Goal: Information Seeking & Learning: Compare options

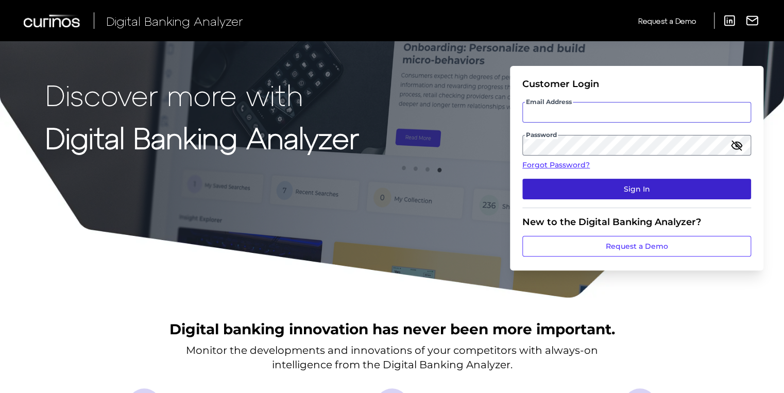
type input "sabine.hermann@curinos.com"
click at [615, 185] on button "Sign In" at bounding box center [636, 189] width 229 height 21
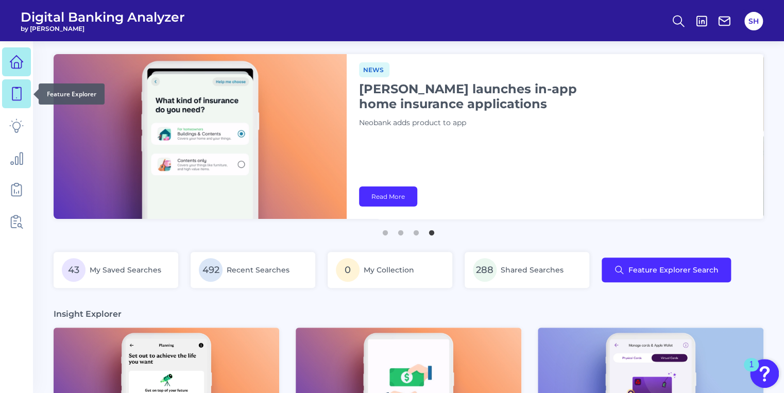
click at [14, 93] on icon at bounding box center [16, 94] width 14 height 14
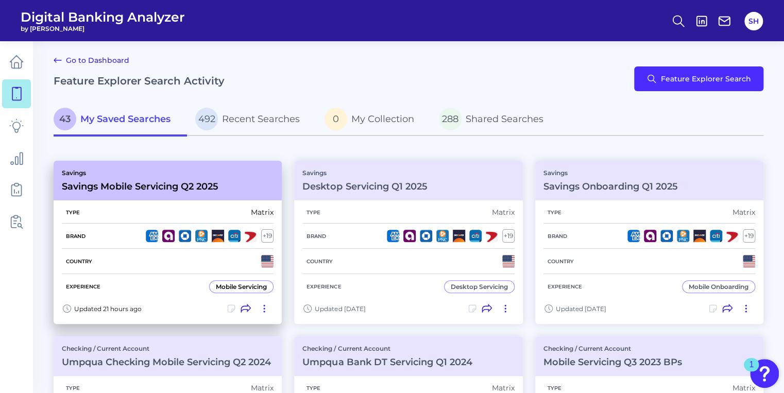
click at [110, 180] on div "Savings Savings Mobile Servicing Q2 2025" at bounding box center [140, 180] width 157 height 23
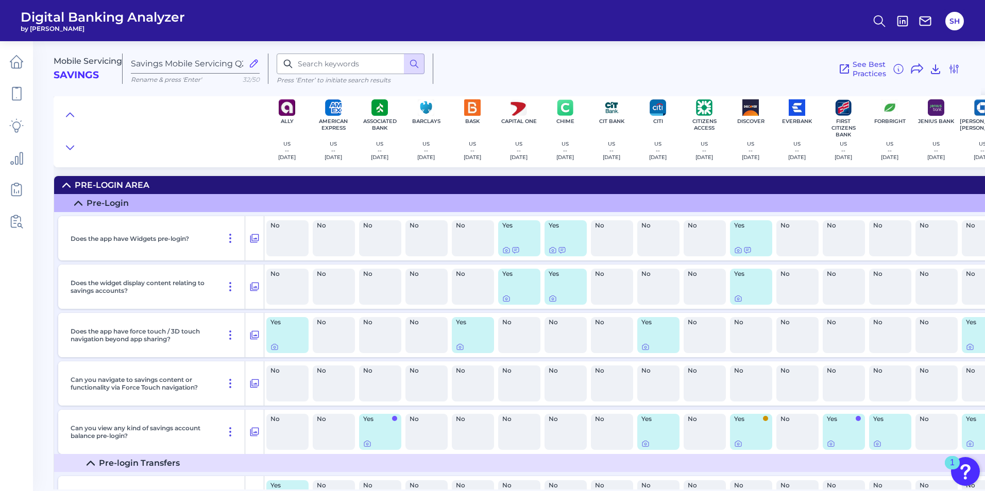
drag, startPoint x: 785, startPoint y: 0, endPoint x: 663, endPoint y: 73, distance: 141.6
click at [663, 73] on div "See Best Practices Filters Clear all filters Experience Reset Mobile Servicing …" at bounding box center [696, 69] width 527 height 30
click at [71, 111] on icon at bounding box center [70, 115] width 8 height 10
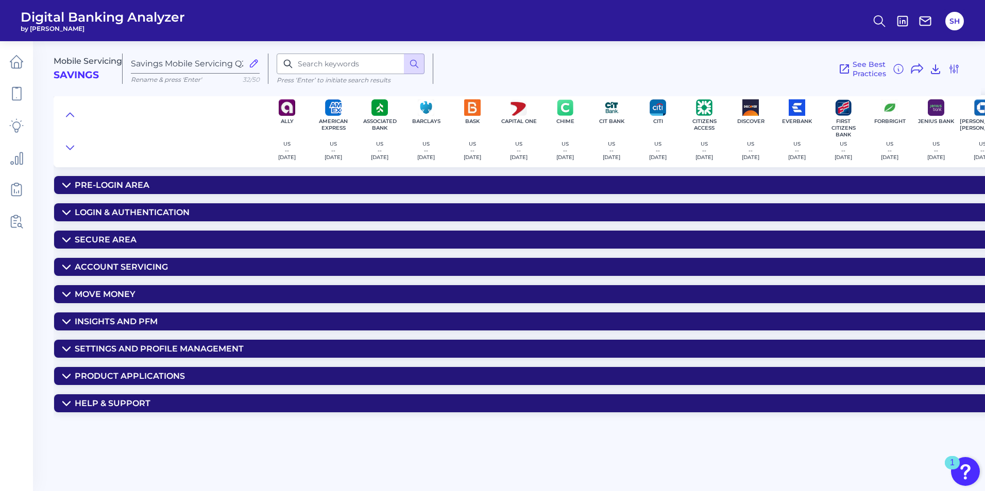
click at [111, 237] on div "Secure Area" at bounding box center [106, 240] width 62 height 10
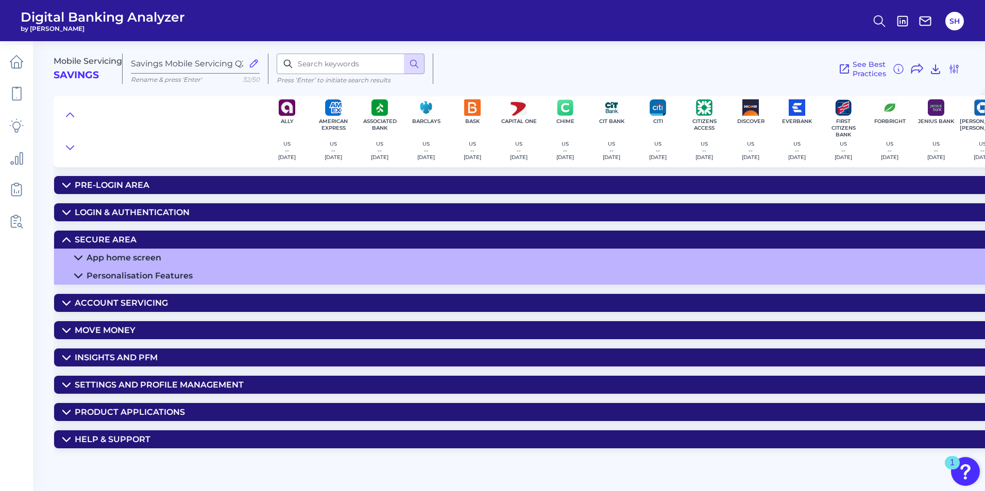
click at [128, 295] on summary "Account Servicing" at bounding box center [738, 303] width 1369 height 18
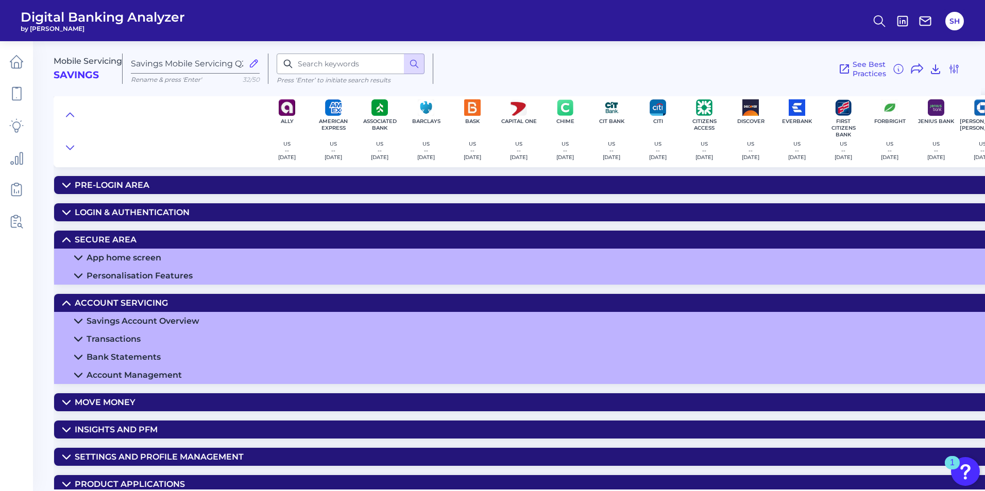
click at [156, 322] on div "Savings Account Overview" at bounding box center [143, 321] width 113 height 10
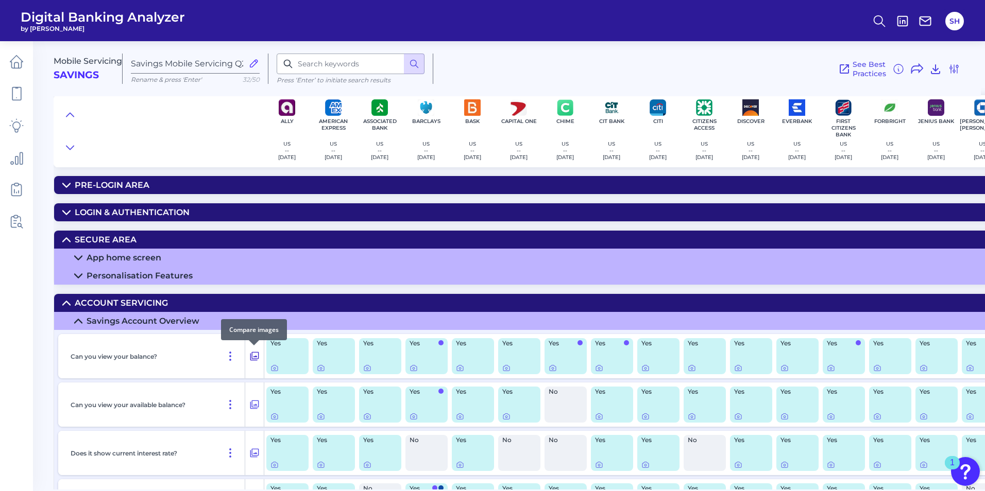
click at [251, 356] on icon at bounding box center [254, 356] width 10 height 12
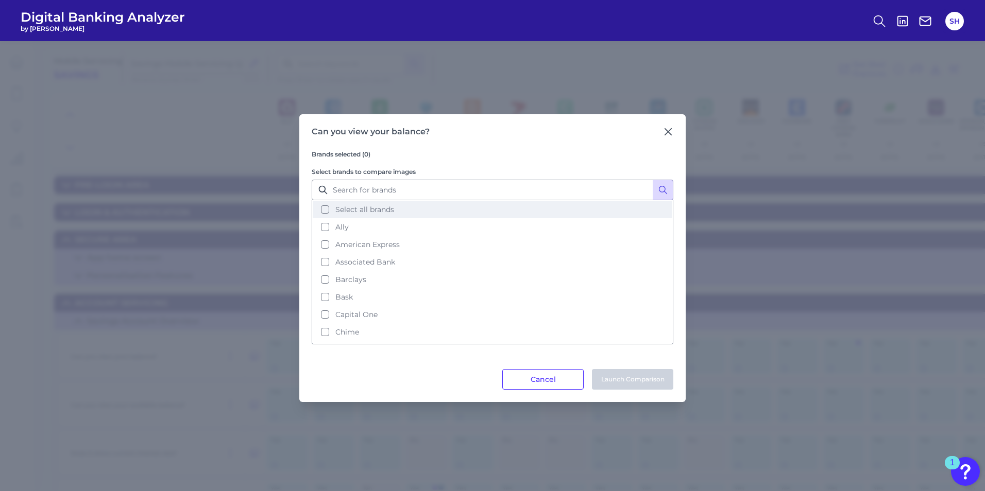
click at [327, 209] on button "Select all brands" at bounding box center [492, 210] width 359 height 18
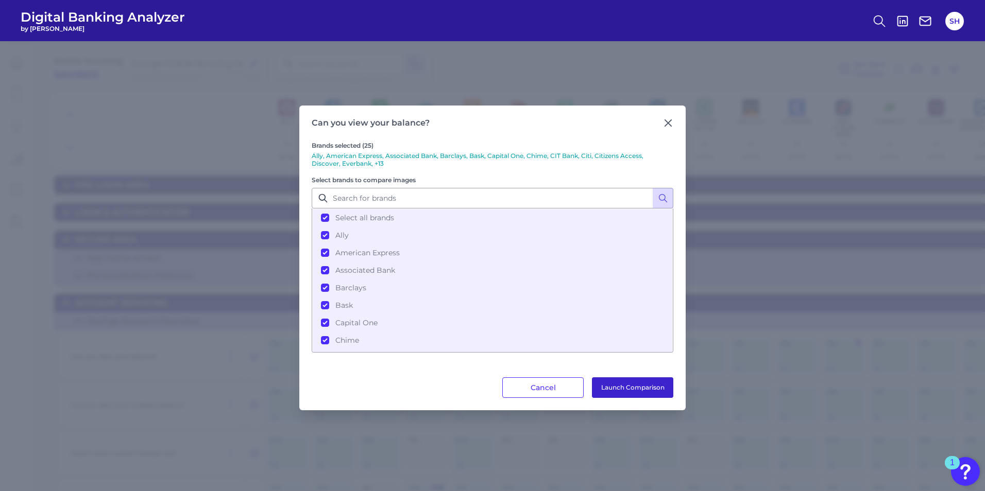
click at [647, 389] on button "Launch Comparison" at bounding box center [632, 387] width 81 height 21
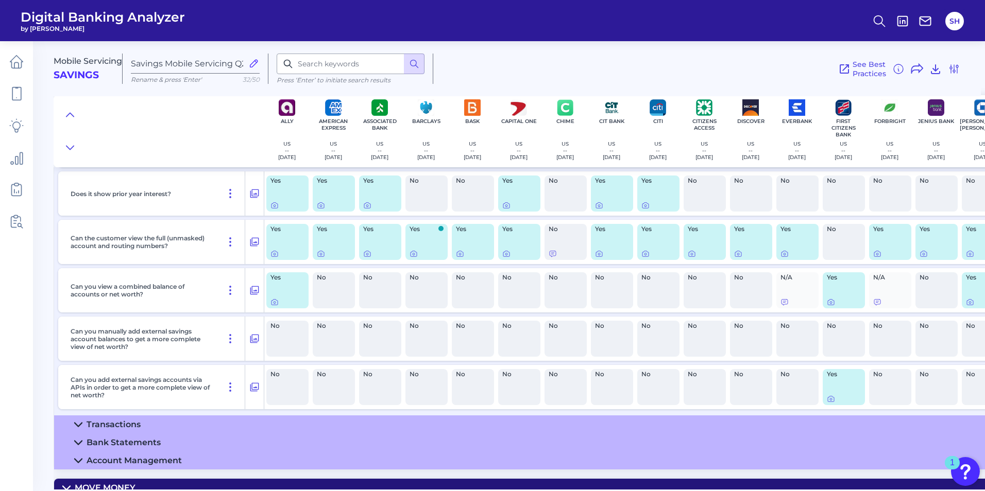
scroll to position [515, 0]
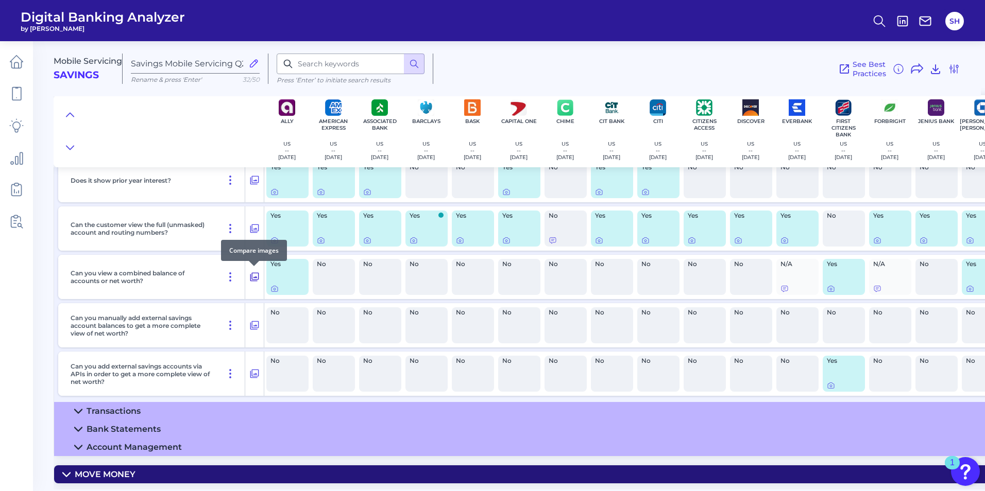
click at [253, 277] on icon at bounding box center [254, 277] width 10 height 12
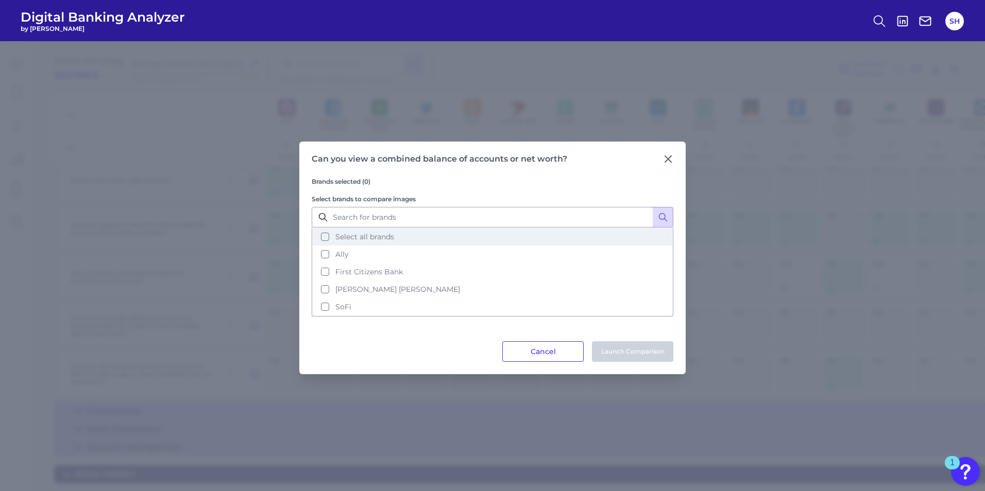
click at [323, 238] on button "Select all brands" at bounding box center [492, 237] width 359 height 18
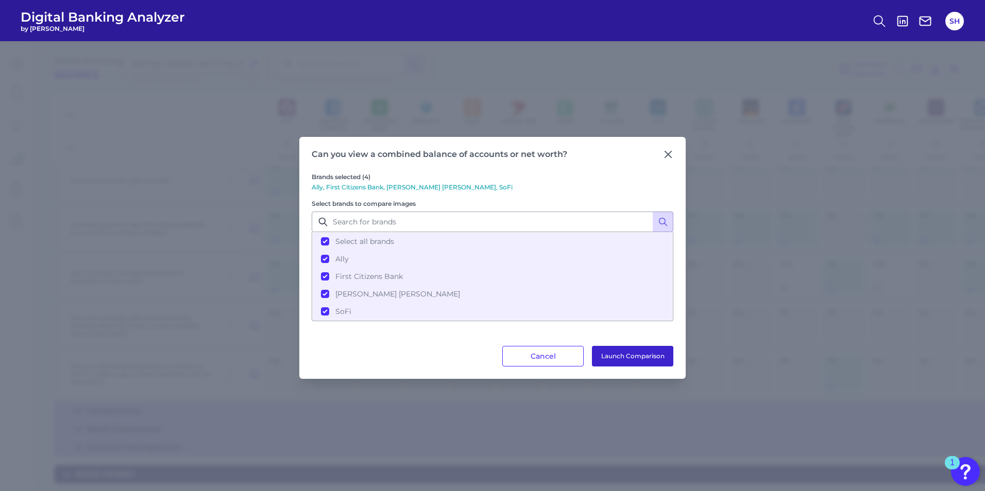
click at [608, 355] on button "Launch Comparison" at bounding box center [632, 356] width 81 height 21
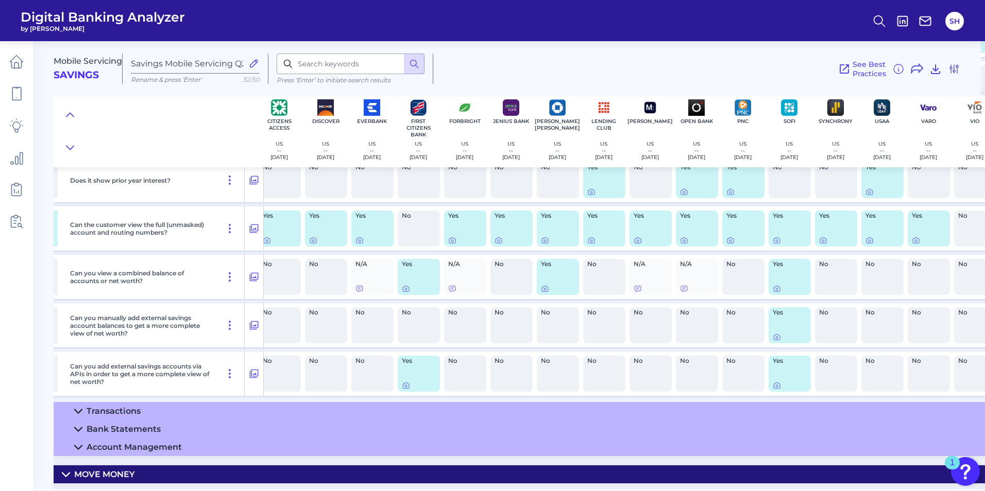
scroll to position [515, 447]
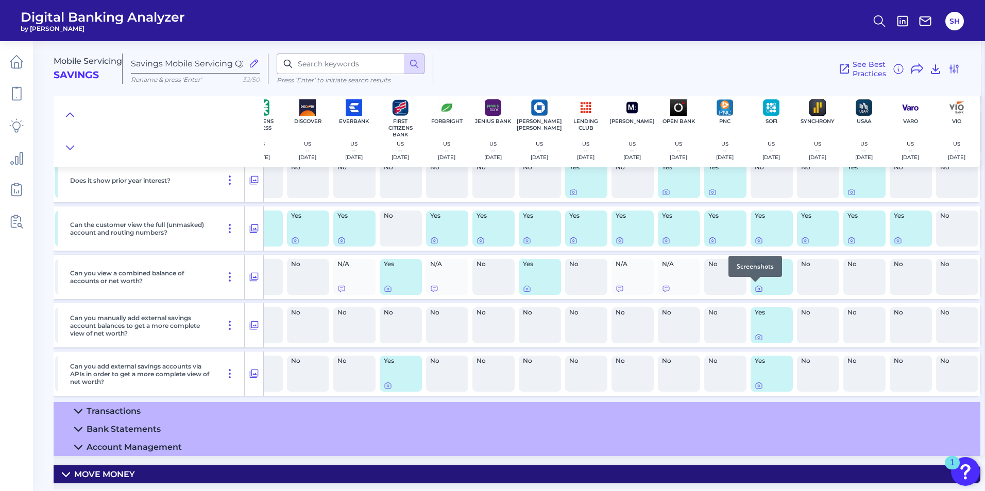
click at [754, 288] on icon at bounding box center [758, 289] width 8 height 8
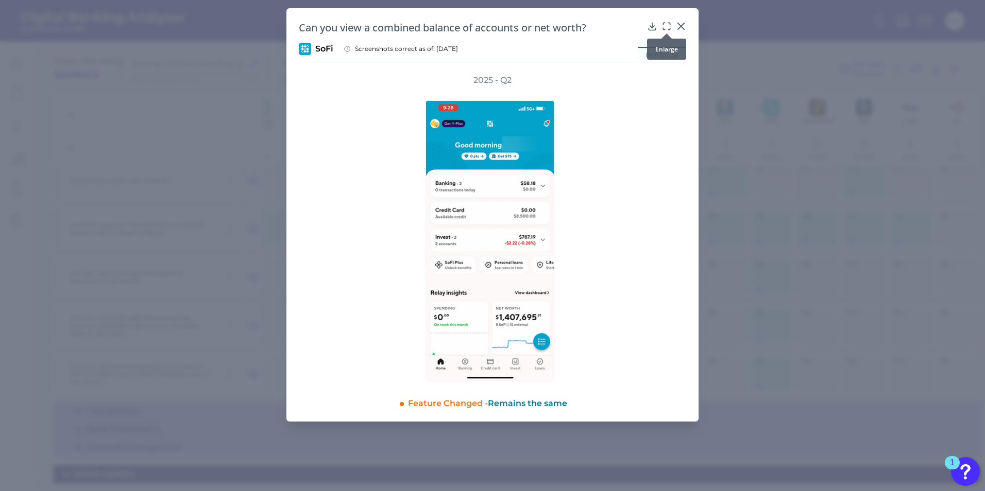
click at [666, 26] on icon at bounding box center [666, 26] width 10 height 10
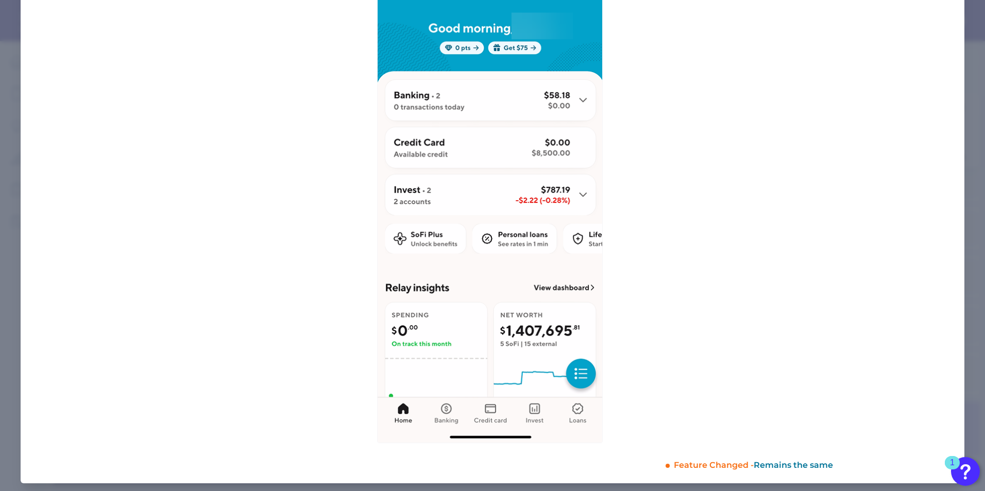
scroll to position [151, 0]
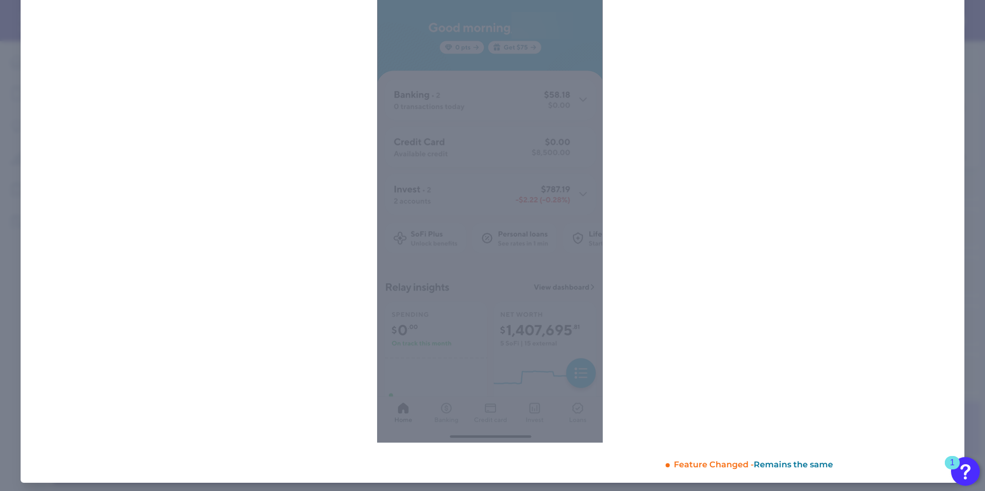
drag, startPoint x: 593, startPoint y: 237, endPoint x: 503, endPoint y: 248, distance: 91.2
click at [503, 248] on div at bounding box center [490, 196] width 226 height 493
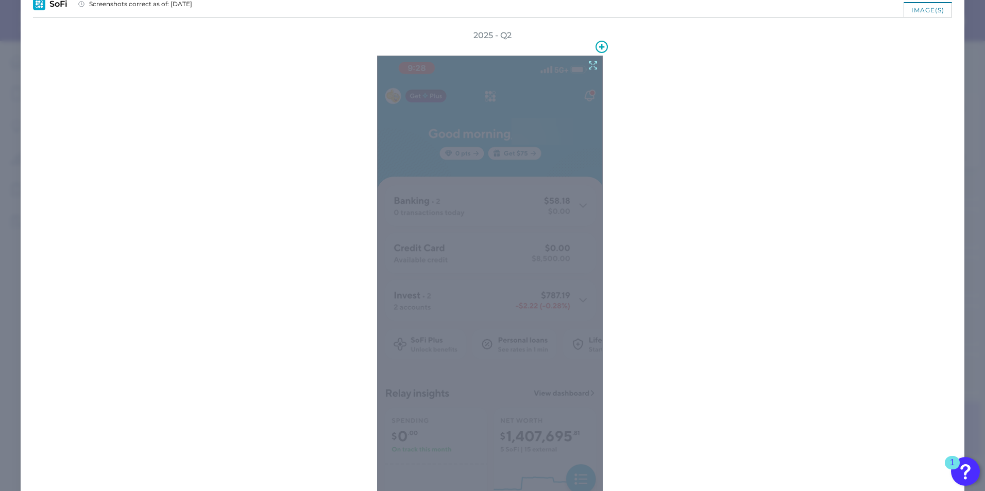
scroll to position [0, 0]
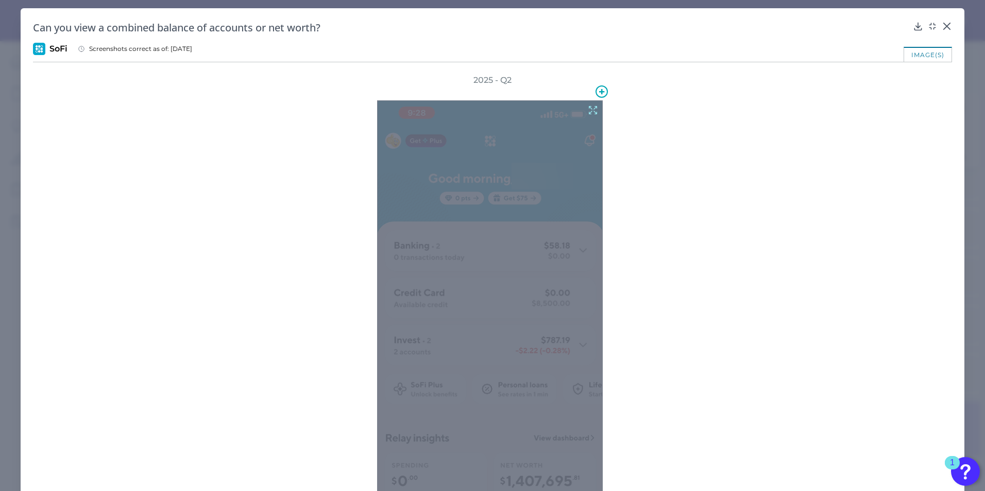
click at [592, 109] on icon at bounding box center [593, 111] width 8 height 8
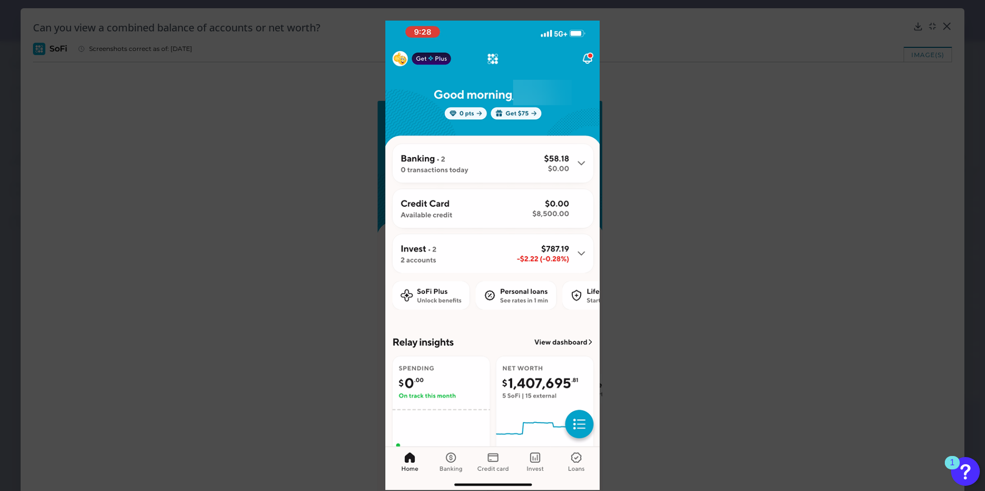
click at [787, 41] on div at bounding box center [492, 245] width 985 height 491
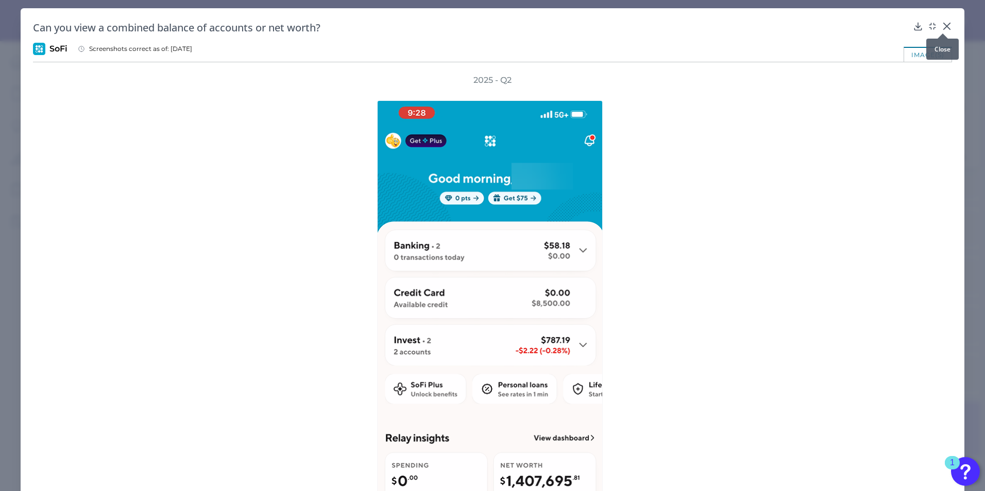
click at [787, 28] on div at bounding box center [942, 33] width 10 height 10
click at [787, 29] on div at bounding box center [942, 33] width 10 height 10
click at [787, 23] on icon at bounding box center [946, 26] width 10 height 10
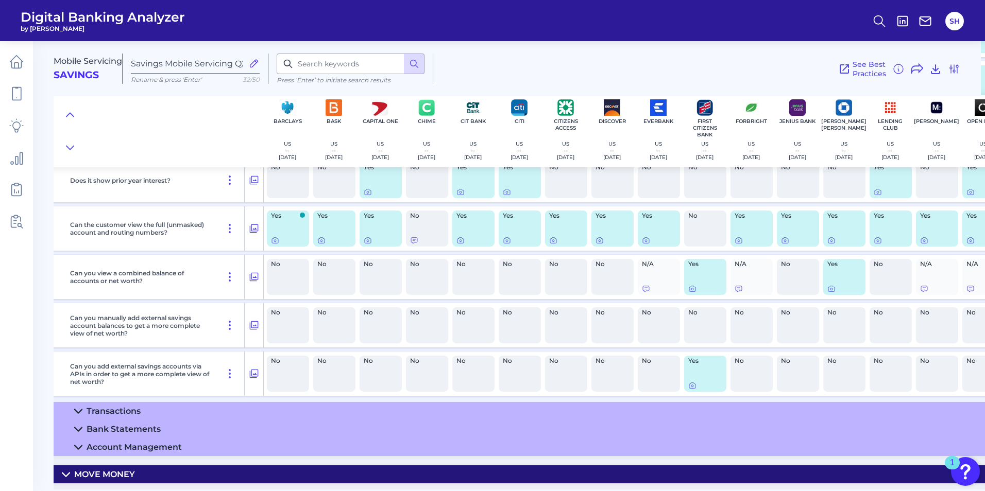
scroll to position [515, 143]
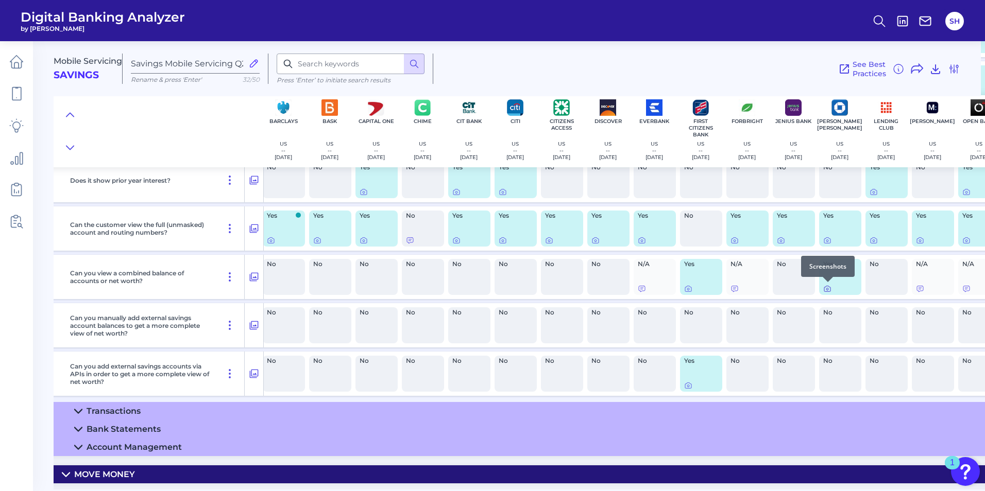
click at [787, 291] on icon at bounding box center [827, 289] width 8 height 8
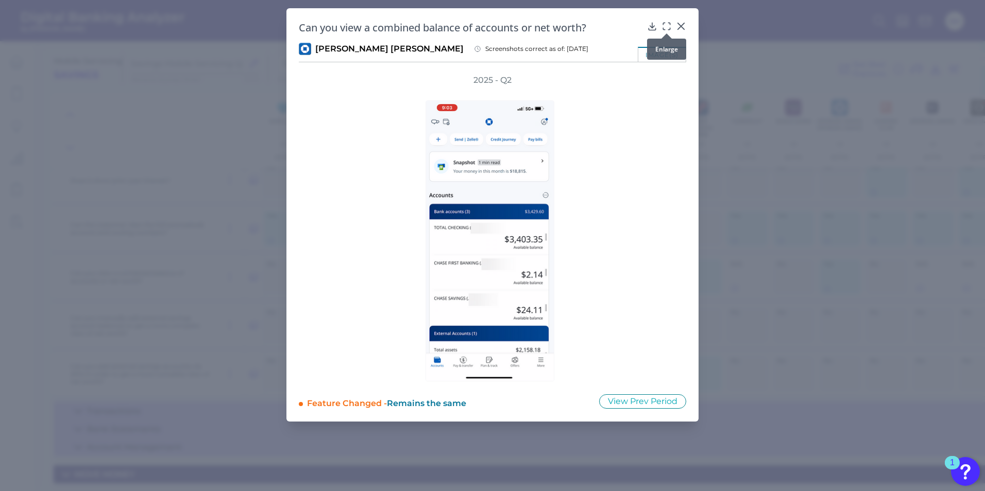
click at [666, 26] on icon at bounding box center [666, 26] width 10 height 10
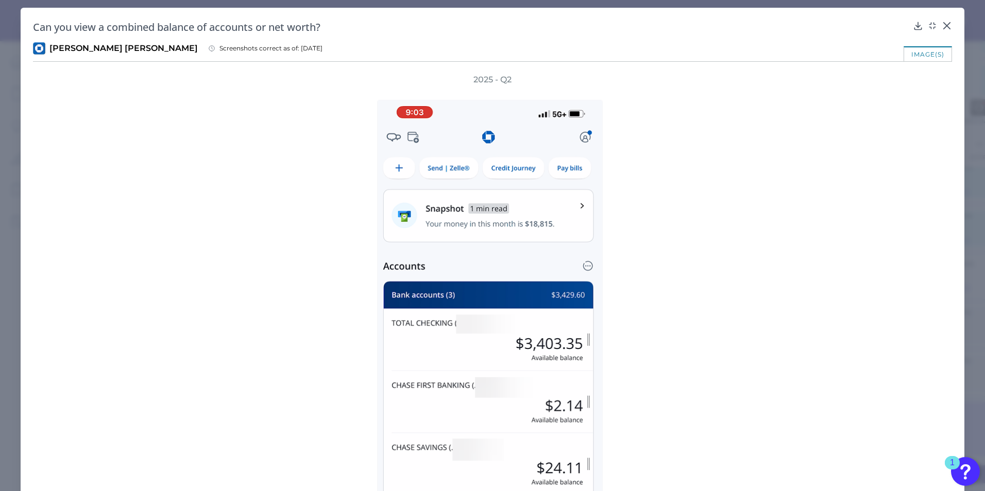
scroll to position [0, 0]
click at [787, 26] on icon at bounding box center [946, 26] width 6 height 6
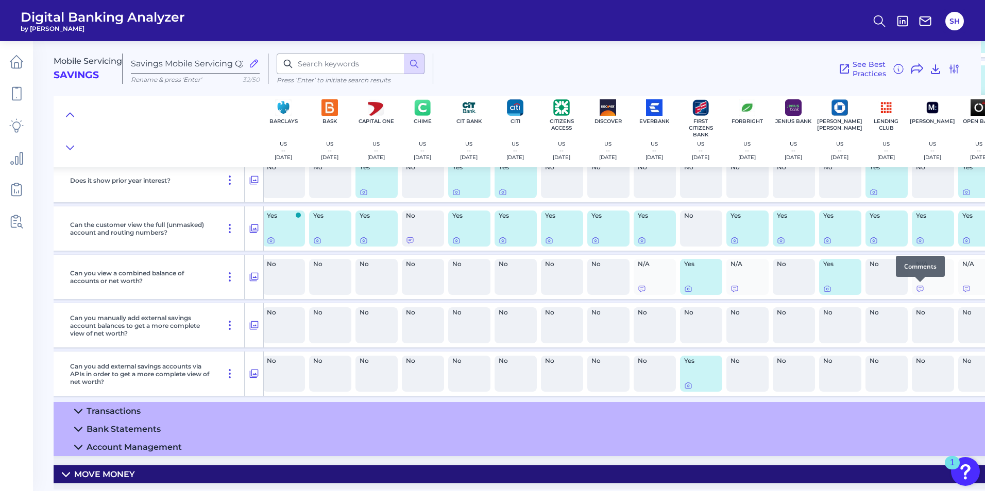
click at [787, 286] on div at bounding box center [920, 282] width 10 height 10
click at [787, 288] on icon at bounding box center [920, 289] width 8 height 8
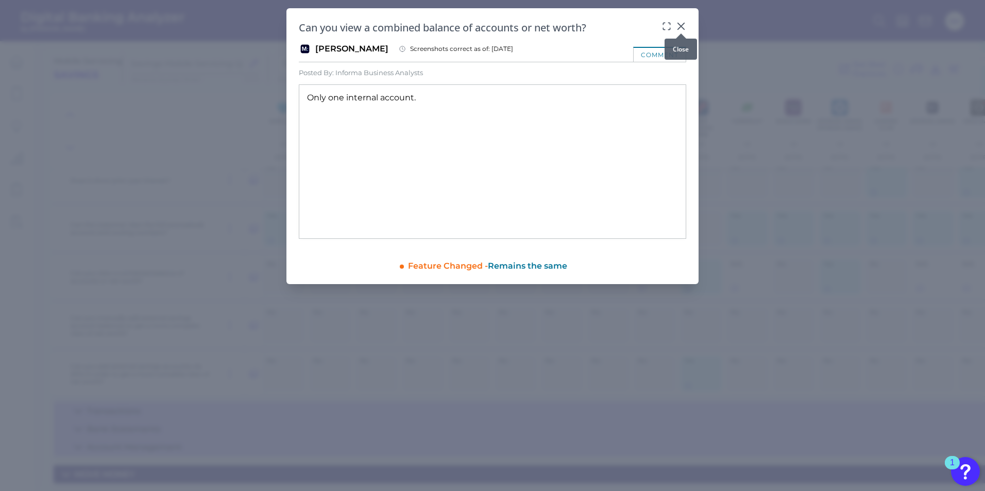
click at [681, 22] on icon at bounding box center [681, 26] width 10 height 10
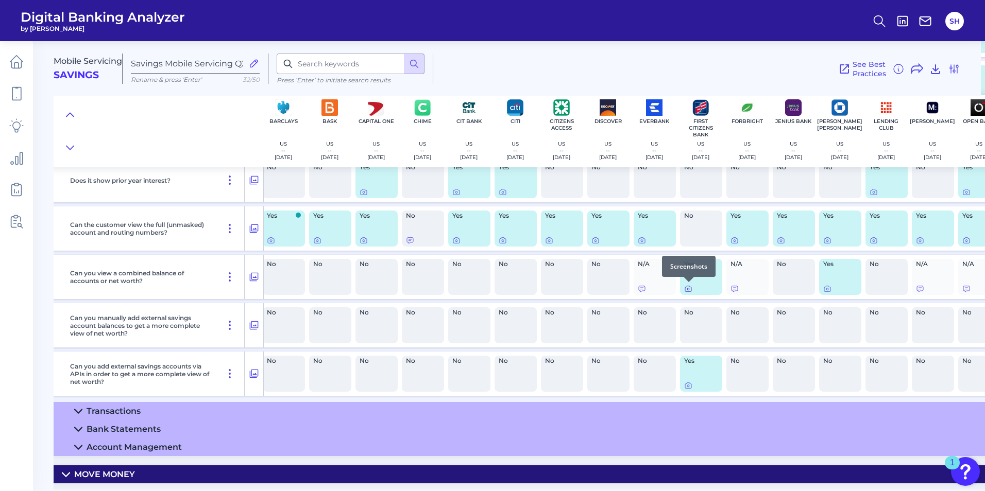
click at [688, 291] on icon at bounding box center [688, 289] width 8 height 8
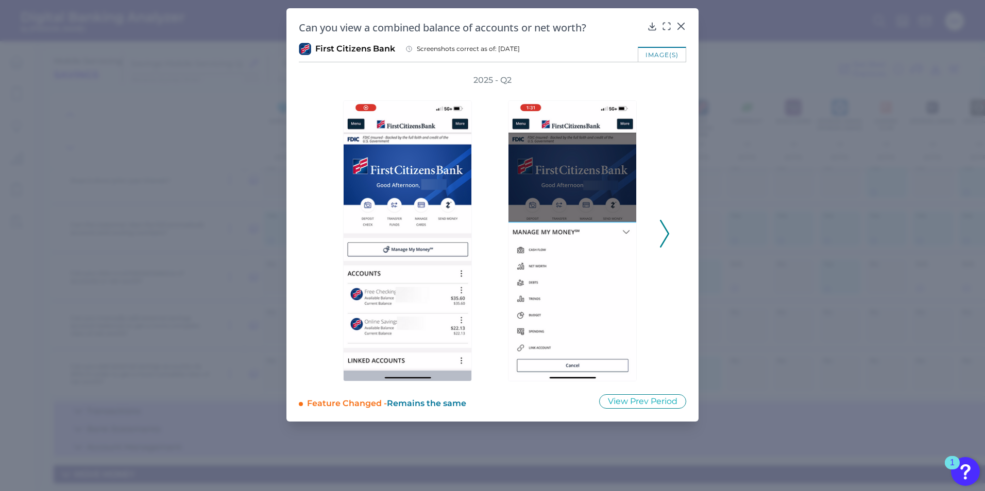
click at [665, 236] on icon at bounding box center [664, 234] width 9 height 28
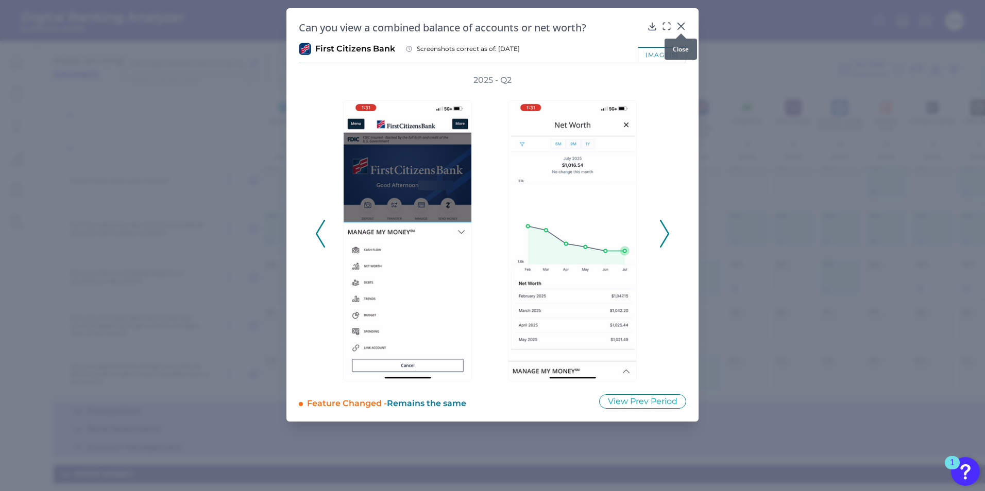
click at [680, 24] on icon at bounding box center [681, 26] width 10 height 10
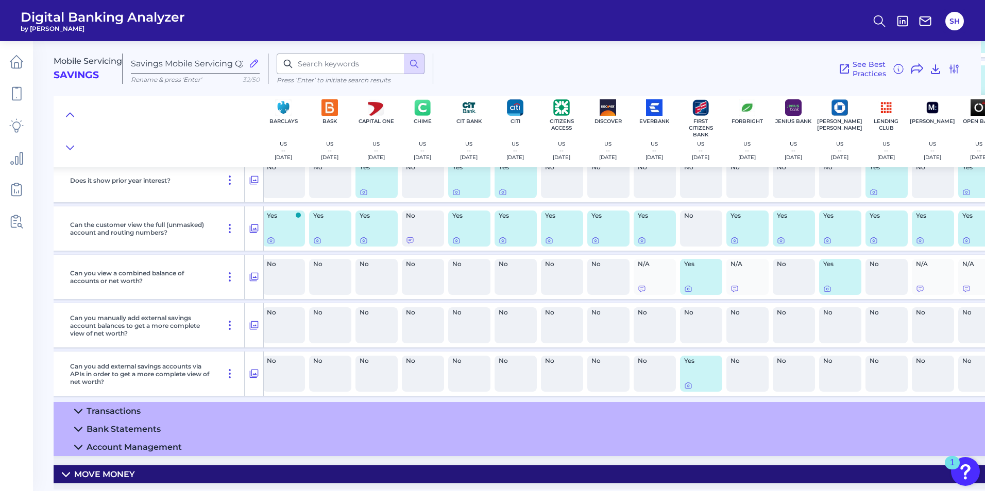
scroll to position [515, 0]
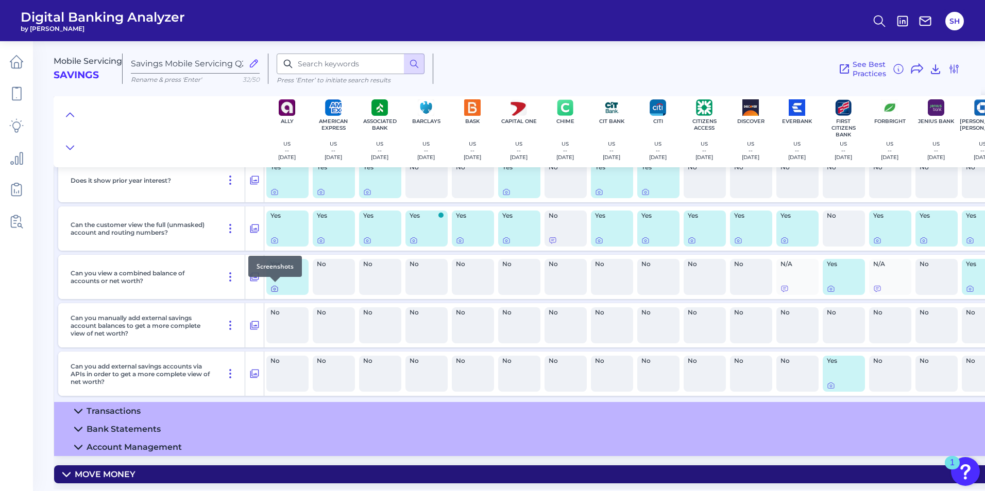
click at [274, 289] on icon at bounding box center [274, 289] width 8 height 8
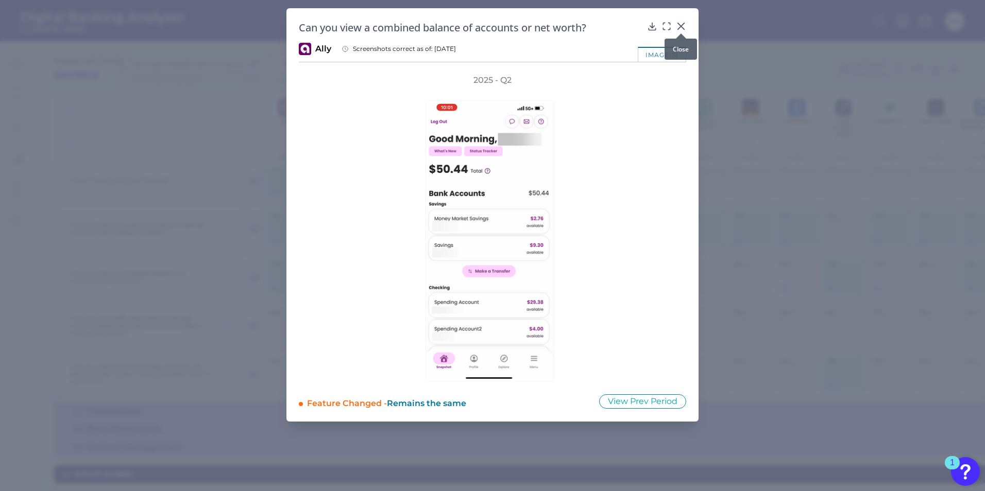
click at [682, 25] on icon at bounding box center [681, 26] width 6 height 6
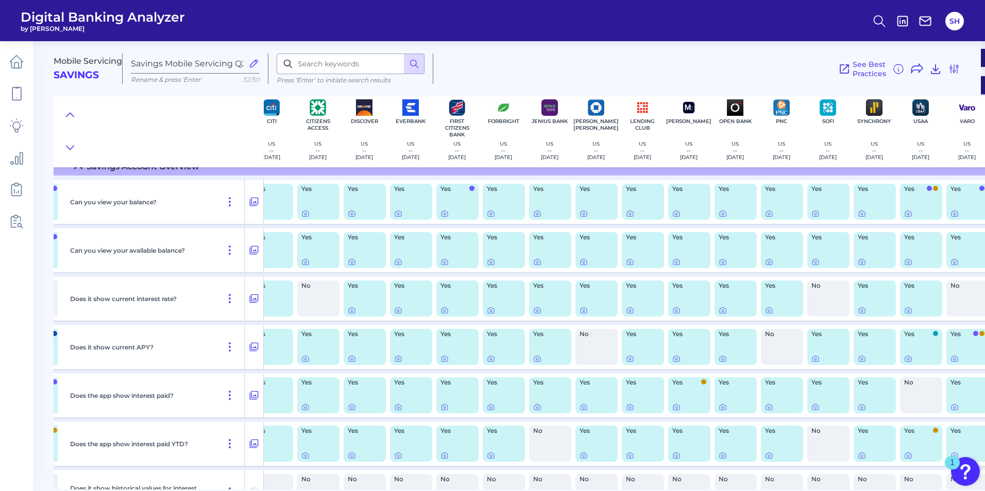
scroll to position [154, 419]
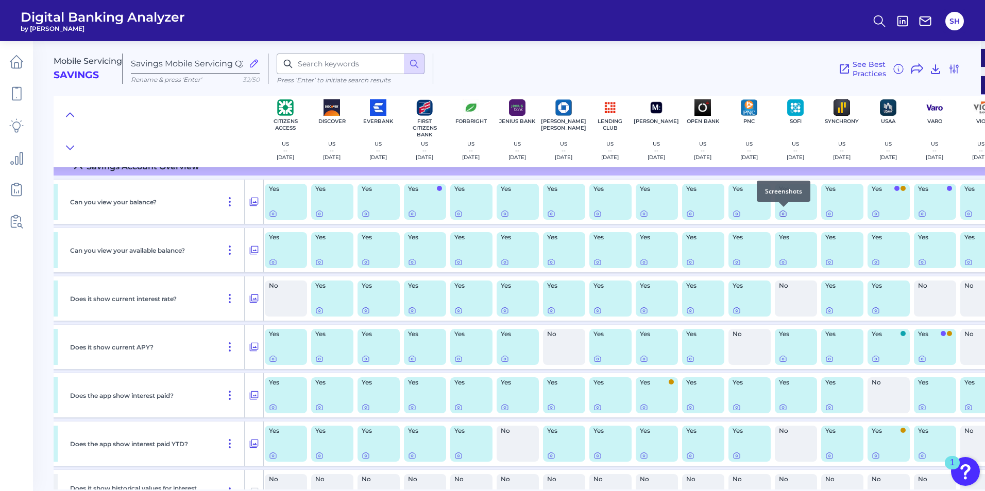
click at [781, 215] on icon at bounding box center [783, 214] width 8 height 8
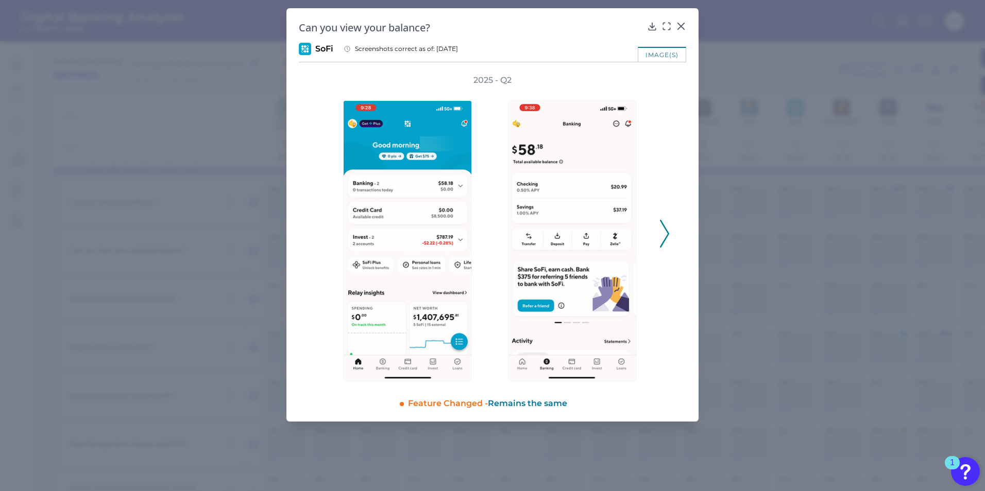
click at [663, 241] on icon at bounding box center [664, 234] width 9 height 28
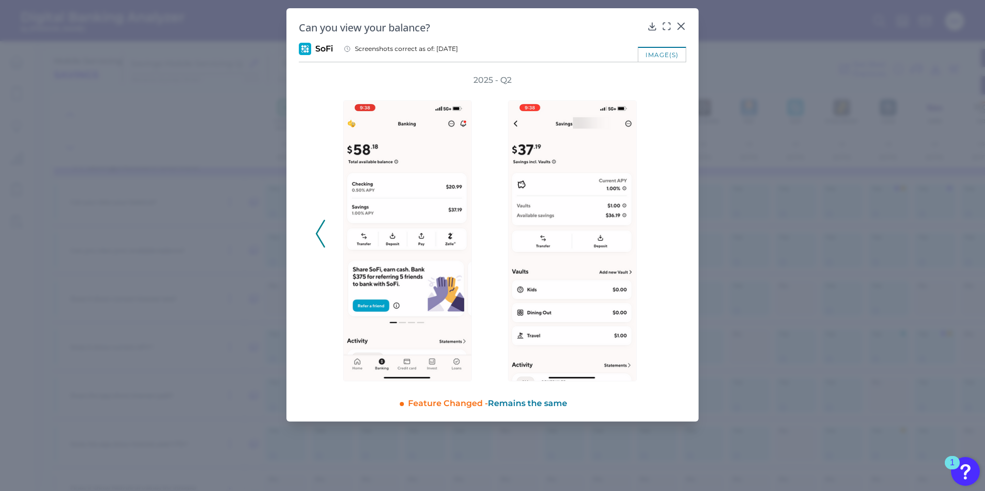
click at [313, 235] on div "2025 - Q2" at bounding box center [492, 228] width 387 height 307
click at [320, 238] on icon at bounding box center [320, 234] width 9 height 28
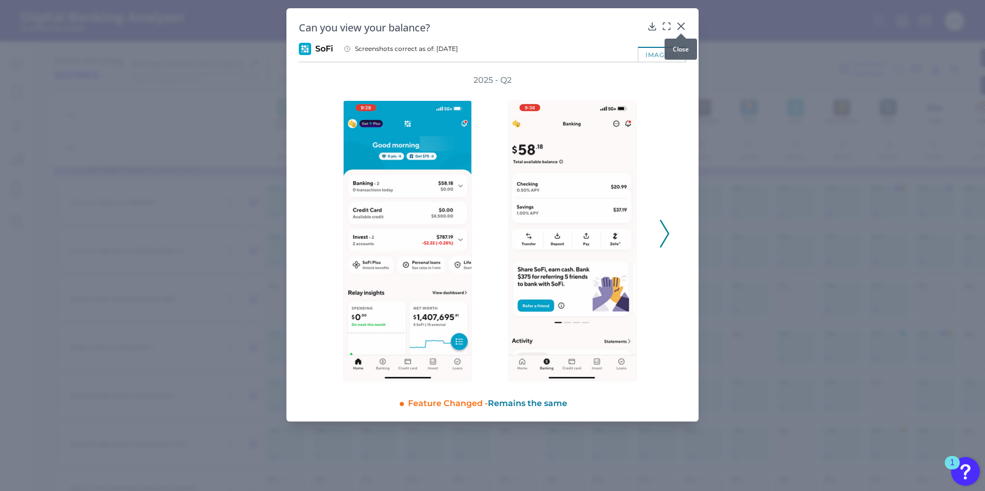
click at [679, 27] on icon at bounding box center [681, 26] width 10 height 10
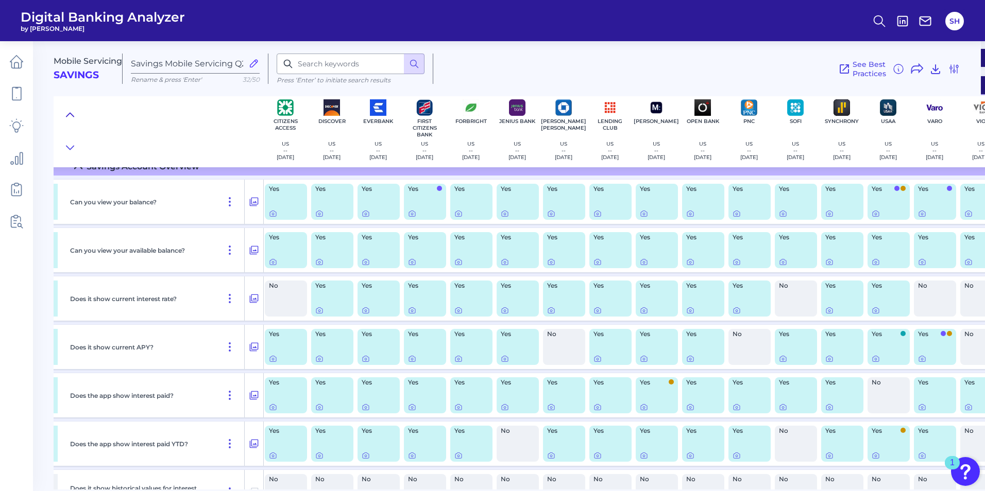
click at [63, 115] on button at bounding box center [70, 115] width 16 height 14
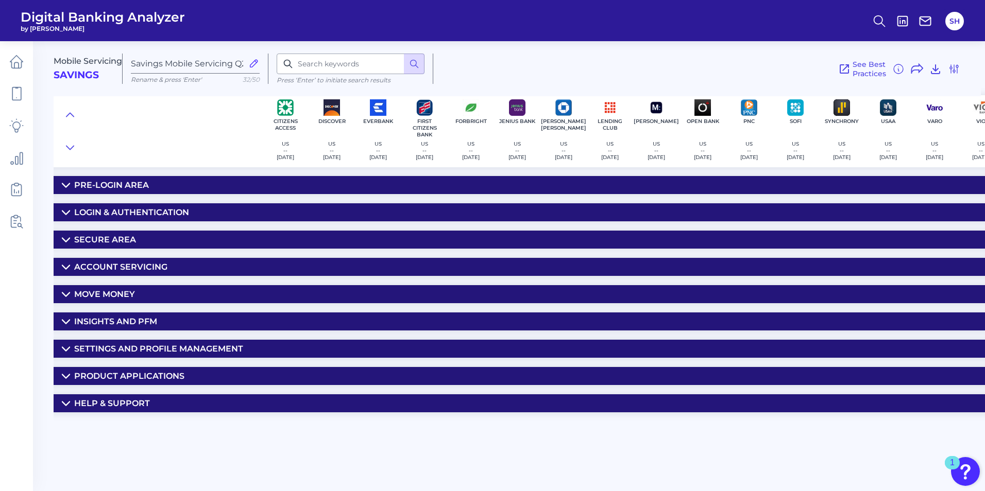
click at [122, 291] on div "Move Money" at bounding box center [104, 294] width 61 height 10
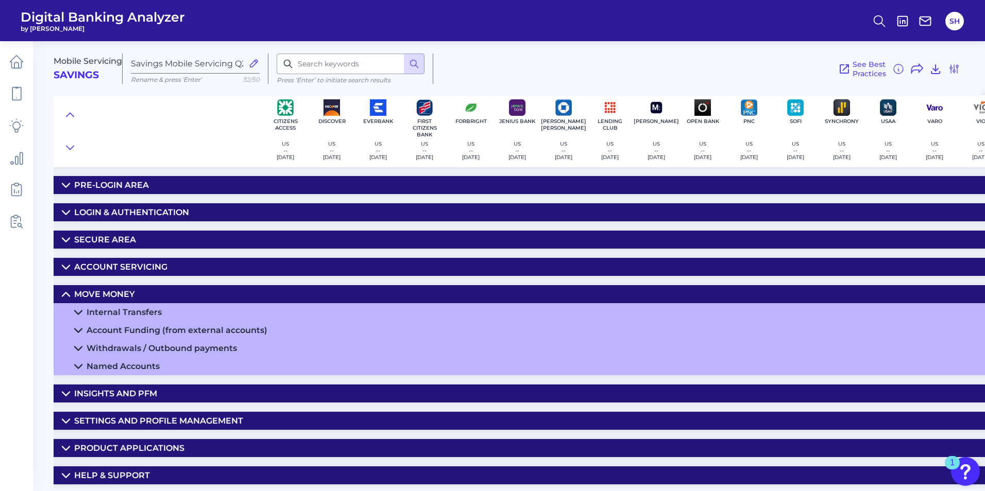
click at [79, 327] on icon at bounding box center [78, 331] width 8 height 8
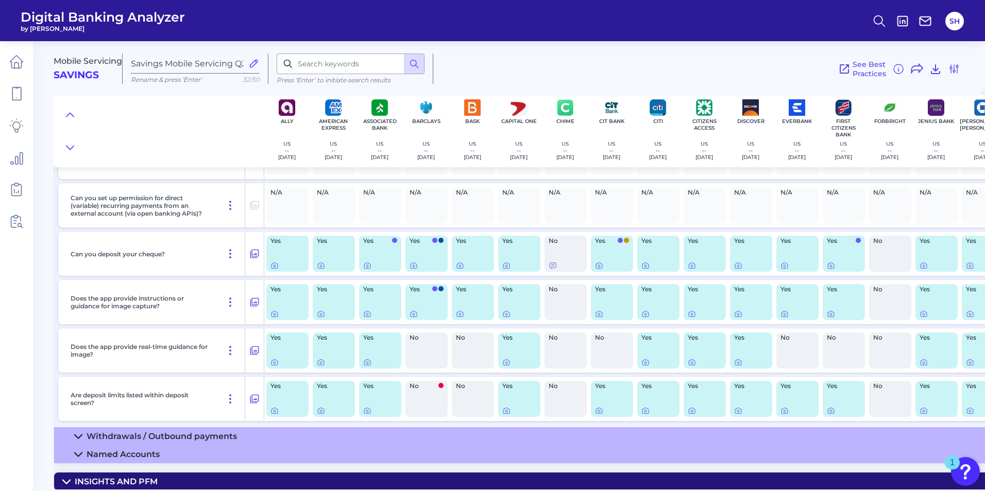
scroll to position [360, 0]
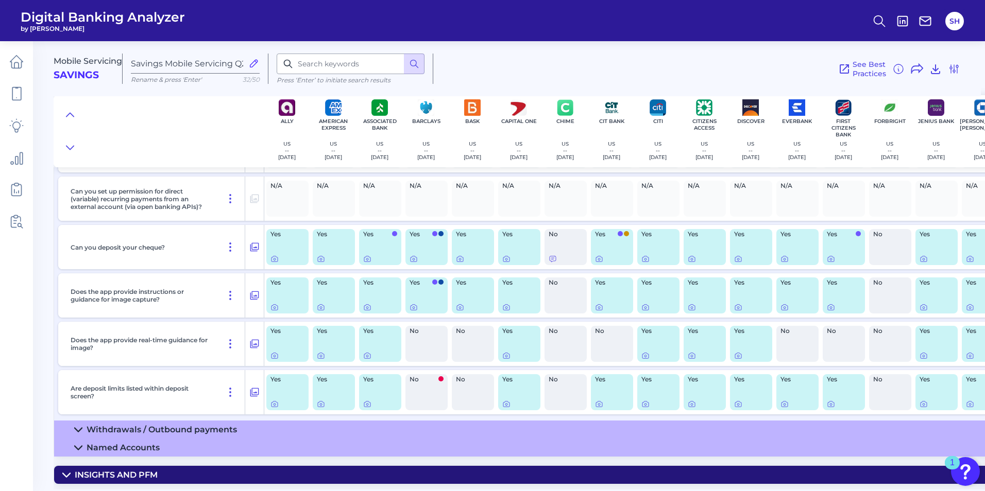
click at [192, 392] on div "Withdrawals / Outbound payments" at bounding box center [162, 430] width 150 height 10
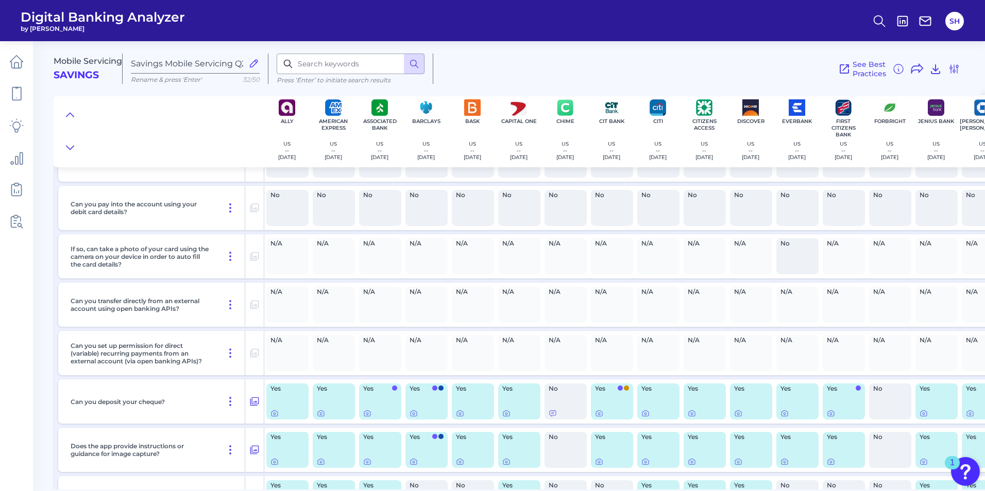
scroll to position [0, 0]
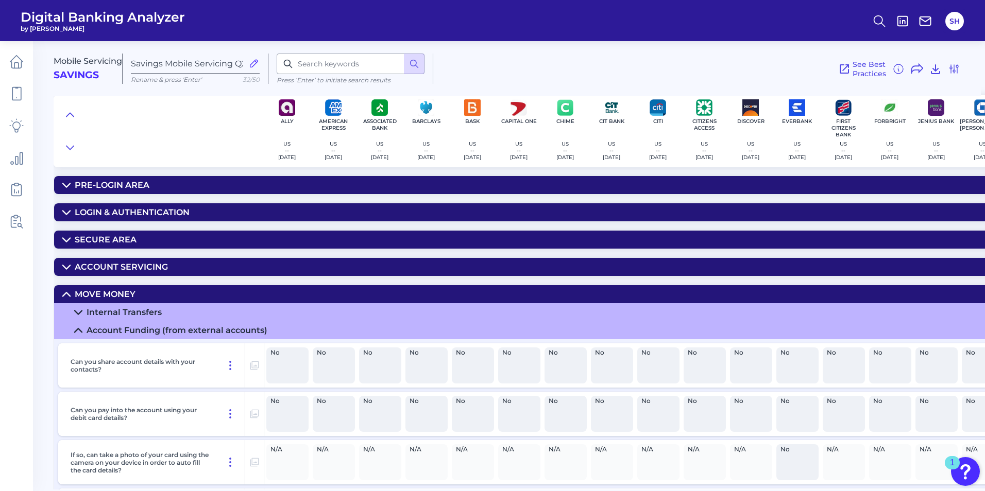
click at [144, 263] on div "Account Servicing" at bounding box center [121, 267] width 93 height 10
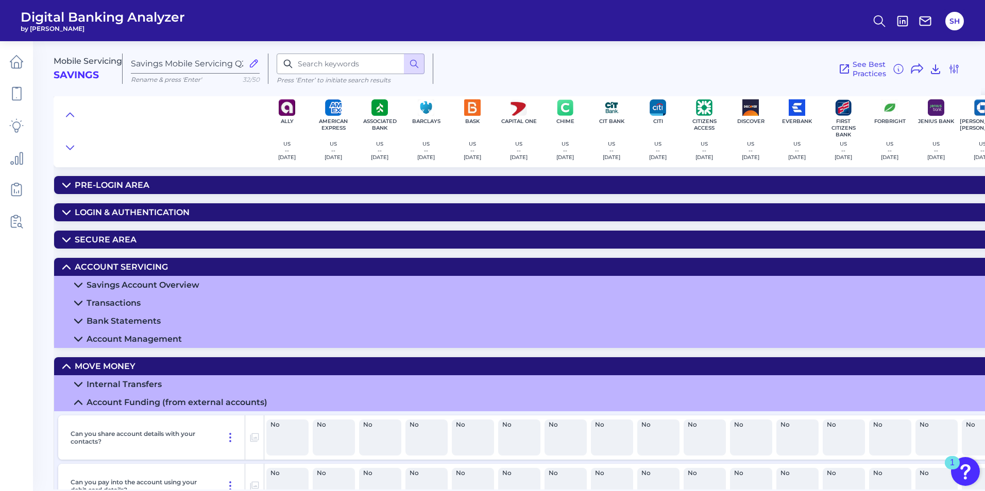
click at [104, 383] on div "Internal Transfers" at bounding box center [124, 385] width 75 height 10
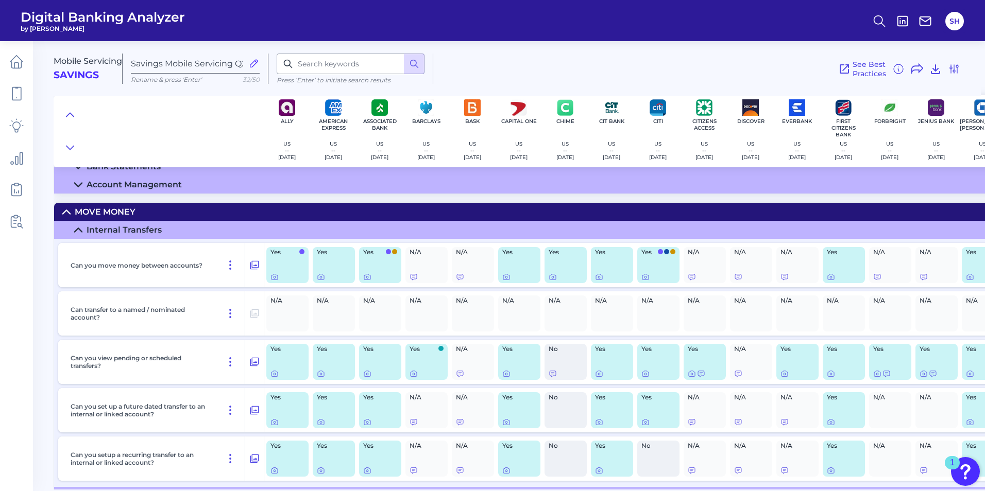
scroll to position [51, 0]
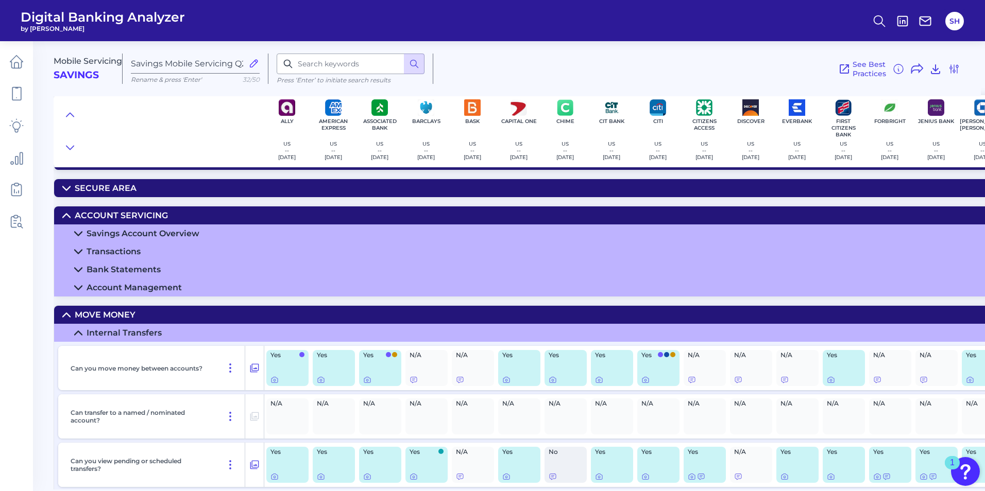
click at [107, 285] on div "Account Management" at bounding box center [134, 288] width 95 height 10
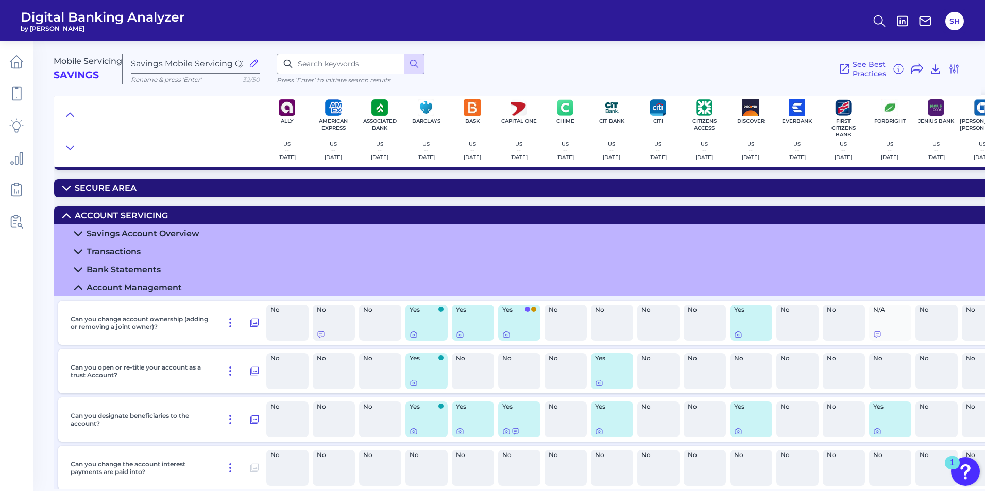
click at [138, 267] on div "Bank Statements" at bounding box center [124, 270] width 74 height 10
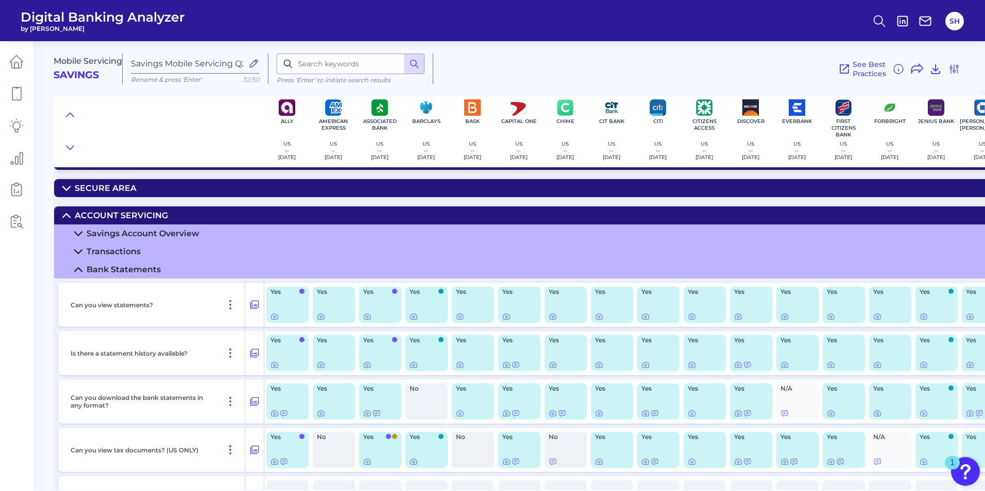
scroll to position [0, 0]
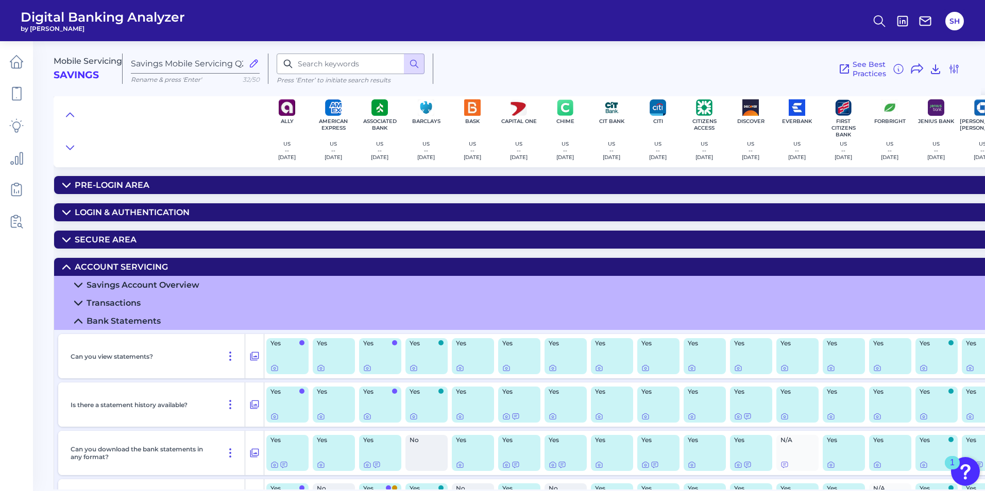
click at [108, 305] on div "Transactions" at bounding box center [114, 303] width 54 height 10
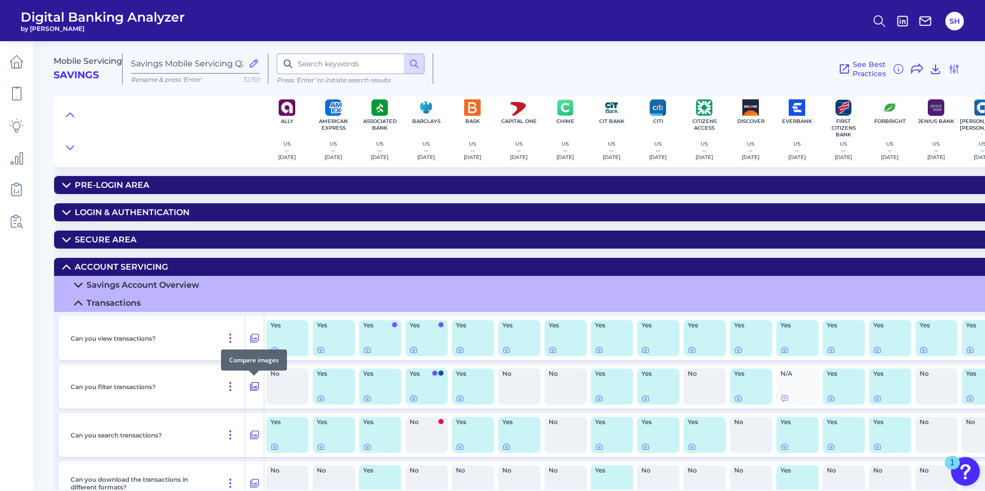
click at [255, 387] on icon at bounding box center [254, 387] width 10 height 12
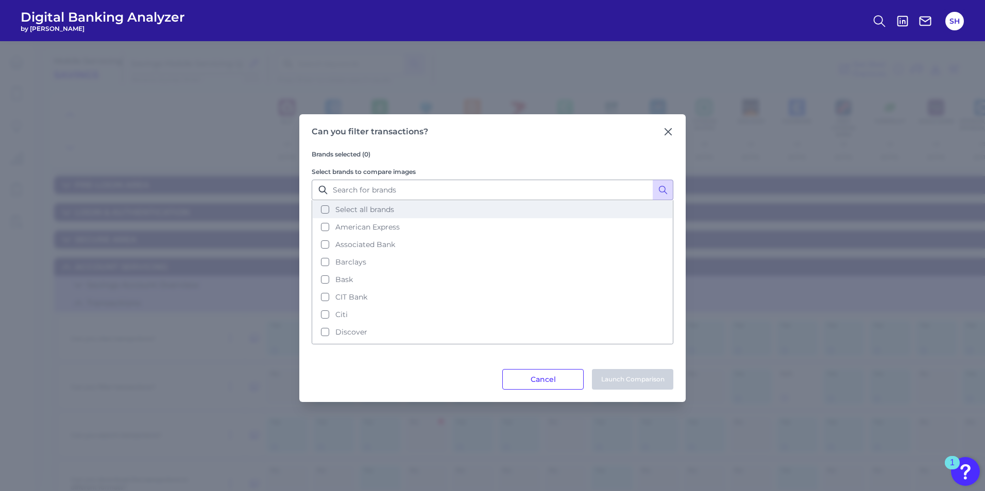
drag, startPoint x: 327, startPoint y: 209, endPoint x: 437, endPoint y: 295, distance: 139.8
click at [327, 209] on button "Select all brands" at bounding box center [492, 210] width 359 height 18
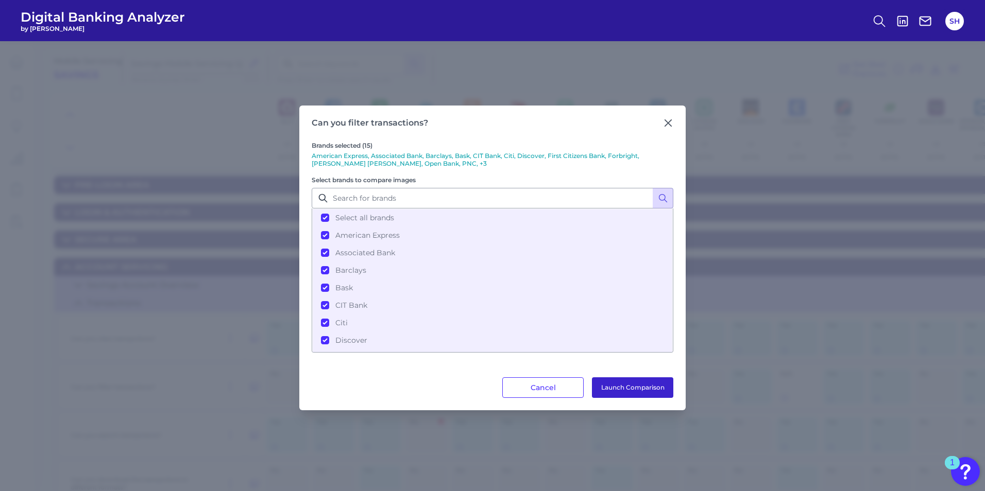
click at [609, 391] on button "Launch Comparison" at bounding box center [632, 387] width 81 height 21
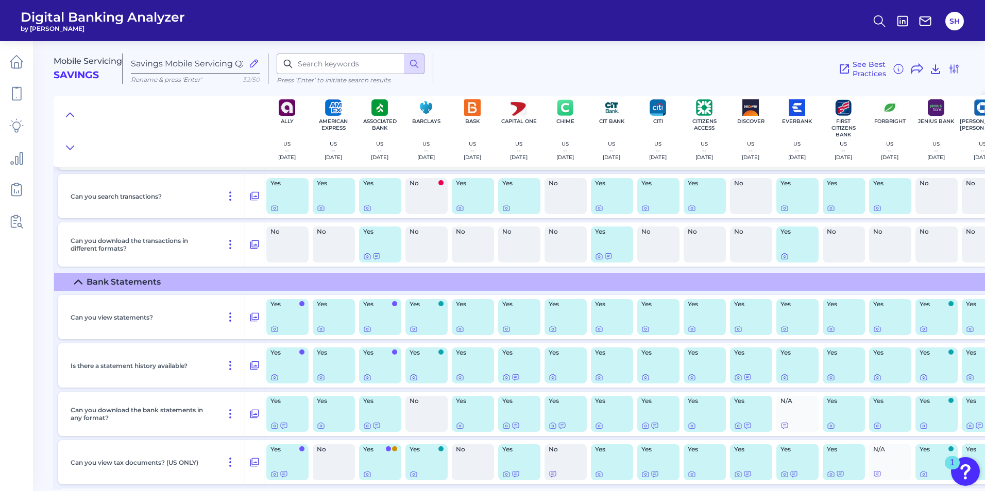
scroll to position [206, 0]
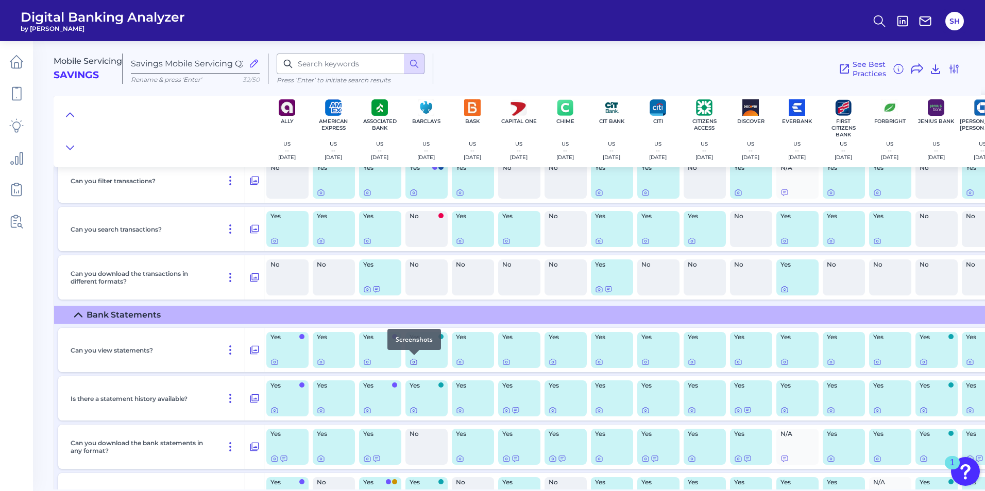
click at [415, 360] on icon at bounding box center [413, 362] width 8 height 8
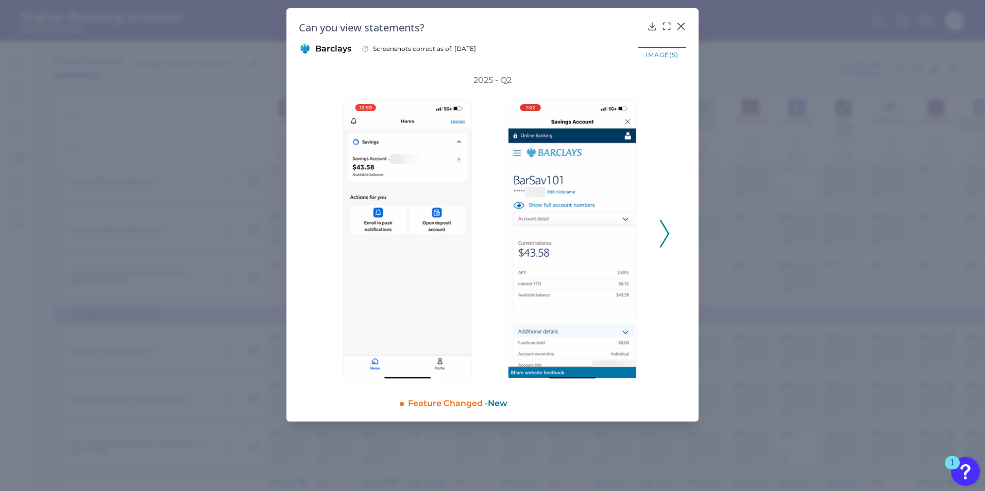
click at [664, 238] on icon at bounding box center [664, 234] width 9 height 28
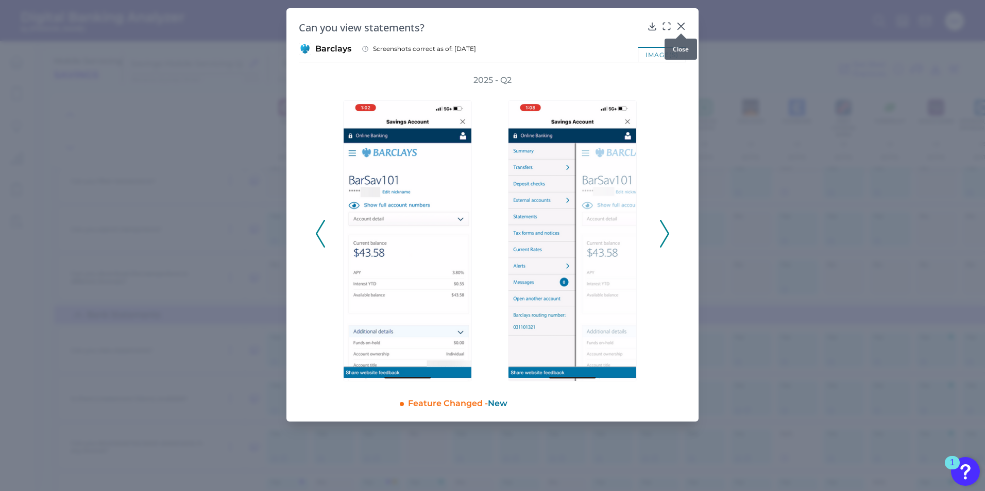
click at [682, 22] on icon at bounding box center [681, 26] width 10 height 10
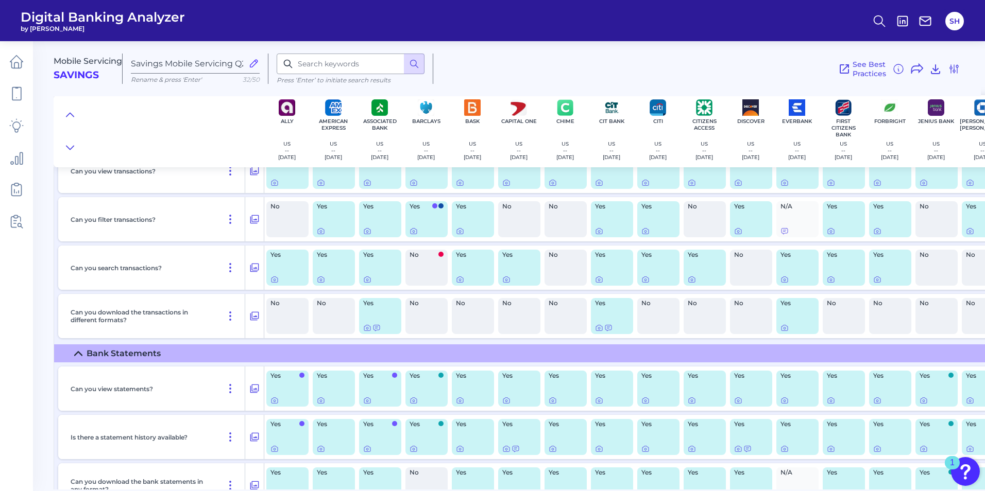
scroll to position [103, 0]
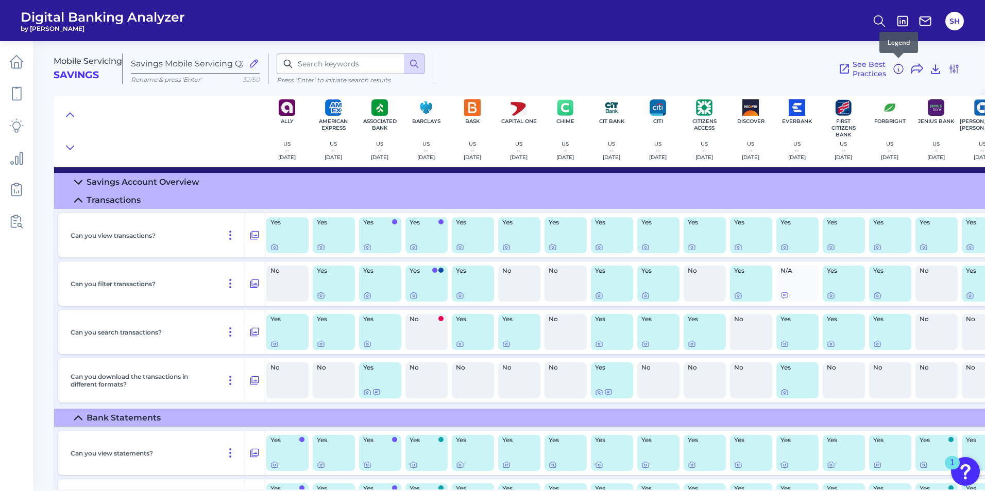
click at [787, 70] on icon at bounding box center [898, 69] width 12 height 12
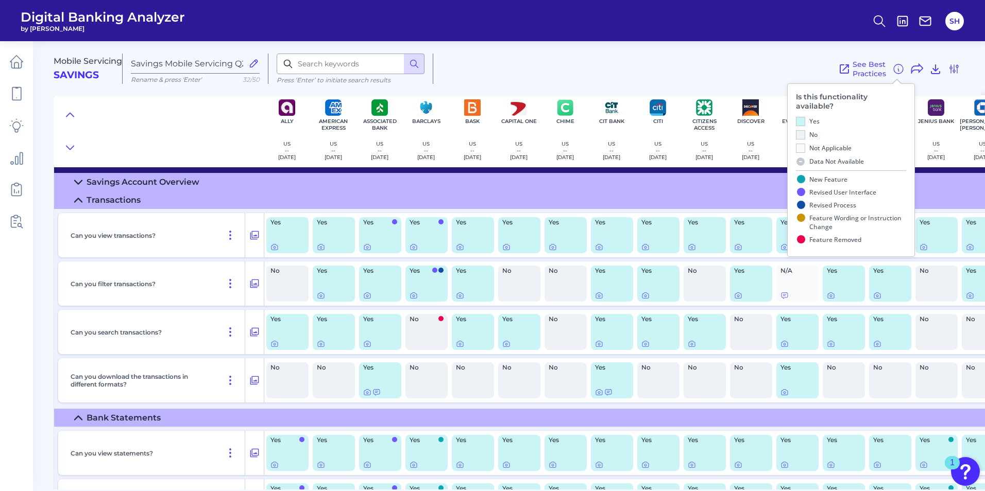
click at [787, 59] on div "See Best Practices Filters Clear all filters Experience Reset Mobile Servicing …" at bounding box center [696, 69] width 527 height 30
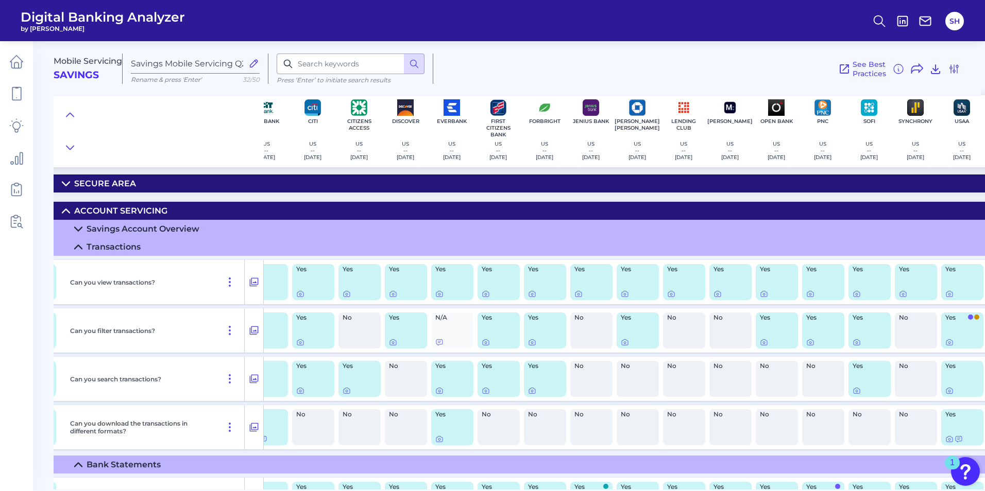
scroll to position [0, 345]
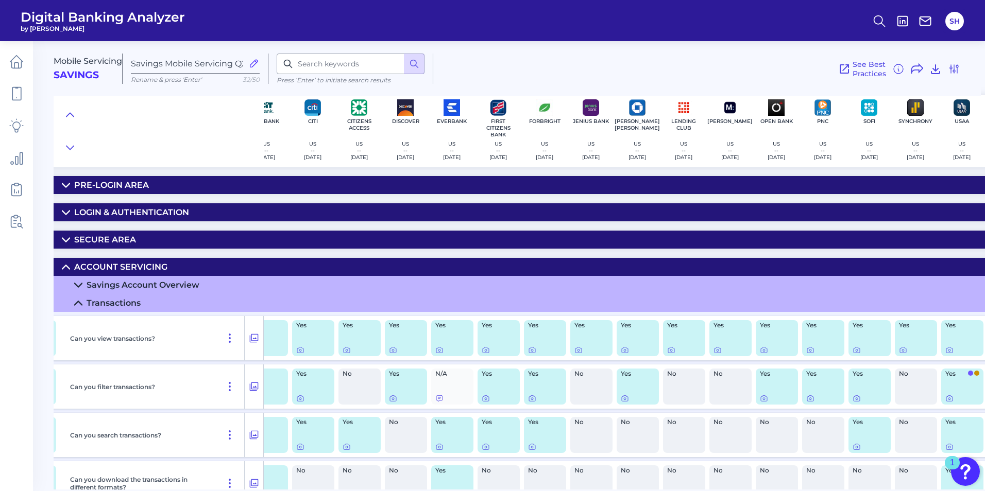
click at [185, 287] on div "Savings Account Overview" at bounding box center [143, 285] width 113 height 10
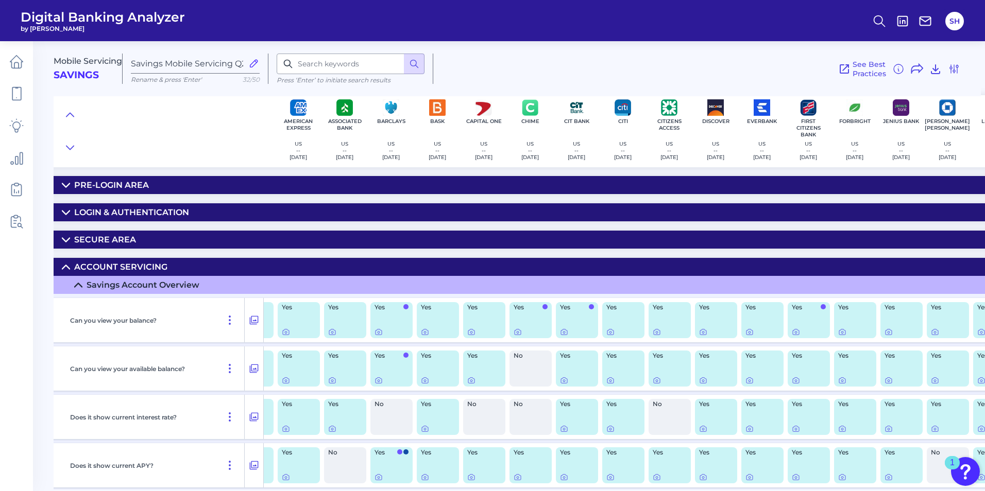
scroll to position [0, 0]
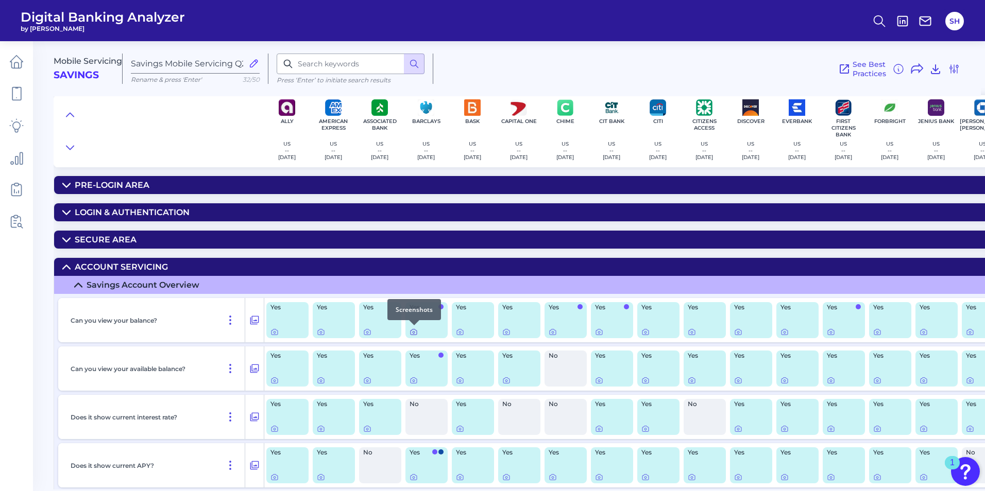
click at [413, 333] on icon at bounding box center [414, 333] width 2 height 2
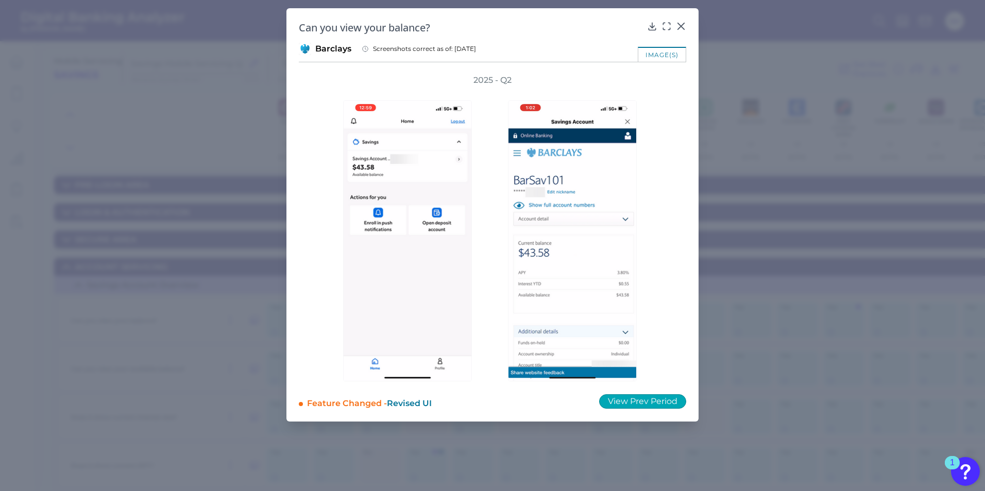
click at [633, 392] on button "View Prev Period" at bounding box center [642, 401] width 87 height 14
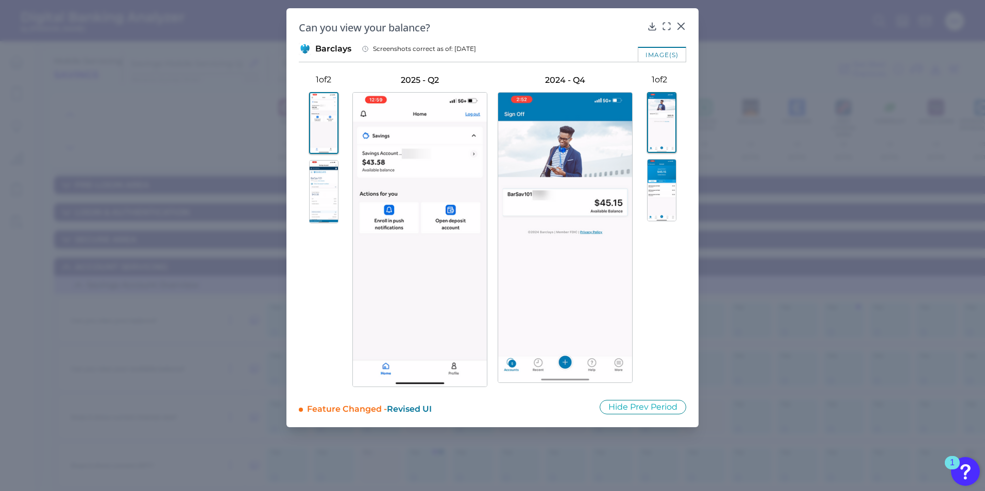
click at [322, 202] on img at bounding box center [323, 191] width 29 height 63
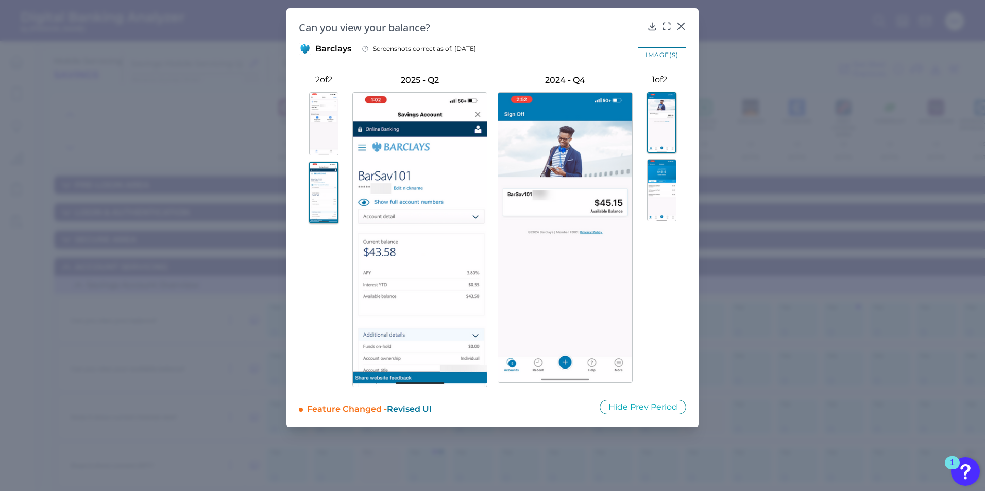
click at [666, 188] on img at bounding box center [661, 190] width 29 height 62
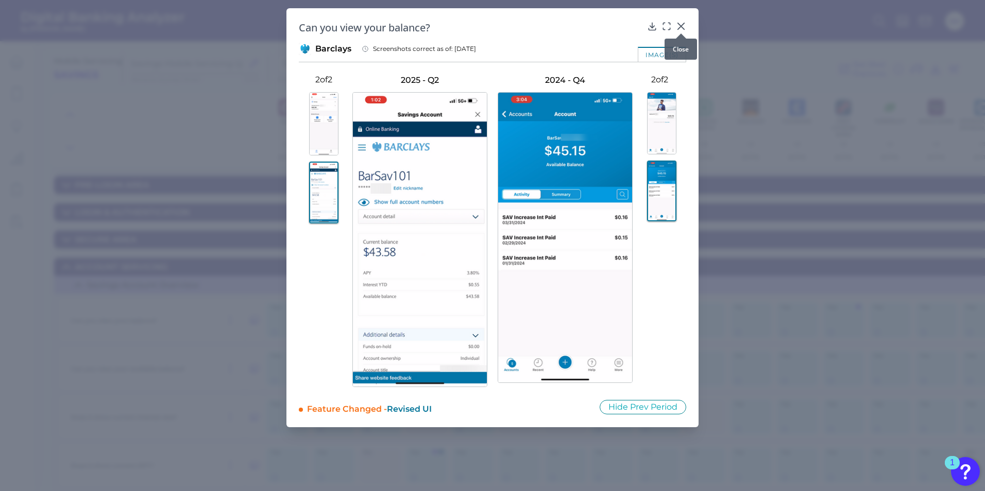
click at [682, 26] on icon at bounding box center [681, 26] width 6 height 6
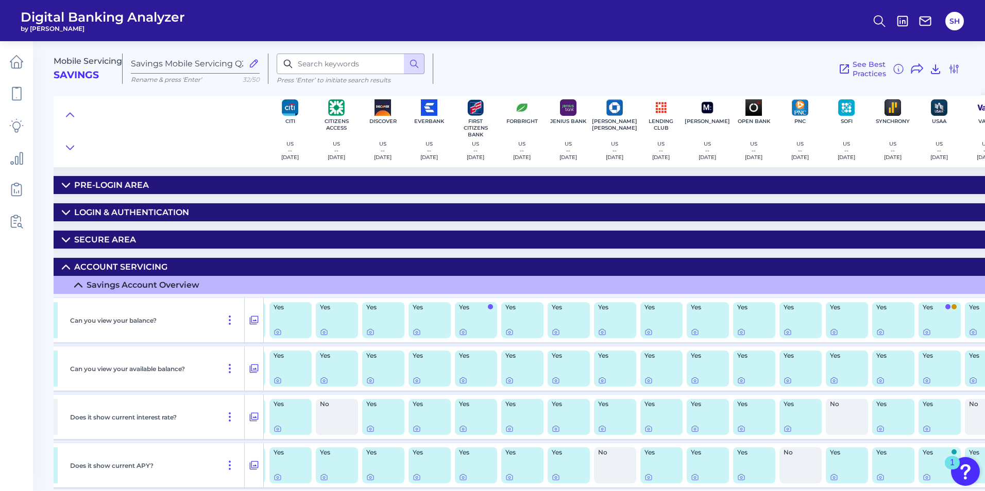
scroll to position [0, 447]
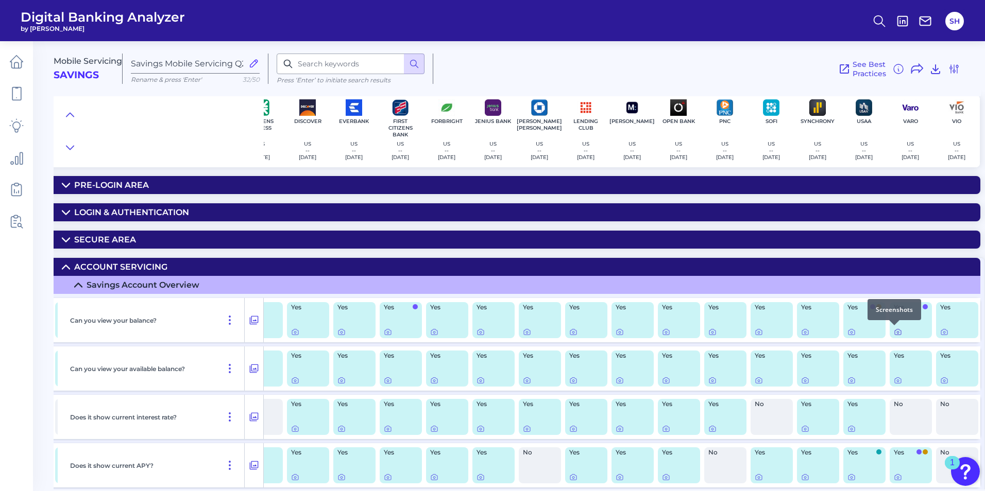
click at [787, 332] on icon at bounding box center [898, 333] width 2 height 2
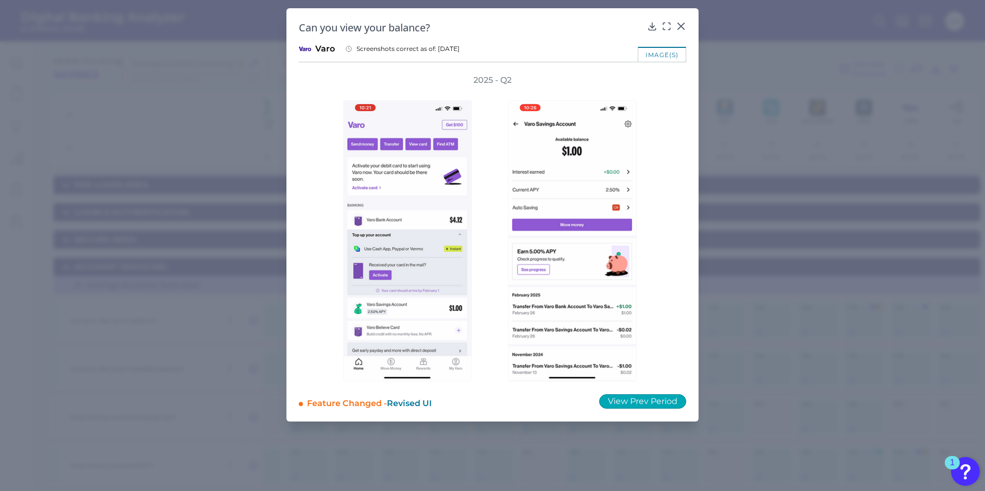
click at [651, 392] on button "View Prev Period" at bounding box center [642, 401] width 87 height 14
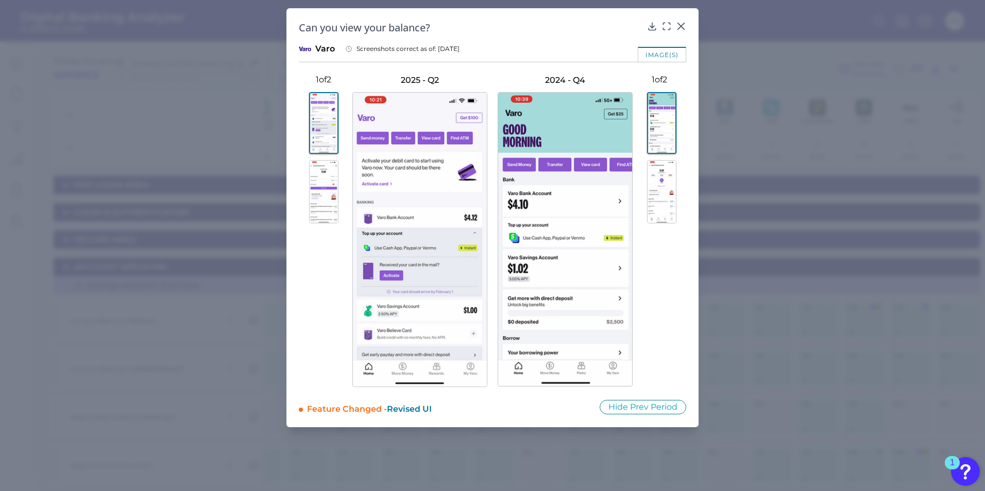
click at [327, 194] on img at bounding box center [323, 191] width 29 height 63
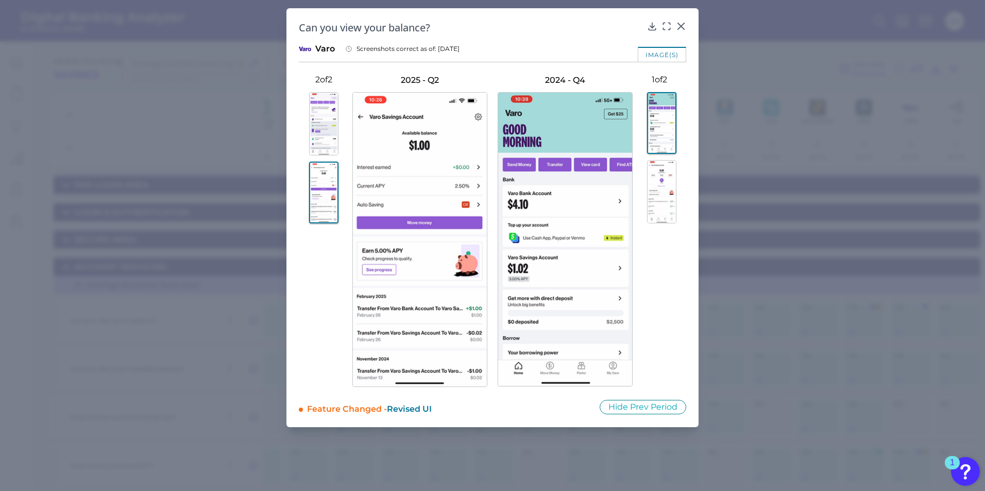
click at [665, 196] on img at bounding box center [661, 191] width 29 height 63
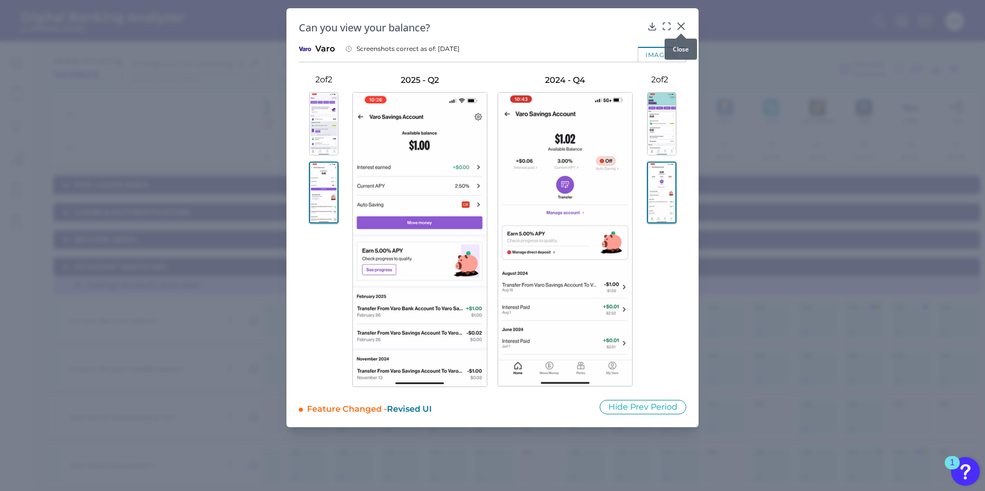
click at [680, 27] on icon at bounding box center [681, 26] width 6 height 6
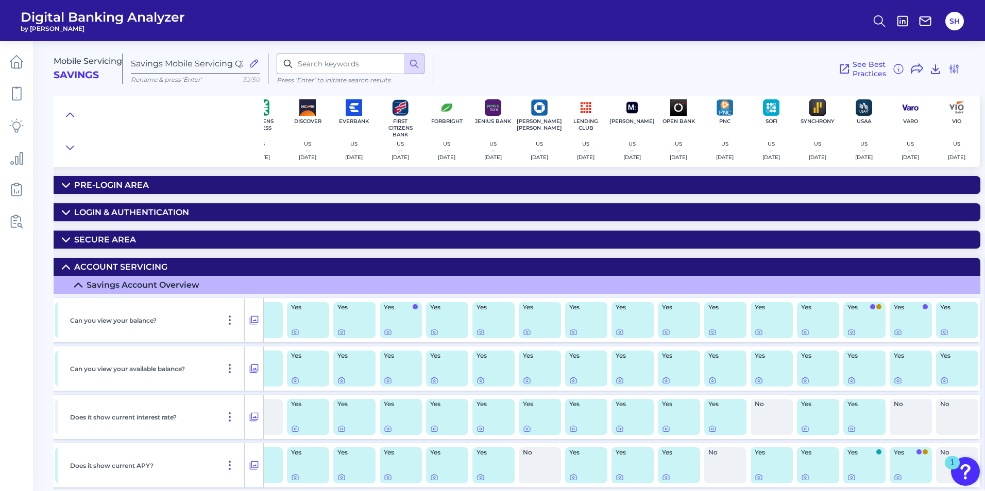
scroll to position [0, 414]
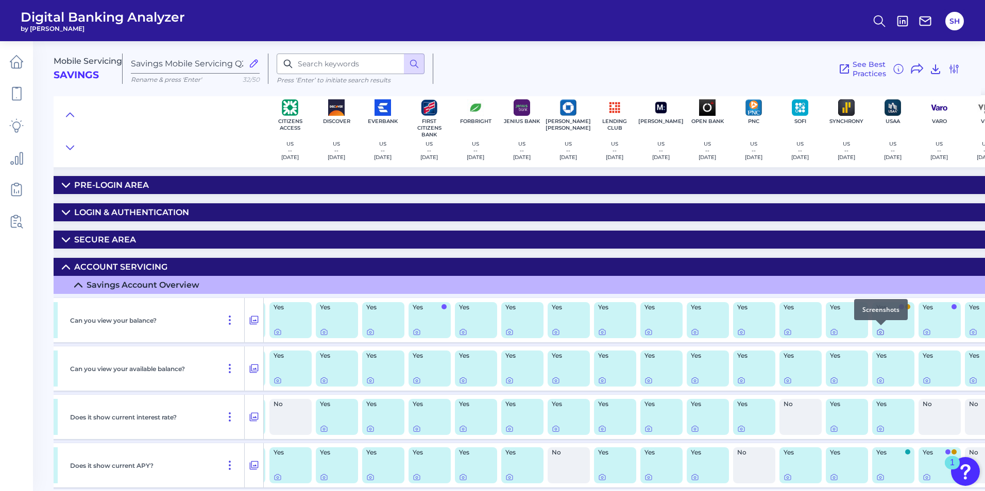
click at [787, 333] on icon at bounding box center [880, 332] width 8 height 8
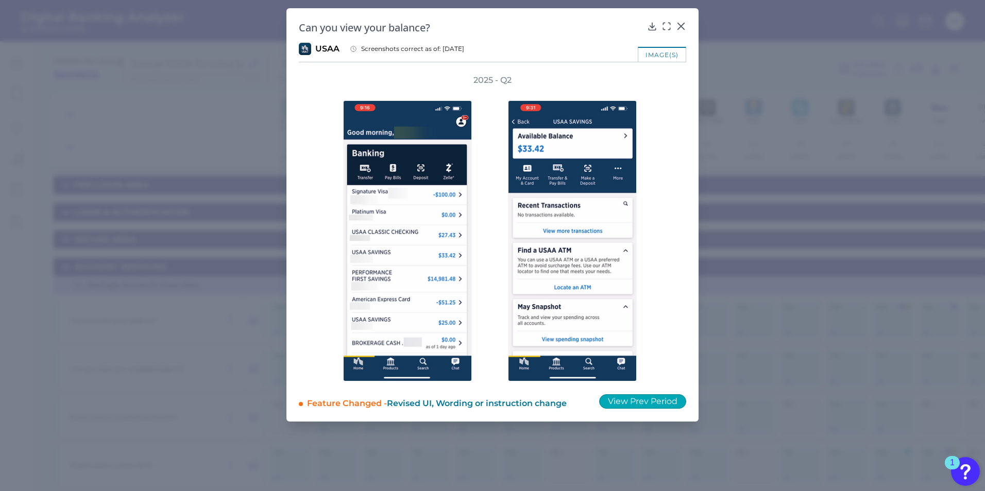
click at [643, 392] on button "View Prev Period" at bounding box center [642, 401] width 87 height 14
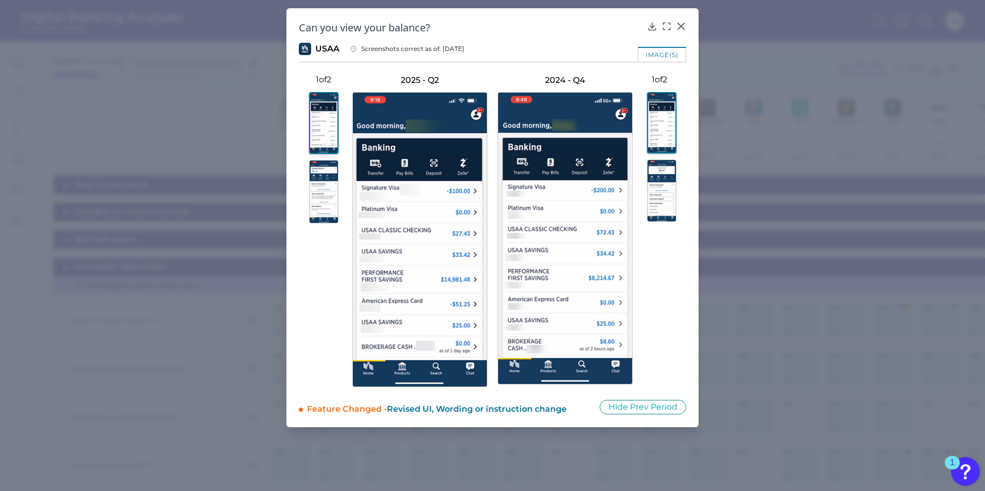
click at [325, 194] on img at bounding box center [323, 191] width 29 height 63
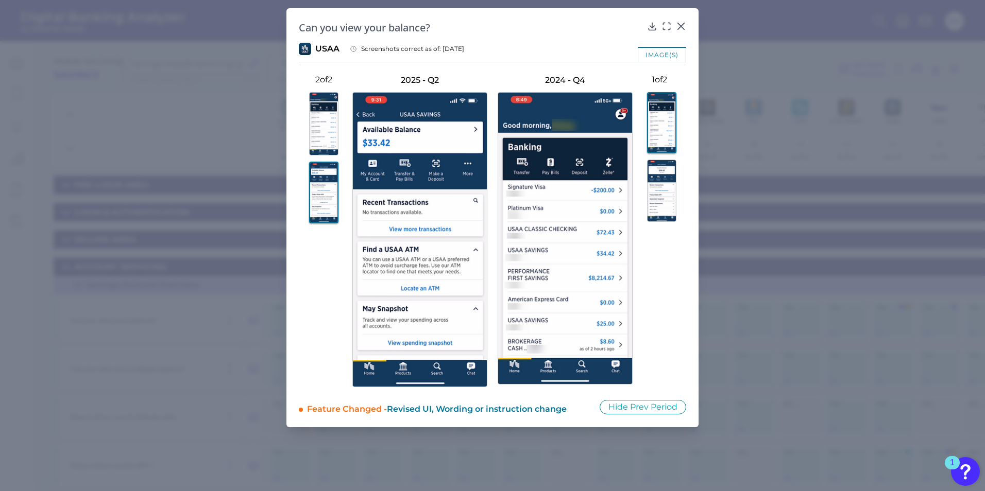
click at [667, 201] on img at bounding box center [661, 191] width 29 height 62
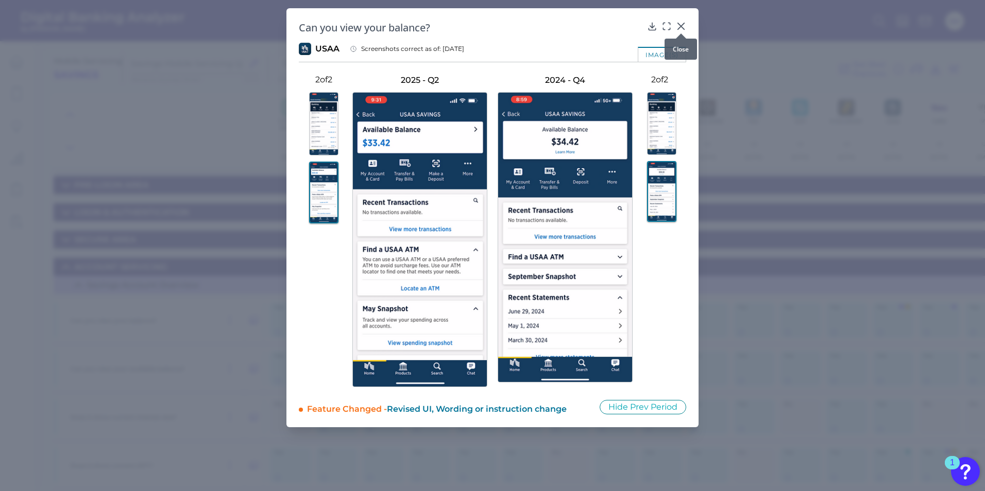
click at [679, 24] on icon at bounding box center [681, 26] width 6 height 6
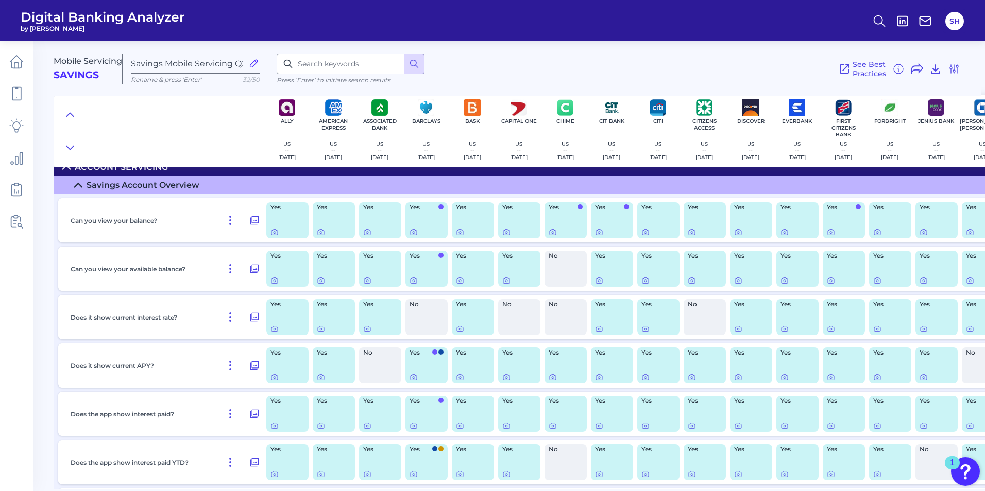
scroll to position [103, 0]
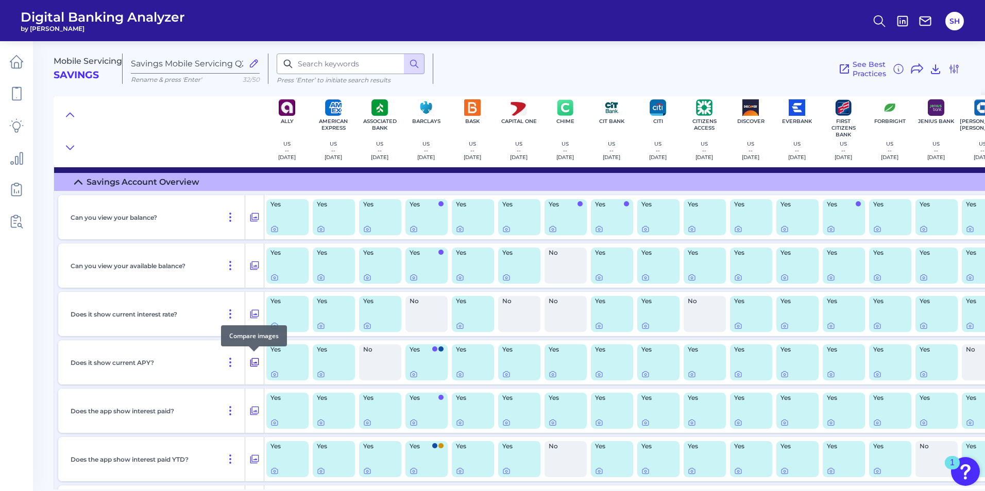
click at [253, 360] on icon at bounding box center [254, 362] width 10 height 12
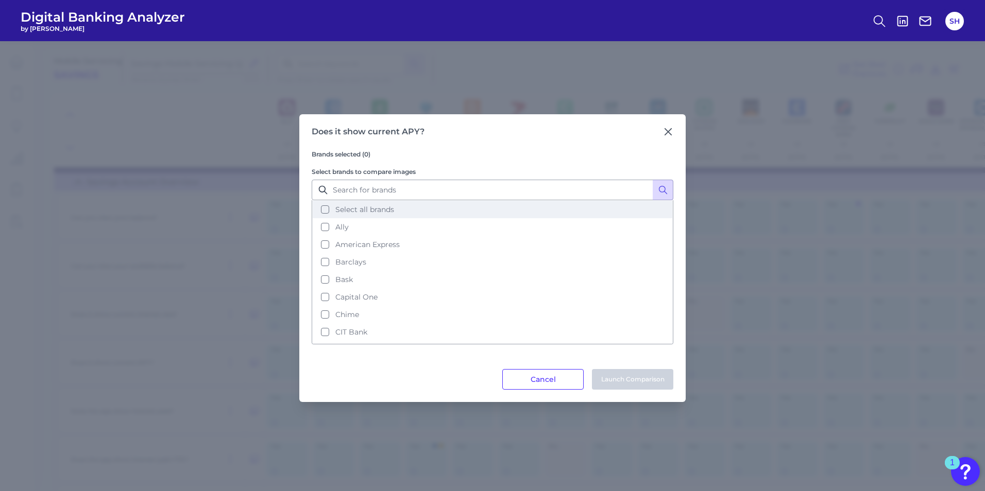
click at [325, 211] on button "Select all brands" at bounding box center [492, 210] width 359 height 18
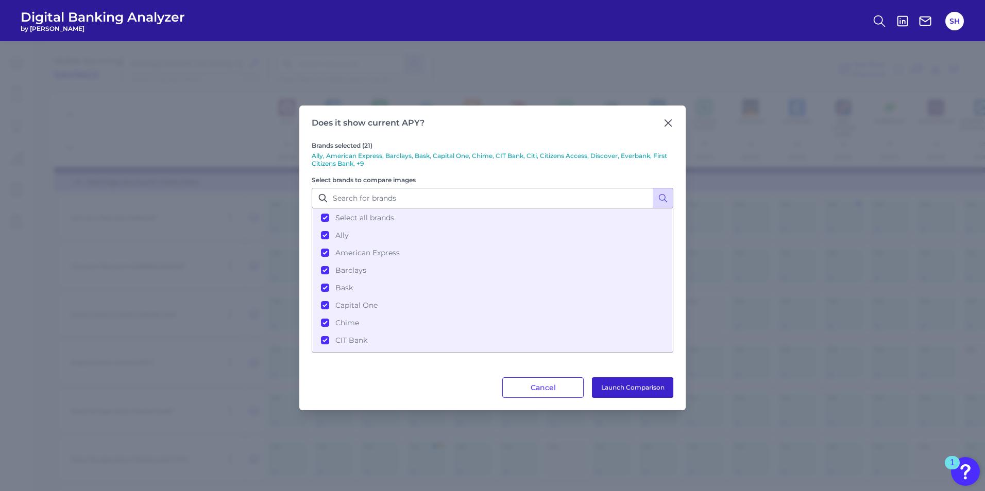
click at [634, 387] on button "Launch Comparison" at bounding box center [632, 387] width 81 height 21
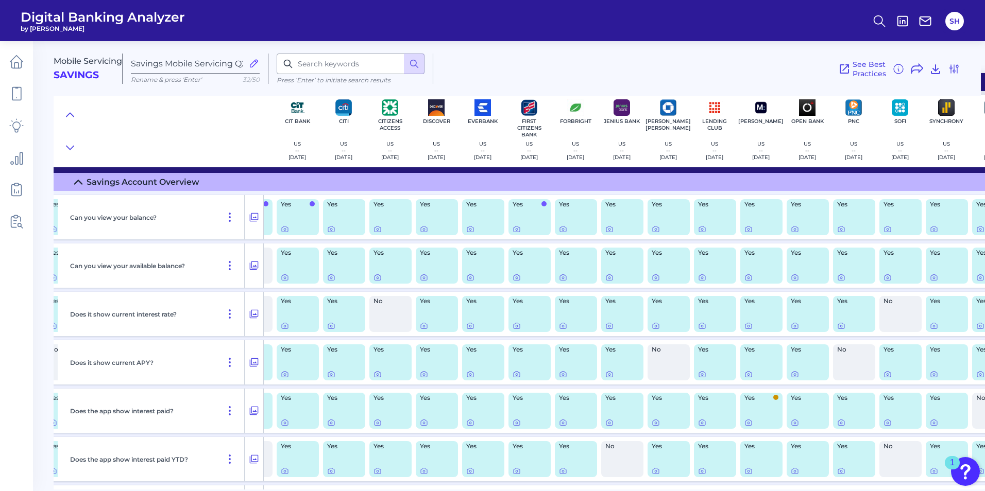
scroll to position [103, 447]
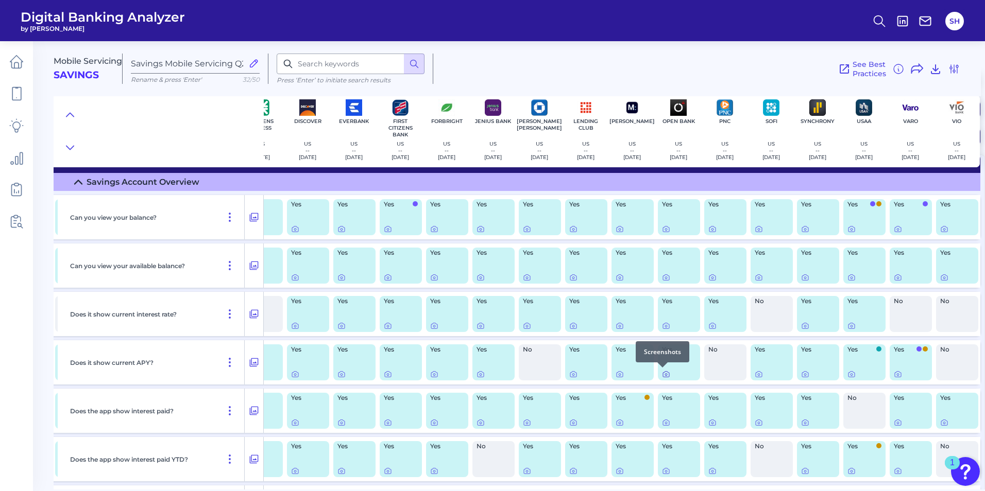
click at [662, 376] on icon at bounding box center [666, 374] width 8 height 8
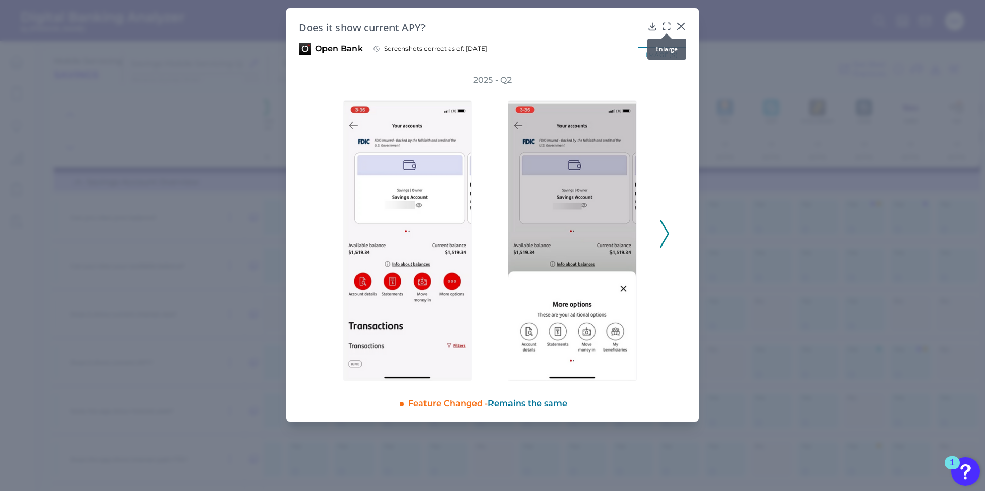
drag, startPoint x: 664, startPoint y: 24, endPoint x: 723, endPoint y: 89, distance: 87.9
click at [664, 25] on icon at bounding box center [666, 26] width 10 height 10
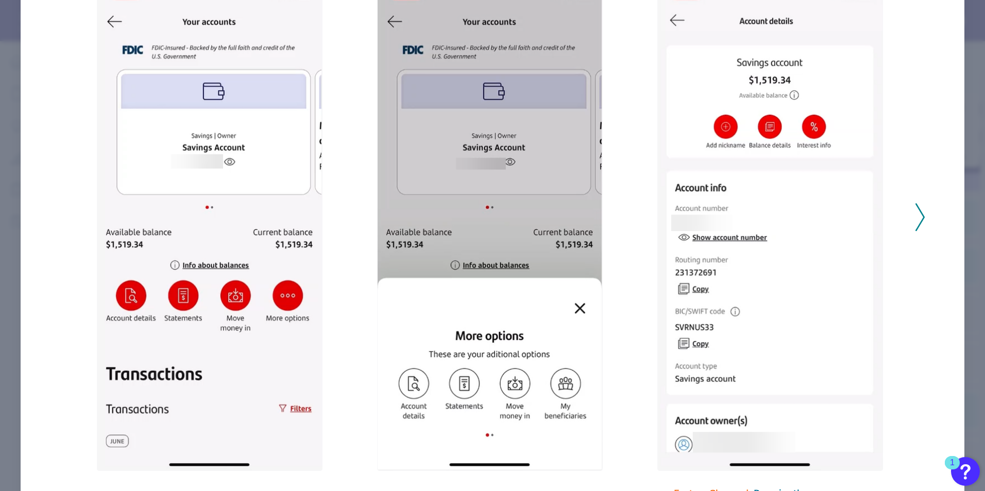
scroll to position [151, 0]
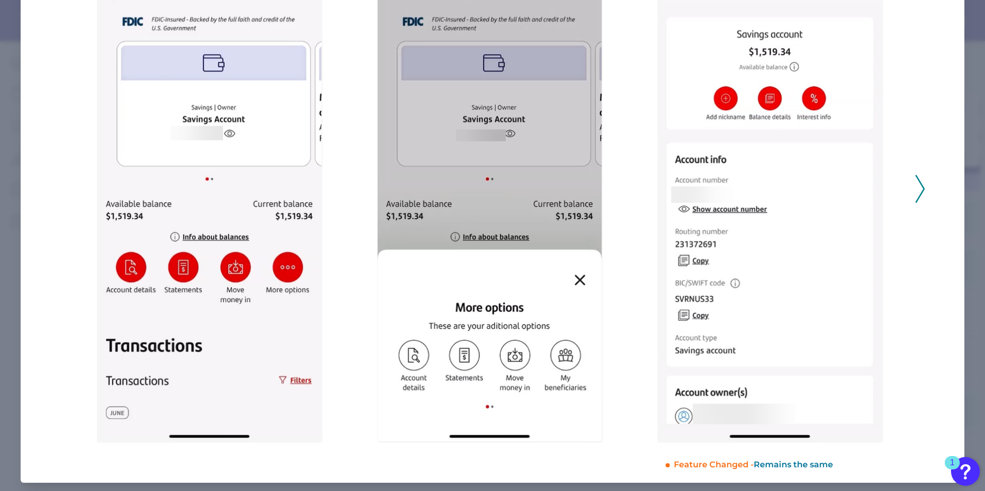
click at [787, 191] on icon at bounding box center [919, 189] width 9 height 28
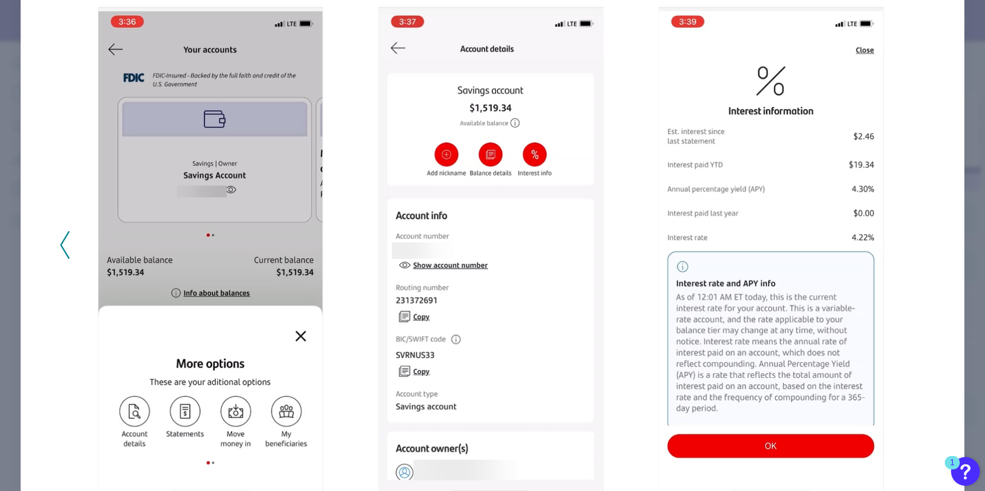
scroll to position [99, 0]
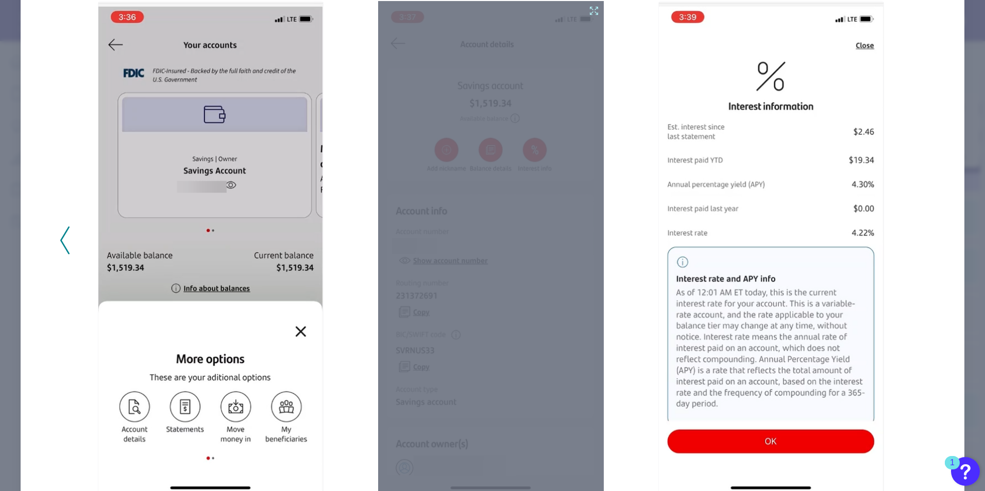
click at [591, 11] on icon at bounding box center [593, 10] width 11 height 11
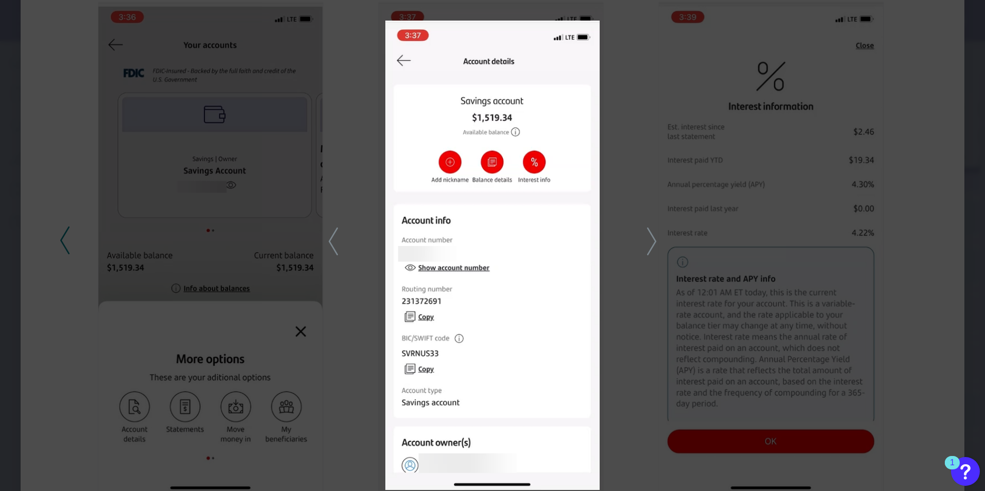
click at [331, 245] on polyline at bounding box center [333, 241] width 8 height 26
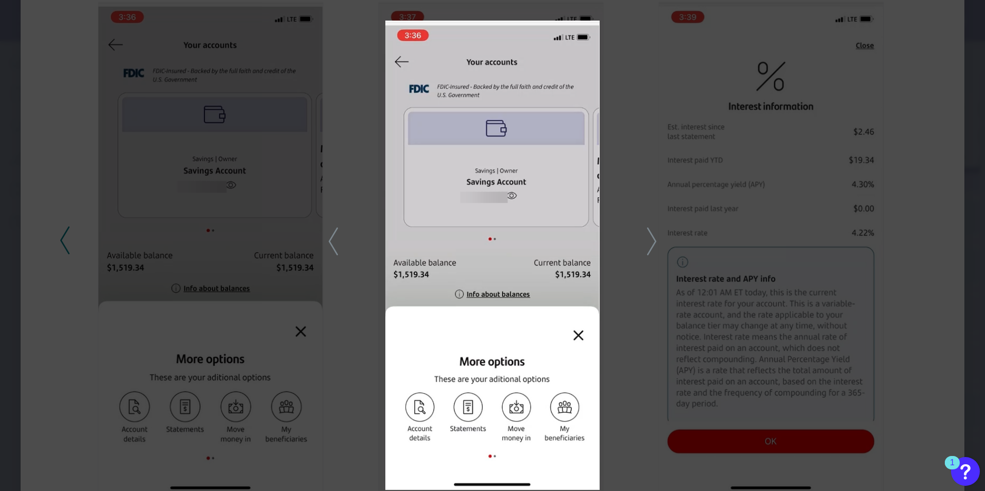
click at [331, 245] on polyline at bounding box center [333, 241] width 8 height 26
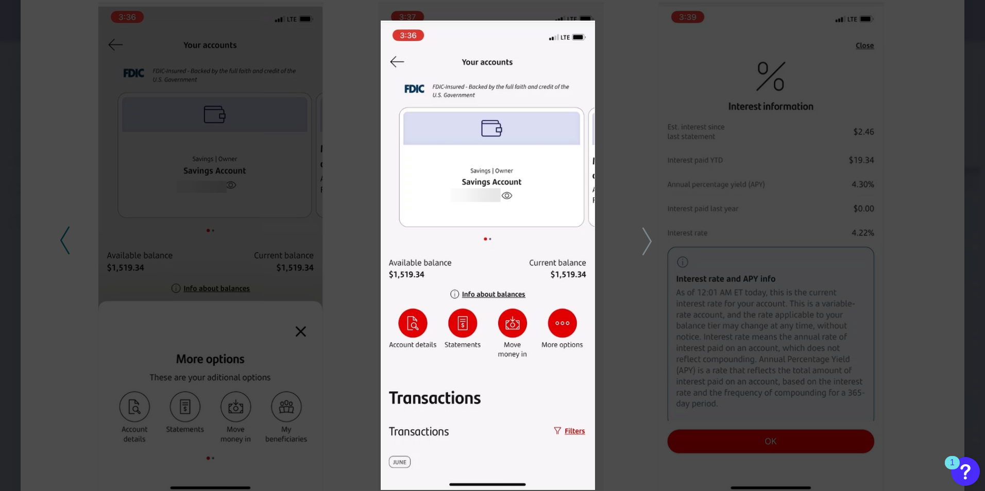
click at [648, 245] on icon at bounding box center [646, 242] width 9 height 28
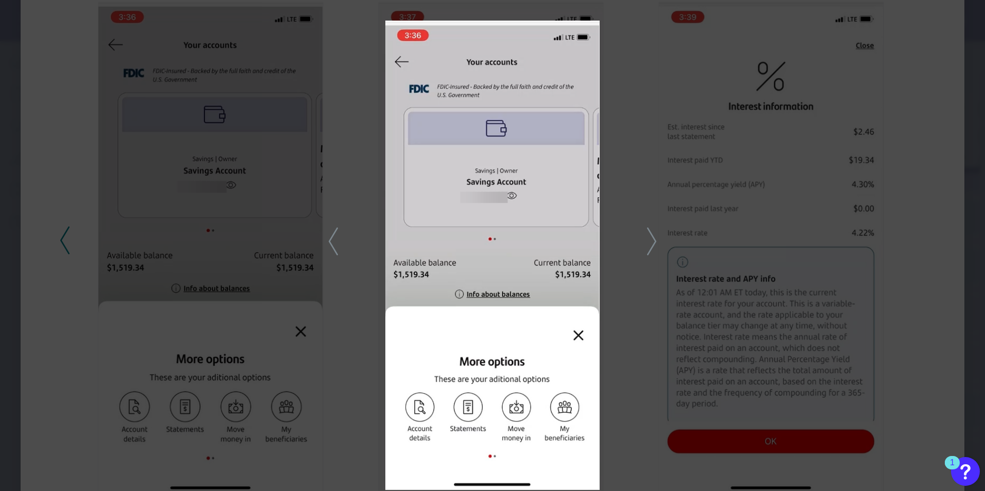
click at [333, 246] on icon at bounding box center [333, 242] width 9 height 28
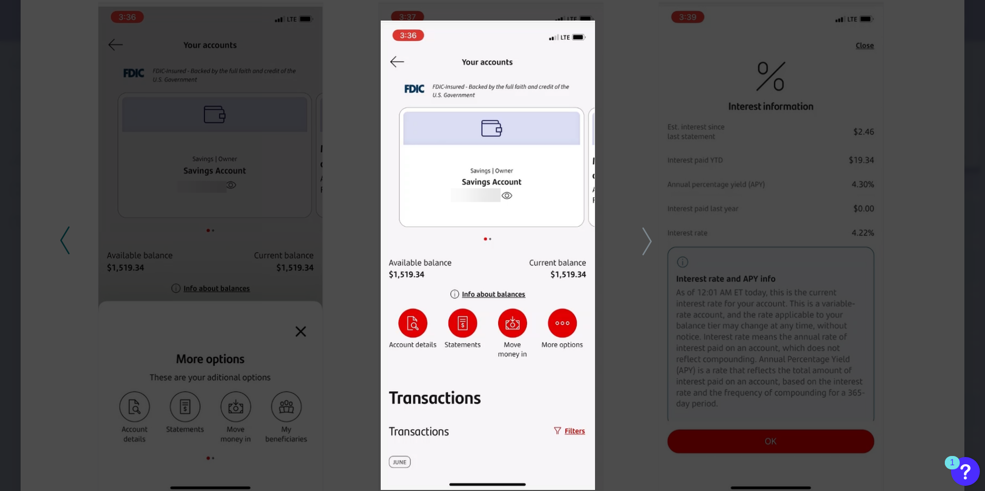
click at [646, 249] on polyline at bounding box center [647, 241] width 8 height 26
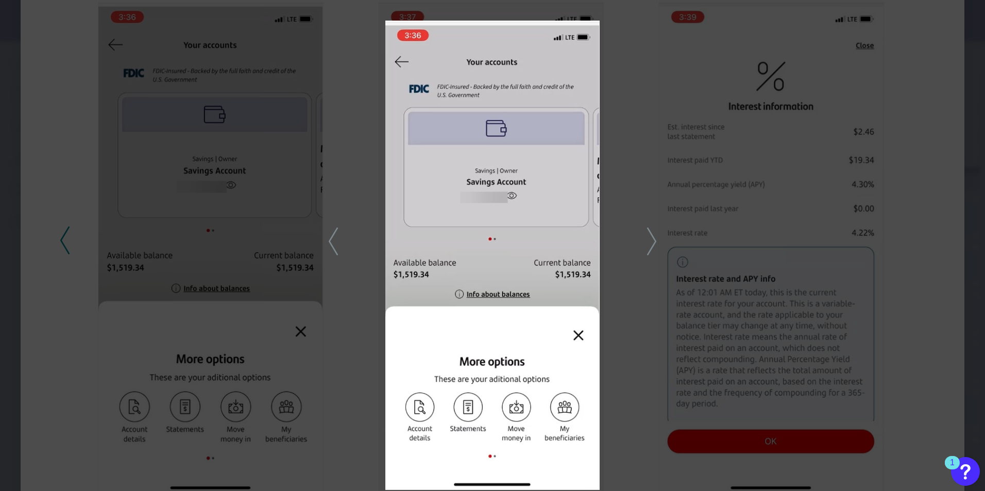
click at [646, 249] on div at bounding box center [492, 245] width 985 height 491
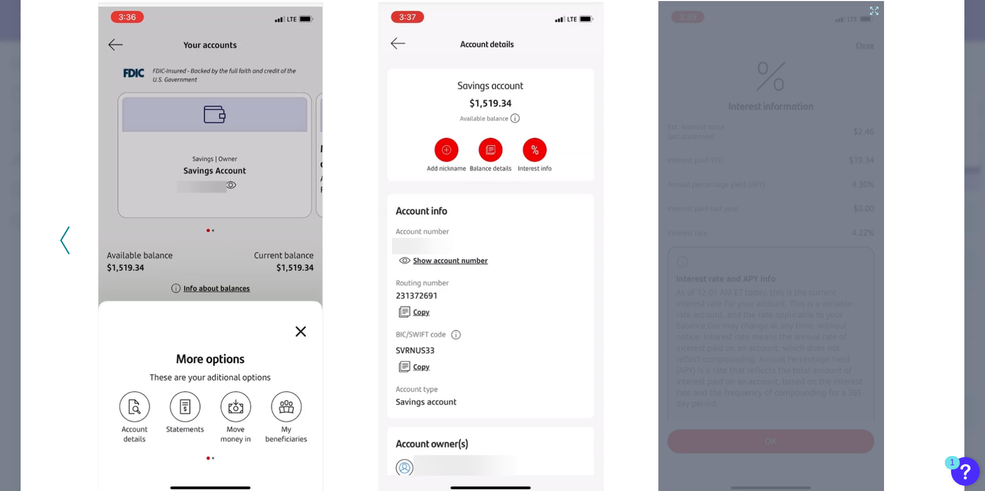
click at [787, 10] on icon at bounding box center [873, 10] width 11 height 11
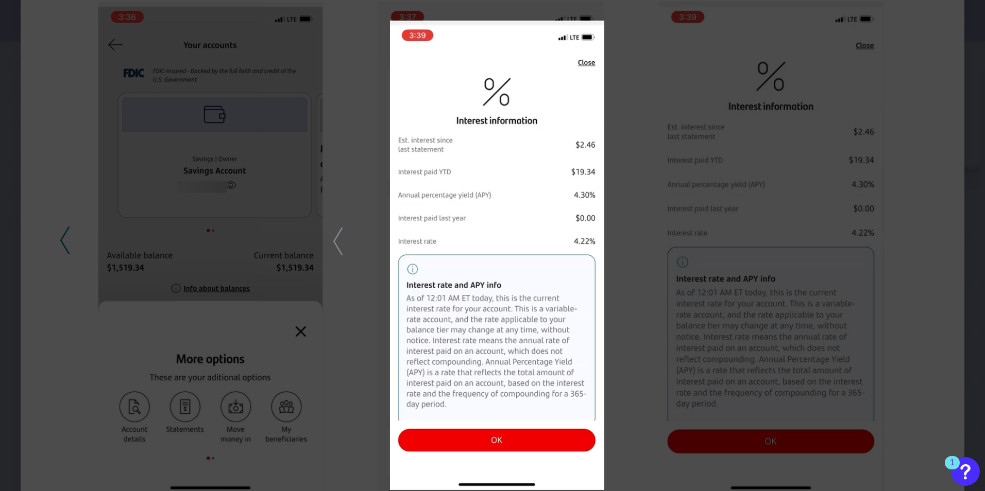
click at [787, 113] on div at bounding box center [492, 245] width 985 height 491
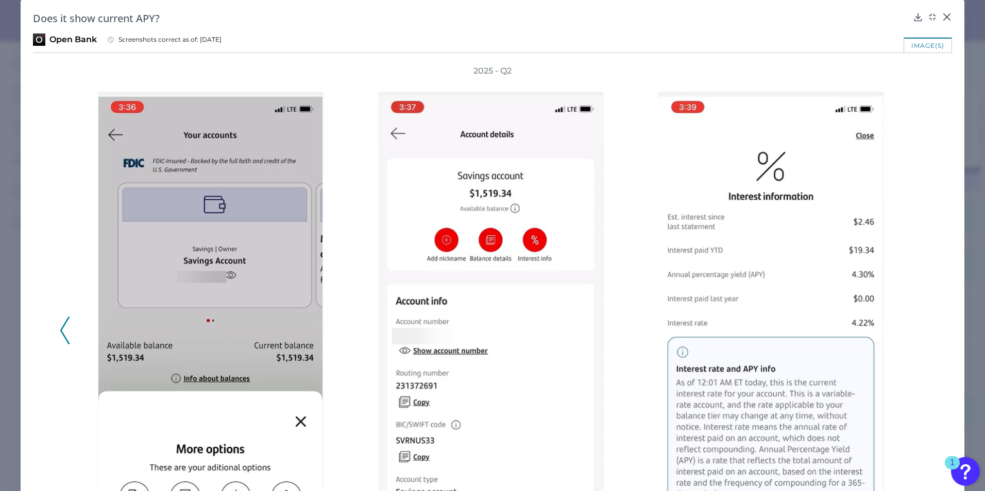
scroll to position [0, 0]
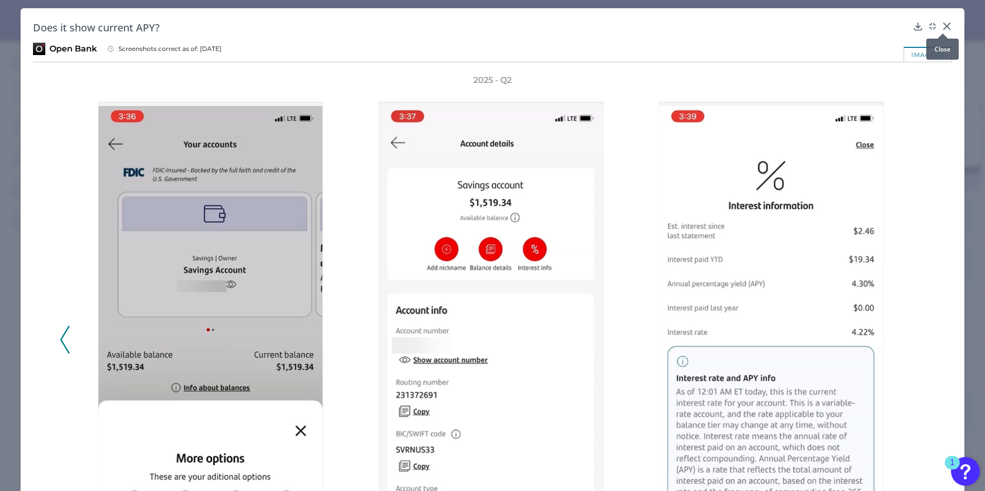
click at [787, 27] on icon at bounding box center [946, 26] width 6 height 6
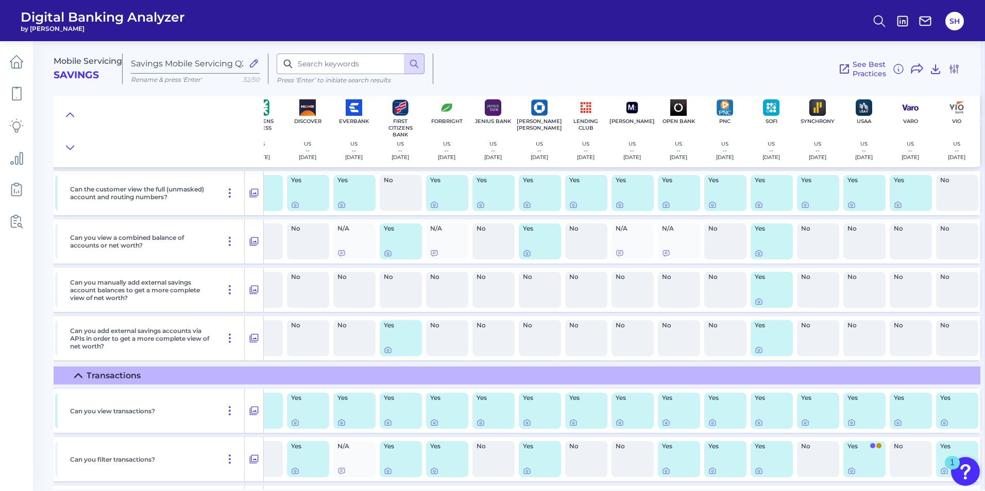
scroll to position [515, 447]
click at [754, 301] on icon at bounding box center [758, 301] width 8 height 8
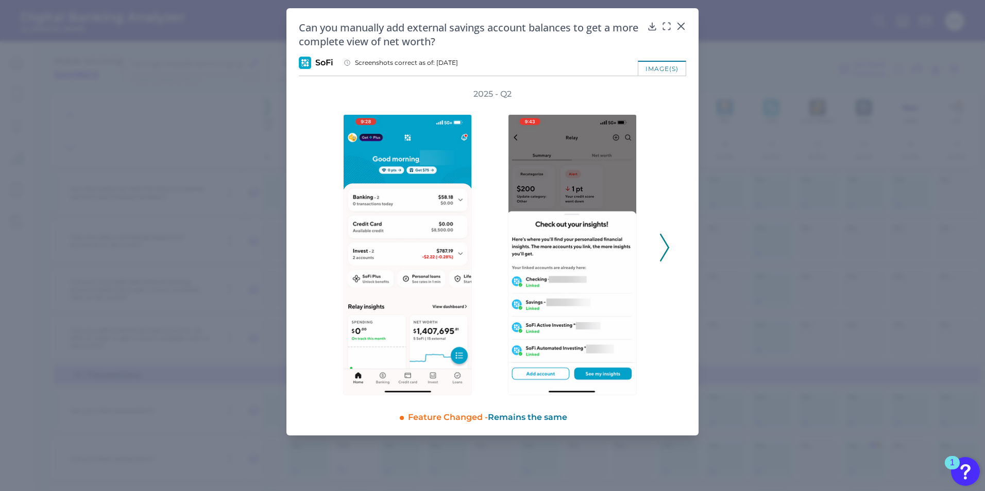
click at [667, 253] on icon at bounding box center [664, 248] width 9 height 28
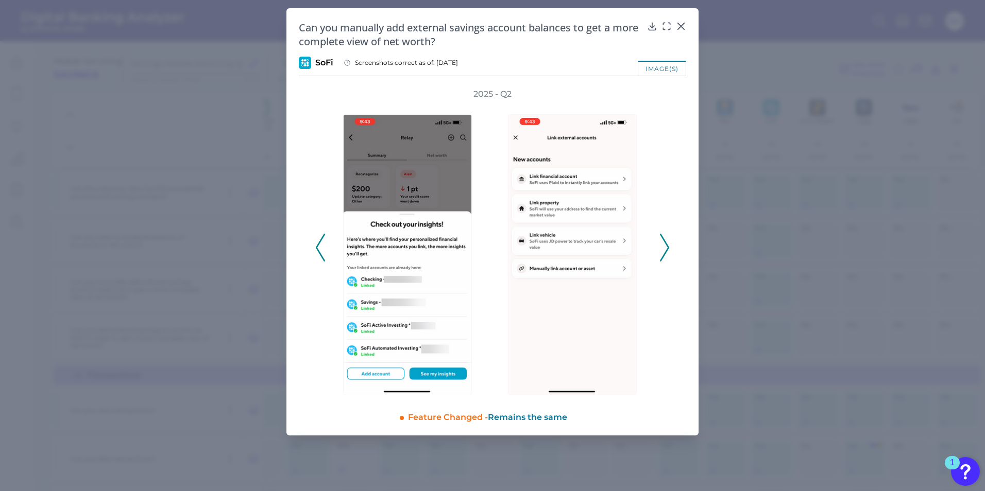
click at [666, 254] on icon at bounding box center [664, 248] width 9 height 28
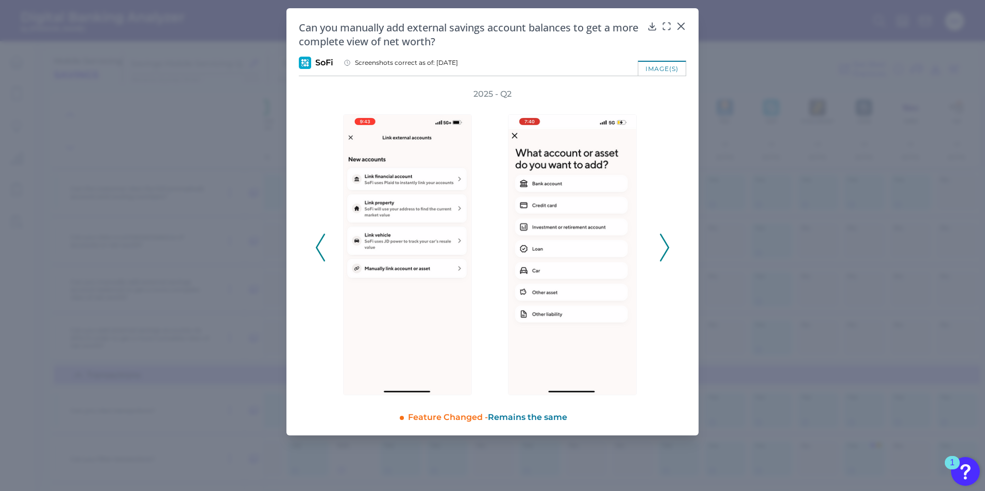
click at [664, 253] on polyline at bounding box center [664, 247] width 8 height 26
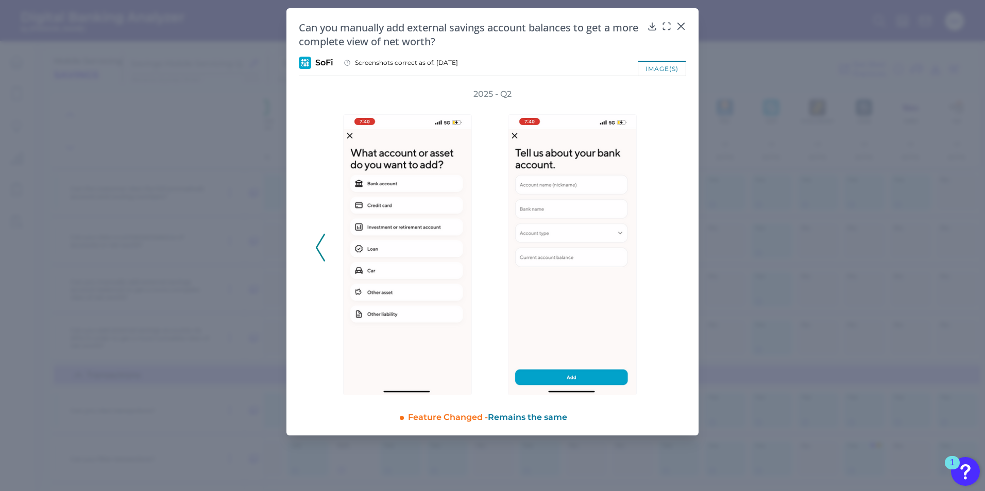
click at [664, 253] on div "2025 - Q2" at bounding box center [492, 242] width 354 height 307
click at [320, 256] on icon at bounding box center [320, 248] width 9 height 28
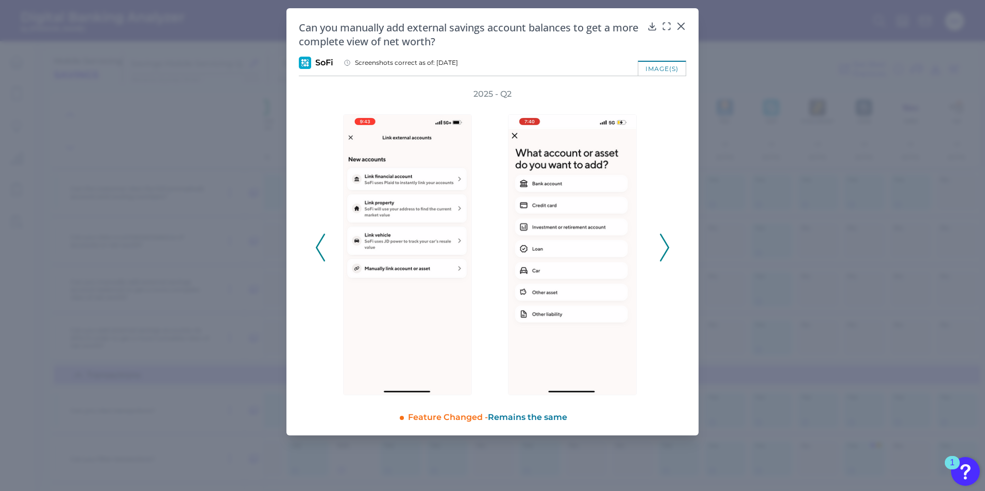
click at [319, 257] on icon at bounding box center [320, 248] width 9 height 28
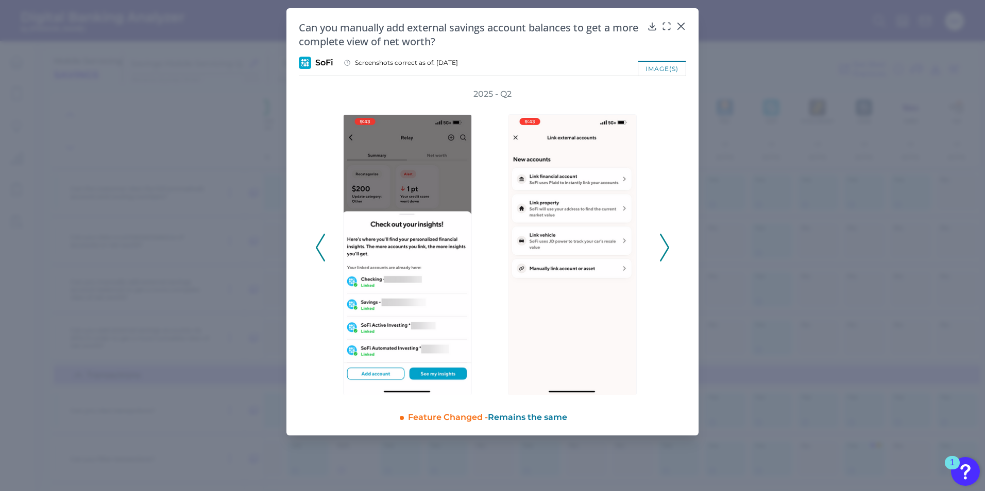
click at [319, 257] on icon at bounding box center [320, 248] width 9 height 28
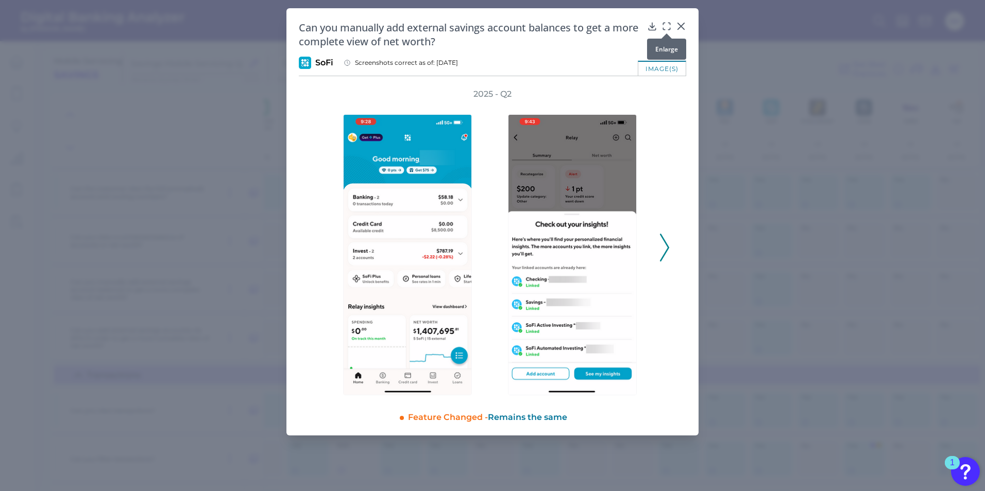
click at [666, 24] on icon at bounding box center [666, 26] width 10 height 10
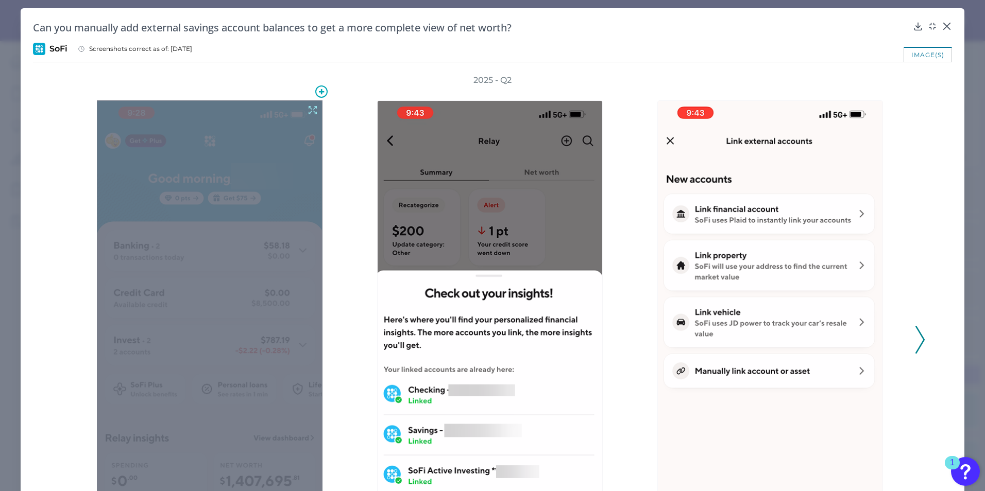
click at [312, 106] on icon at bounding box center [312, 110] width 11 height 11
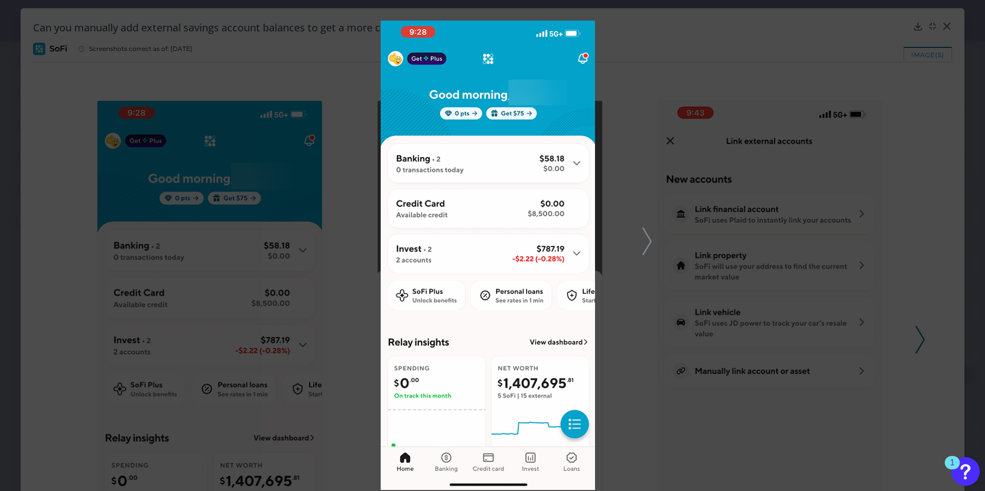
click at [646, 246] on icon at bounding box center [646, 242] width 9 height 28
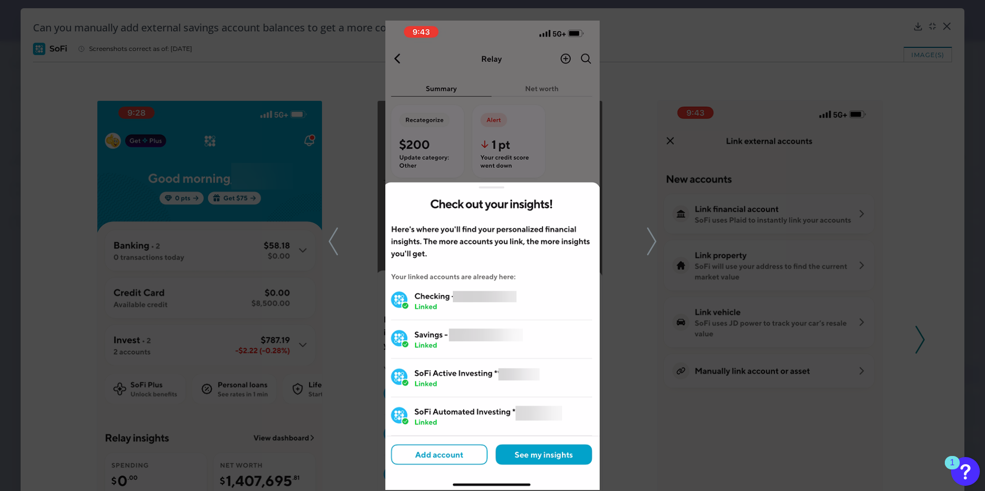
click at [650, 247] on icon at bounding box center [651, 242] width 9 height 28
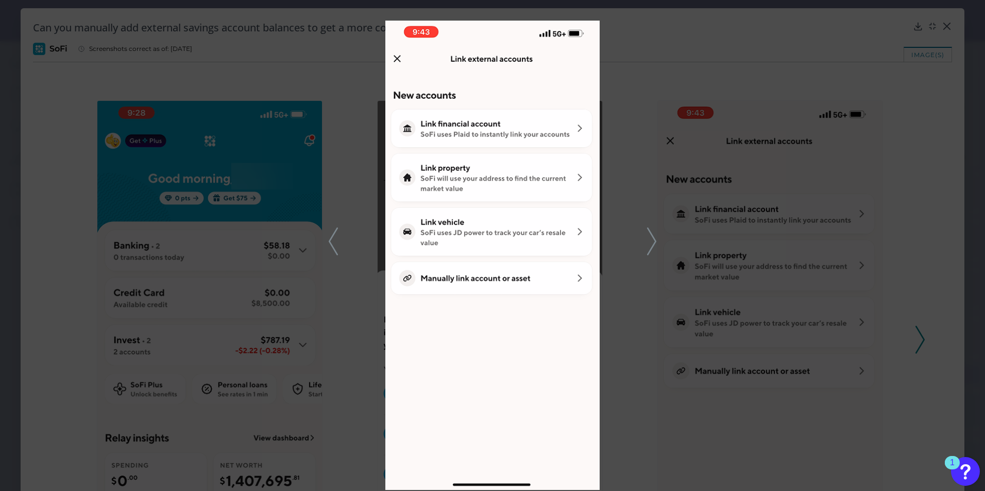
click at [655, 244] on icon at bounding box center [651, 242] width 9 height 28
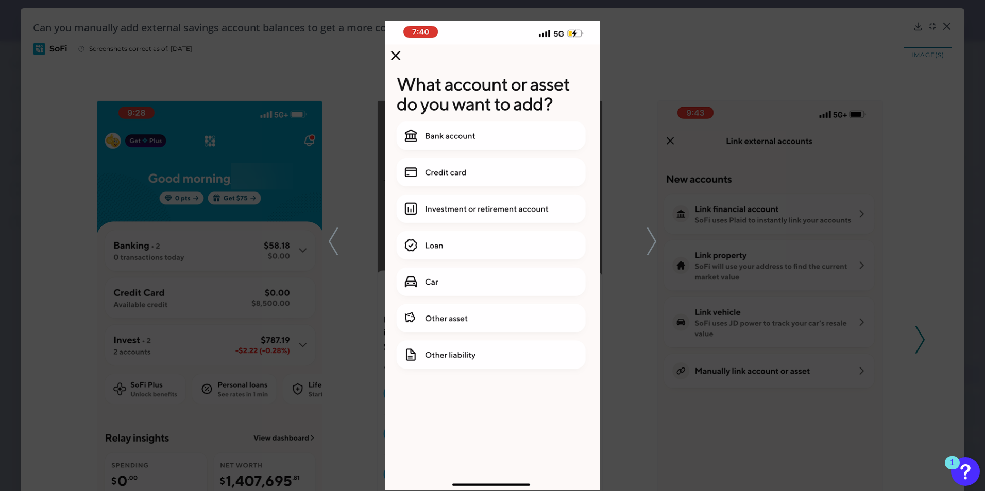
click at [650, 251] on polyline at bounding box center [651, 241] width 8 height 26
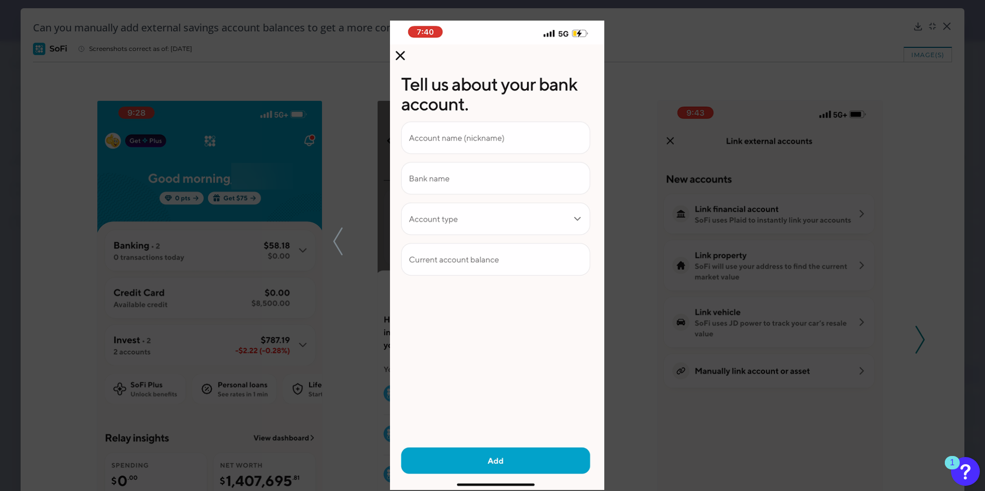
click at [787, 162] on div at bounding box center [492, 245] width 985 height 491
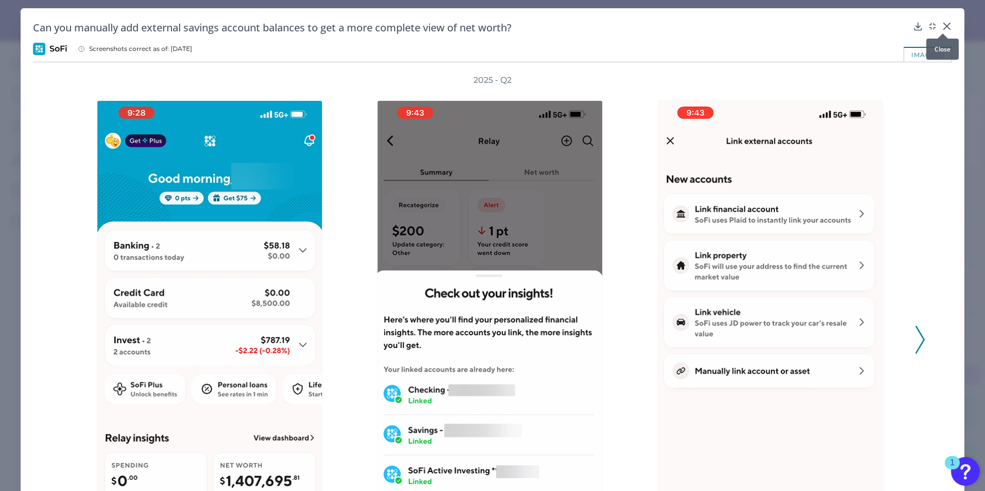
click at [787, 25] on icon at bounding box center [946, 26] width 10 height 10
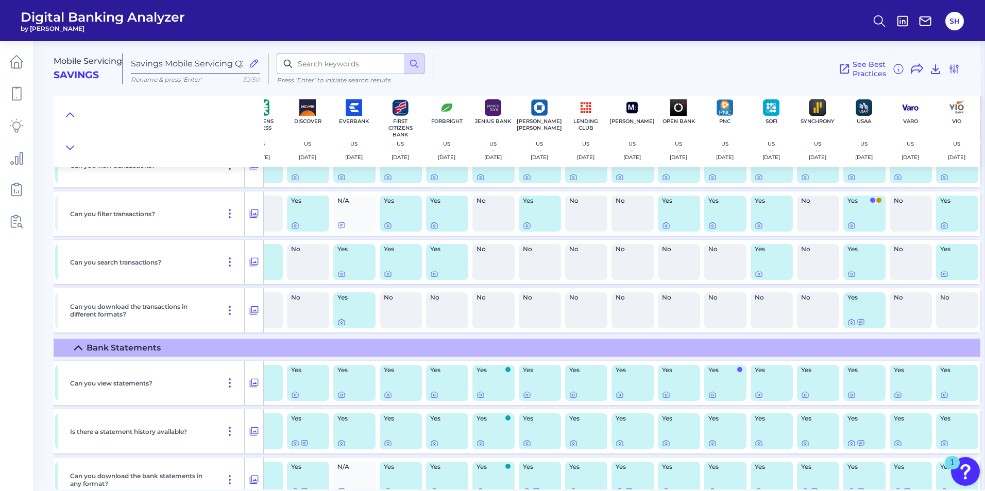
scroll to position [772, 447]
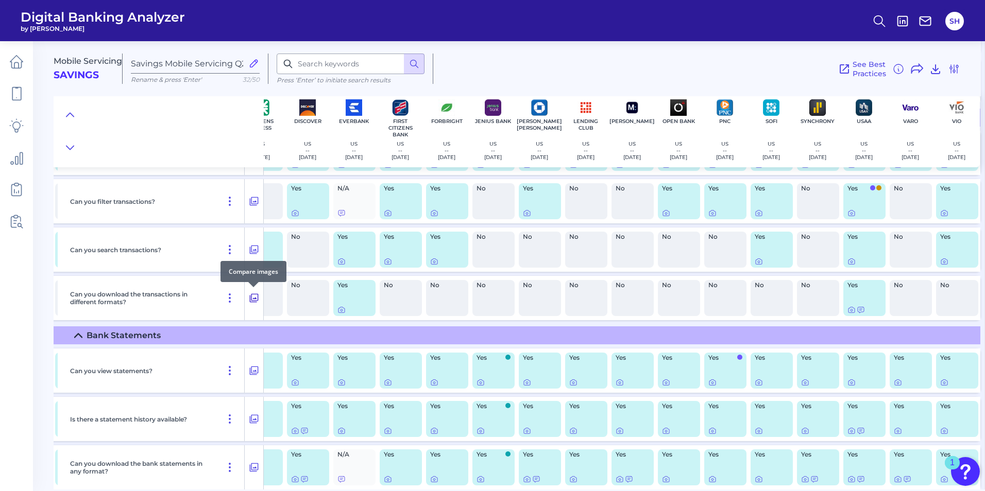
click at [254, 300] on icon at bounding box center [254, 298] width 10 height 12
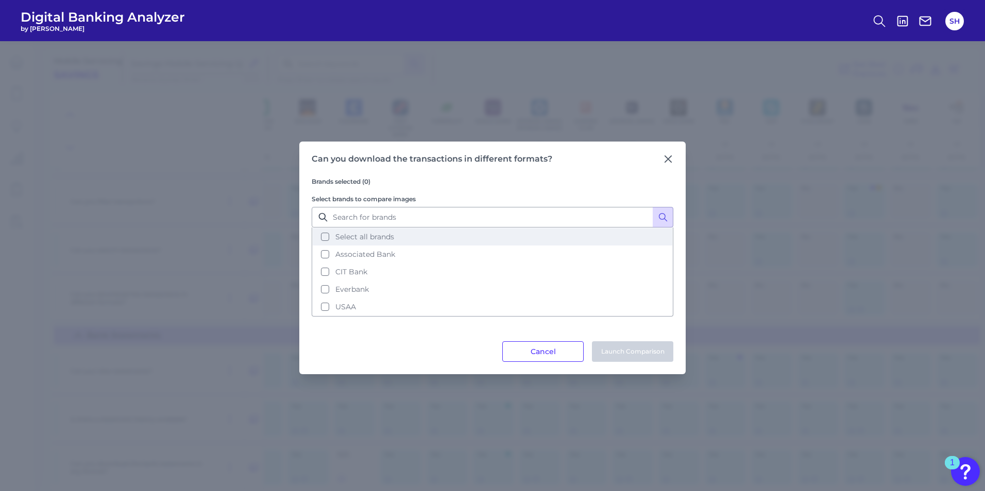
click at [321, 237] on button "Select all brands" at bounding box center [492, 237] width 359 height 18
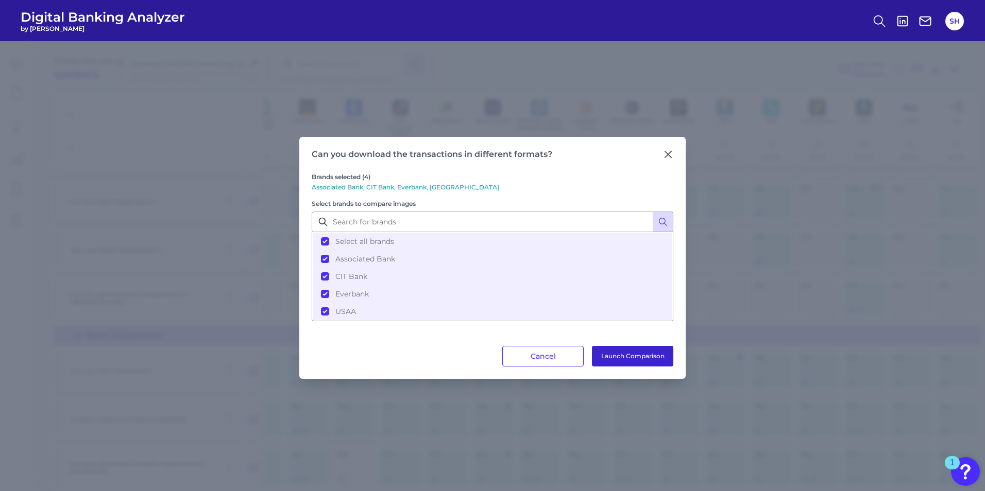
click at [614, 360] on button "Launch Comparison" at bounding box center [632, 356] width 81 height 21
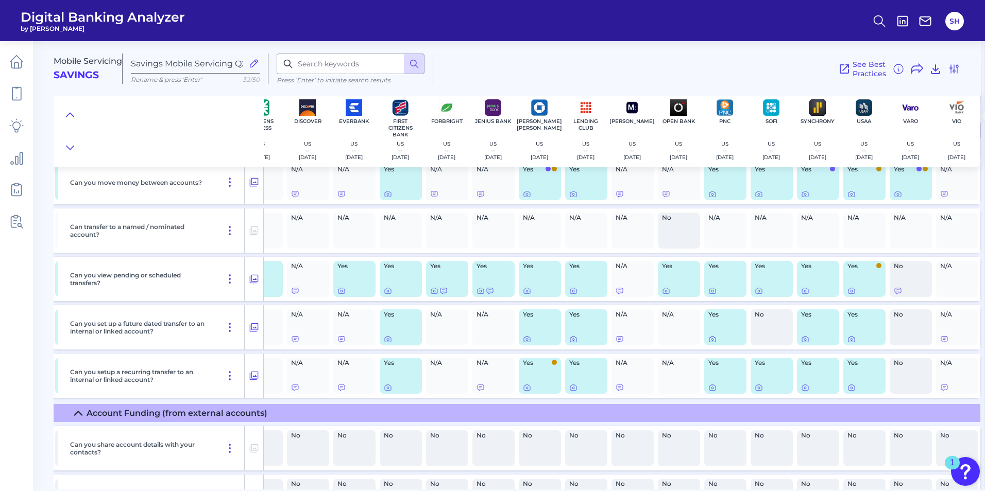
scroll to position [1957, 447]
click at [338, 339] on icon at bounding box center [341, 339] width 6 height 6
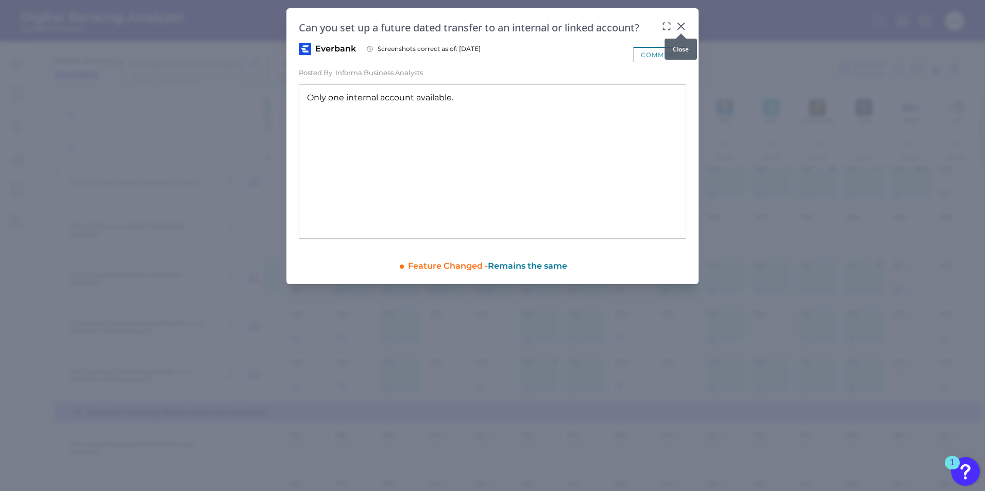
click at [683, 21] on icon at bounding box center [681, 26] width 10 height 10
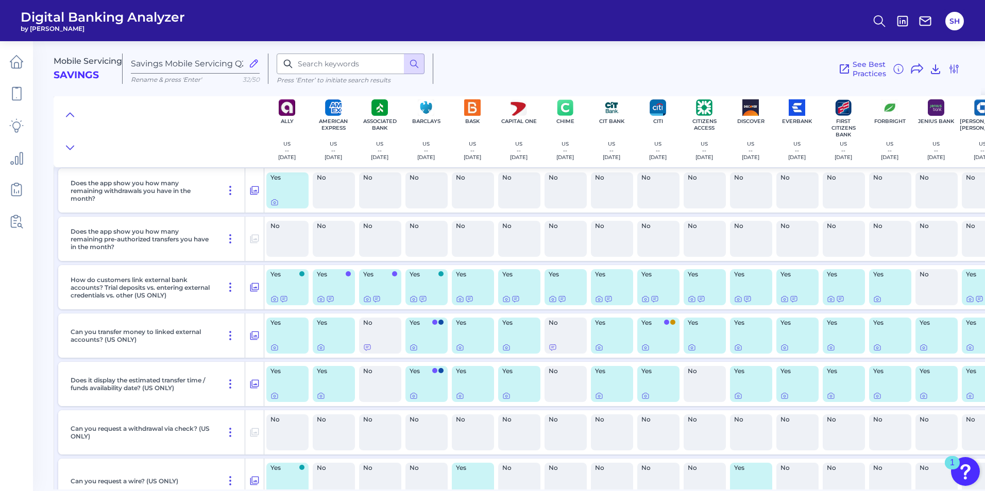
scroll to position [2935, 0]
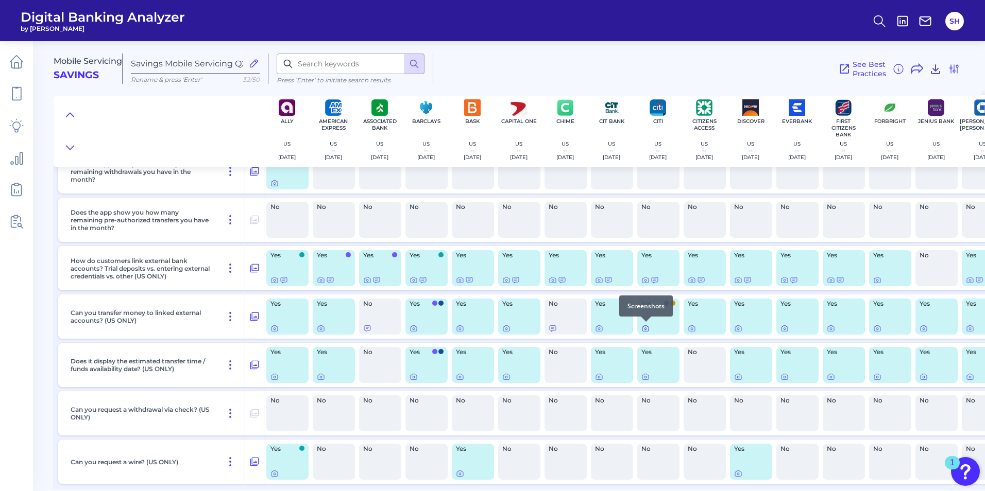
click at [646, 327] on div at bounding box center [646, 322] width 10 height 10
click at [645, 330] on icon at bounding box center [645, 328] width 8 height 8
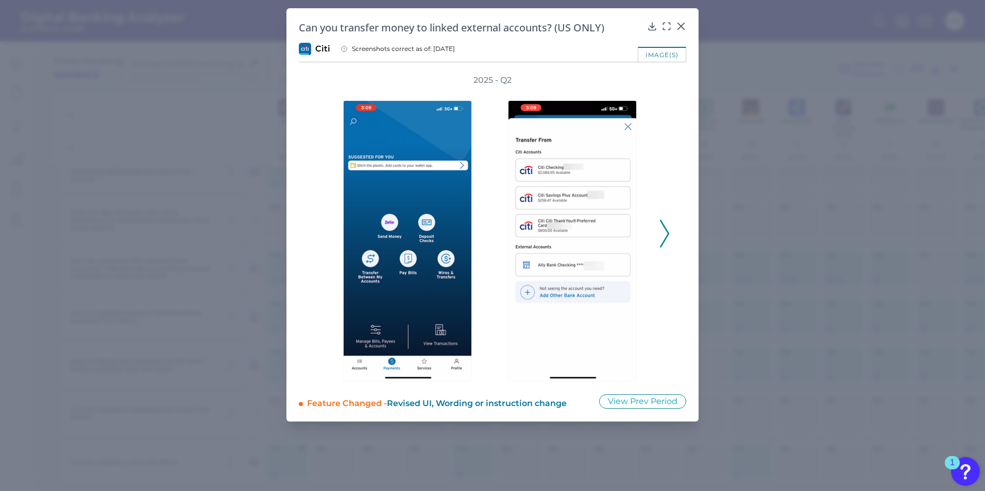
click at [664, 240] on polyline at bounding box center [664, 233] width 8 height 26
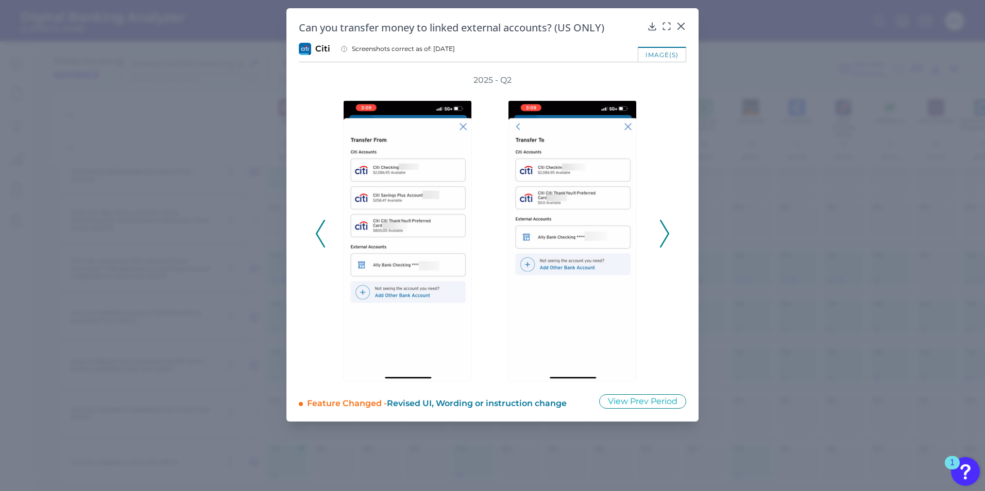
click at [664, 240] on polyline at bounding box center [664, 233] width 8 height 26
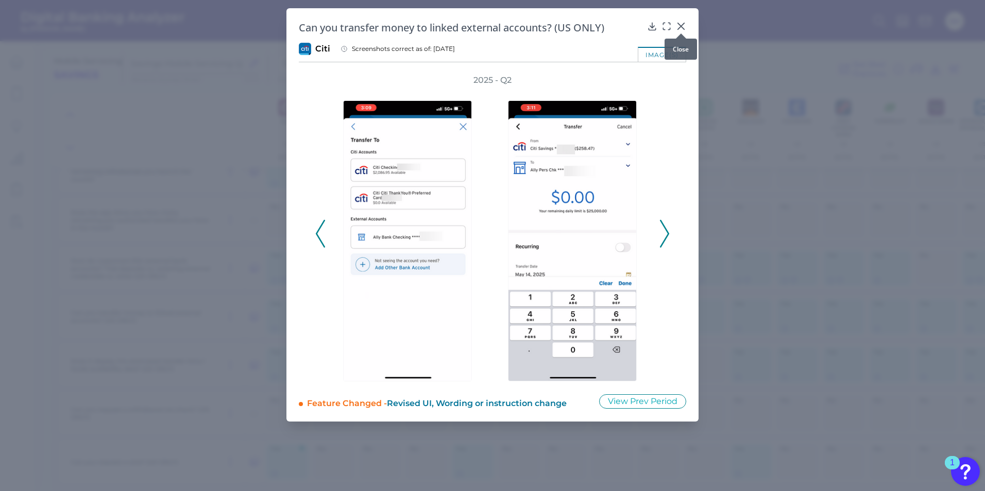
click at [682, 21] on icon at bounding box center [681, 26] width 10 height 10
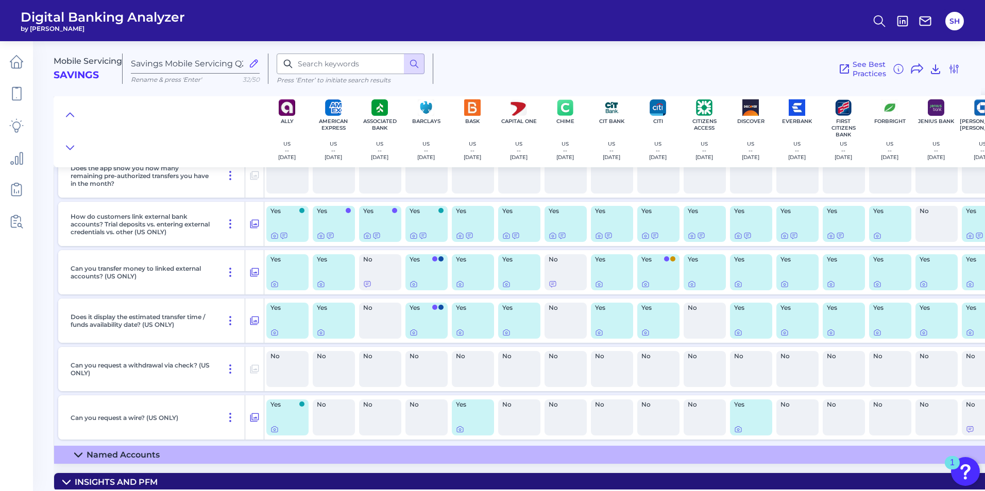
scroll to position [3038, 0]
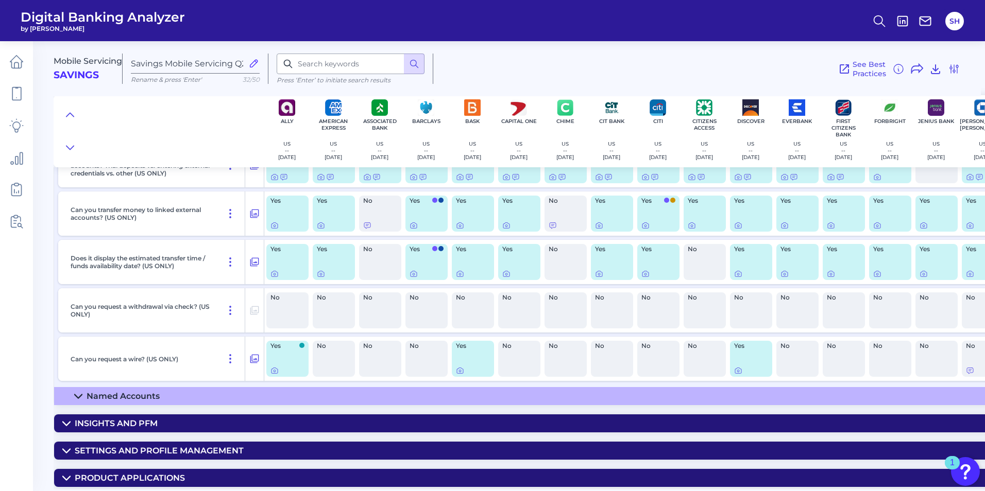
click at [152, 392] on div "Named Accounts" at bounding box center [123, 396] width 73 height 10
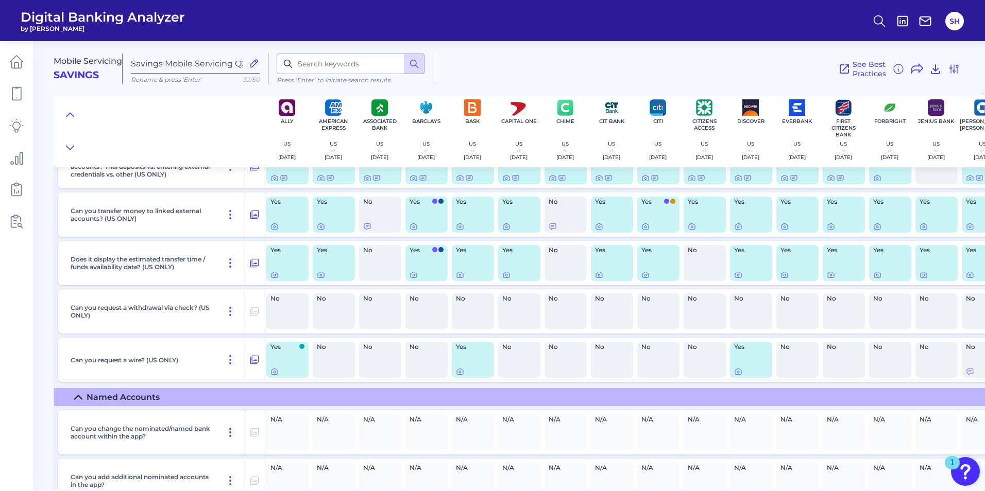
scroll to position [3016, 0]
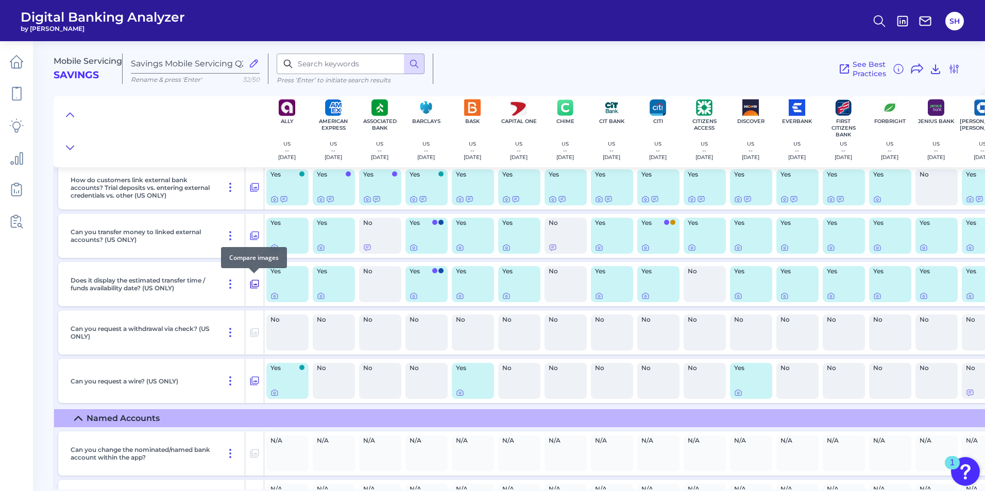
click at [252, 283] on icon at bounding box center [254, 284] width 10 height 12
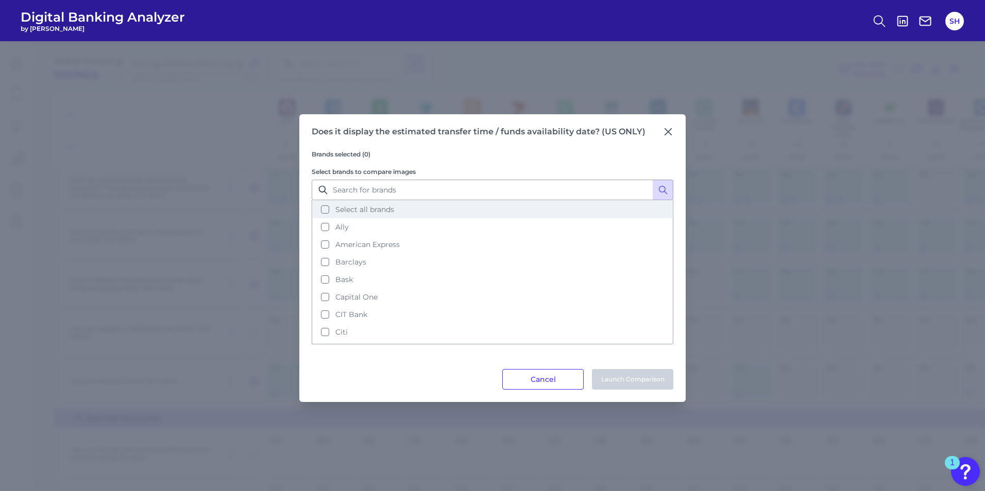
click at [323, 212] on button "Select all brands" at bounding box center [492, 210] width 359 height 18
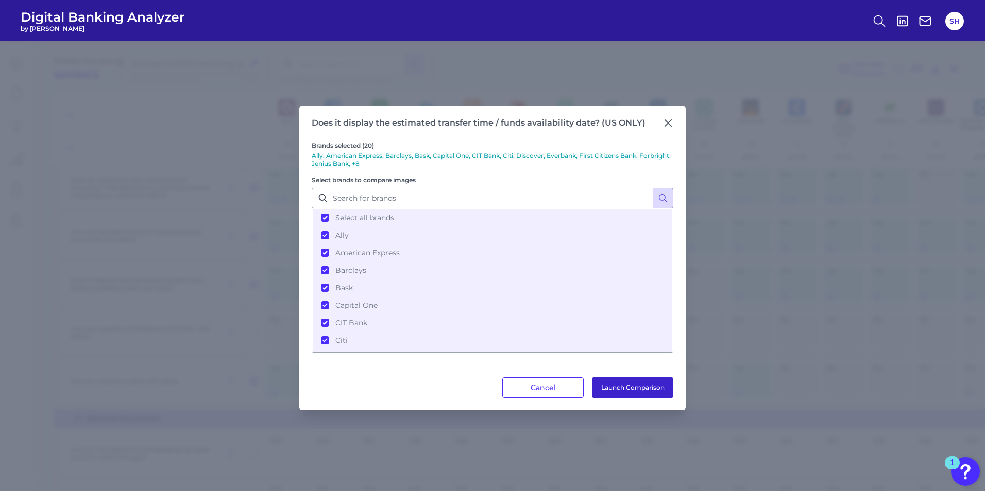
click at [631, 387] on button "Launch Comparison" at bounding box center [632, 387] width 81 height 21
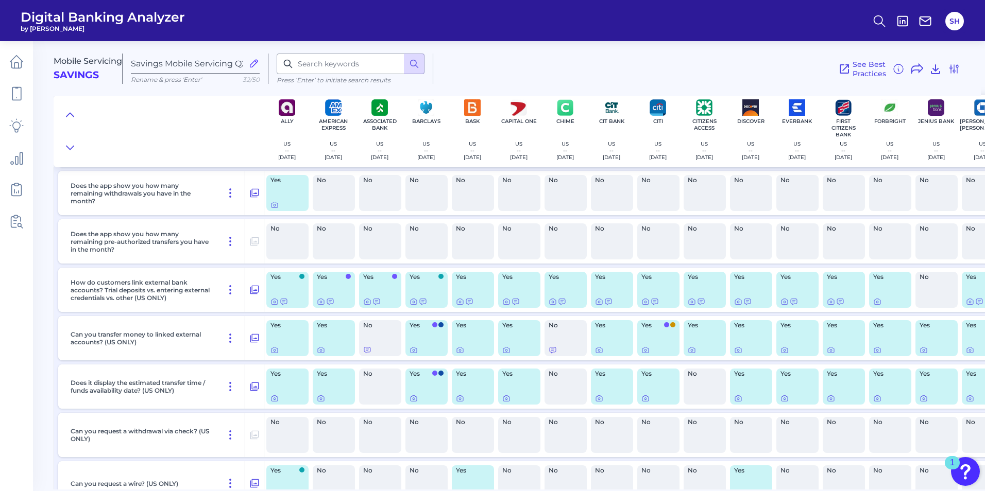
scroll to position [2913, 0]
click at [283, 299] on div at bounding box center [284, 295] width 10 height 10
click at [284, 301] on icon at bounding box center [284, 302] width 8 height 8
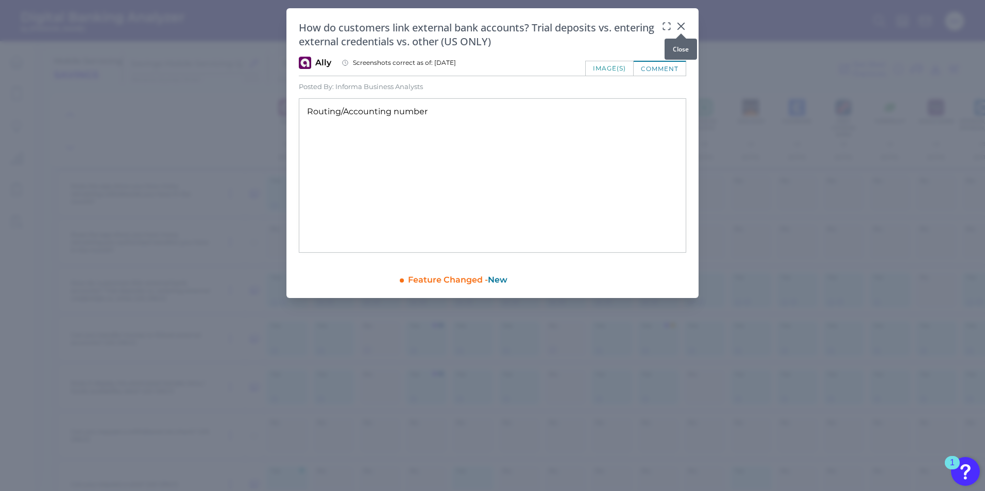
click at [679, 24] on icon at bounding box center [681, 26] width 10 height 10
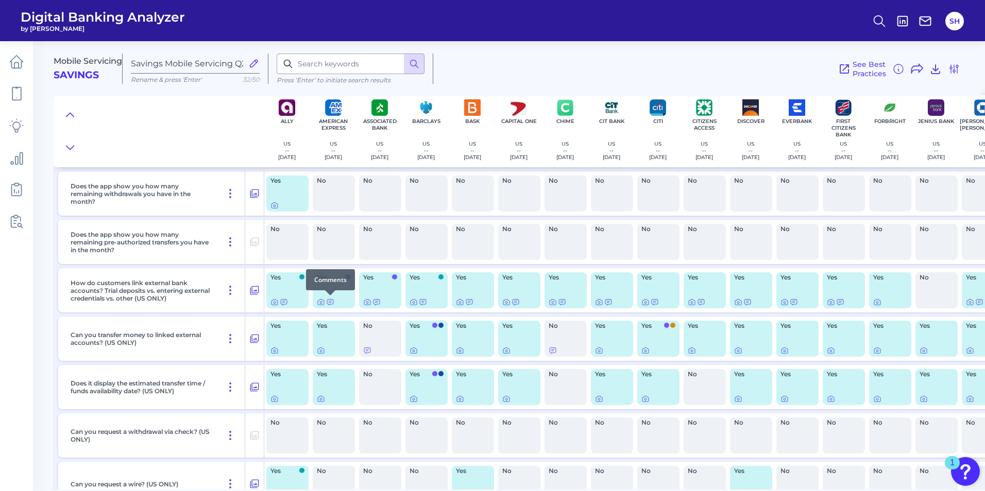
click at [329, 300] on div at bounding box center [330, 295] width 10 height 10
click at [331, 301] on icon at bounding box center [330, 302] width 8 height 8
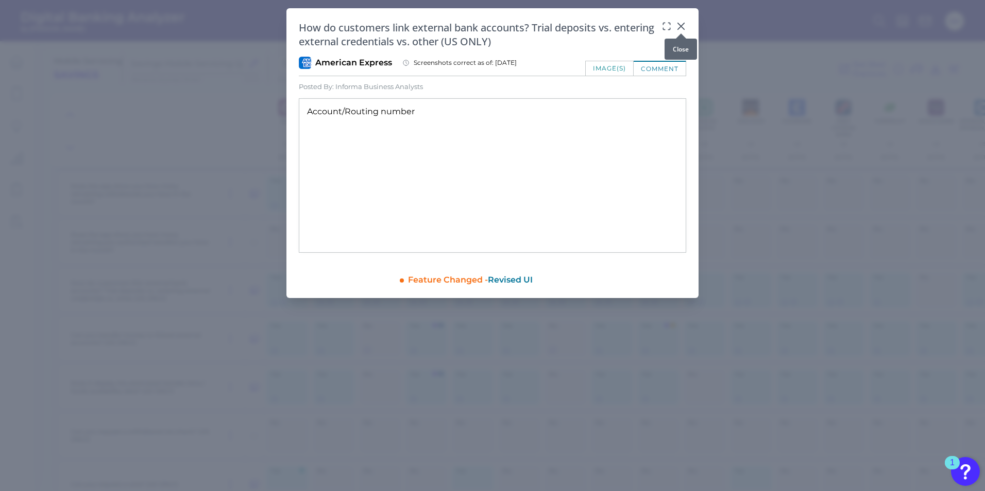
click at [681, 23] on icon at bounding box center [681, 26] width 10 height 10
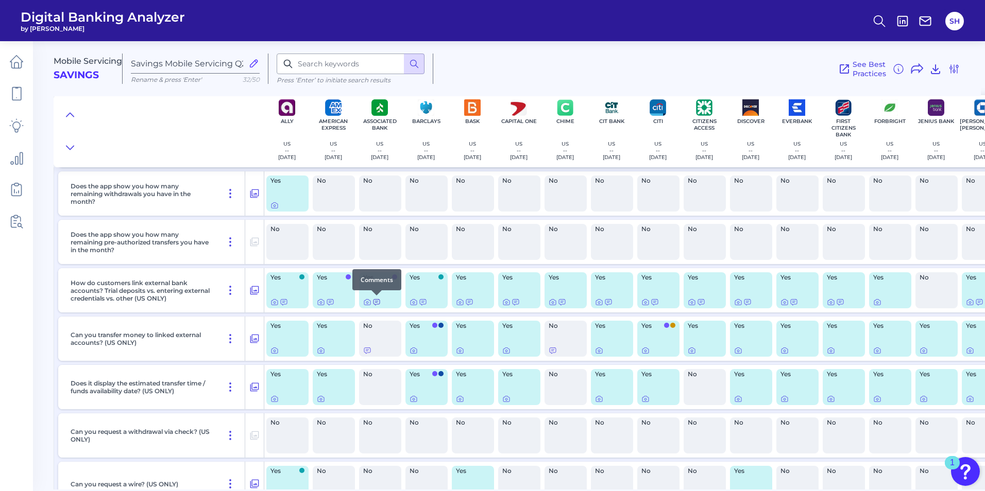
click at [374, 301] on icon at bounding box center [376, 302] width 8 height 8
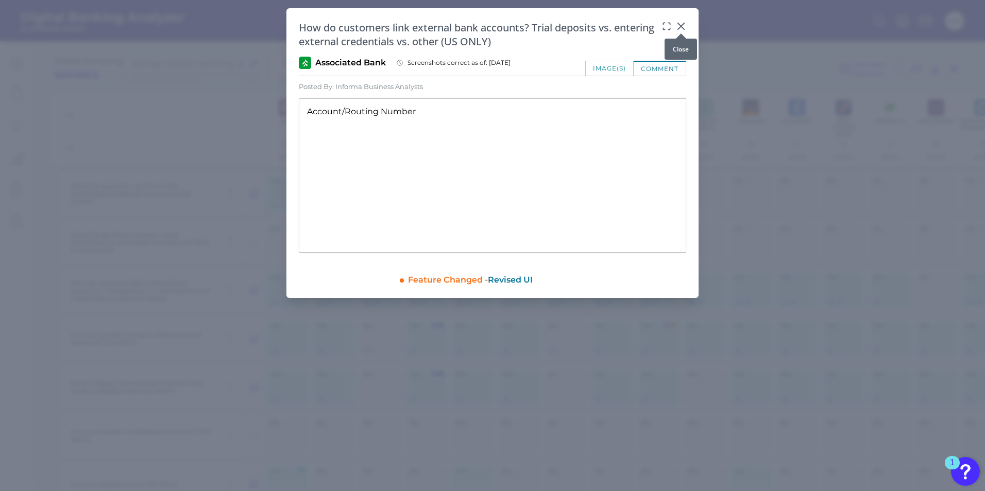
click at [679, 26] on icon at bounding box center [681, 26] width 10 height 10
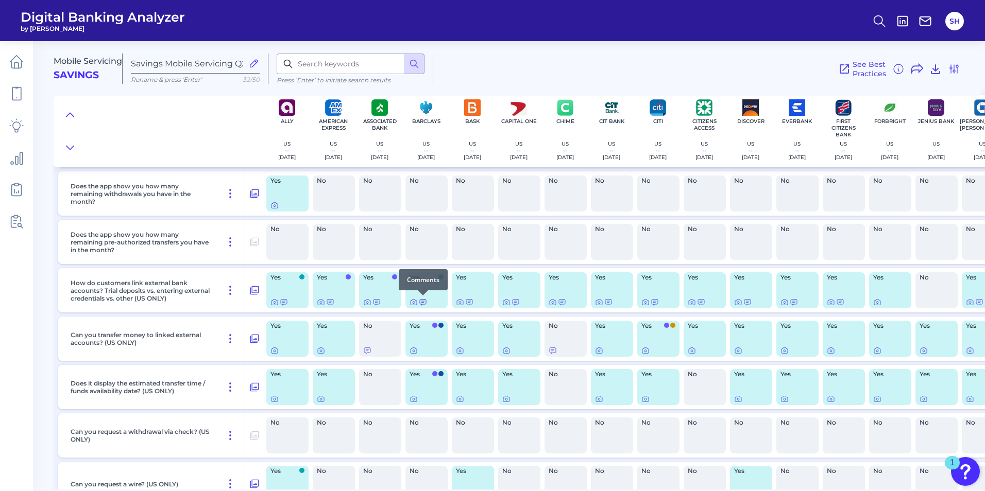
click at [423, 301] on icon at bounding box center [423, 302] width 8 height 8
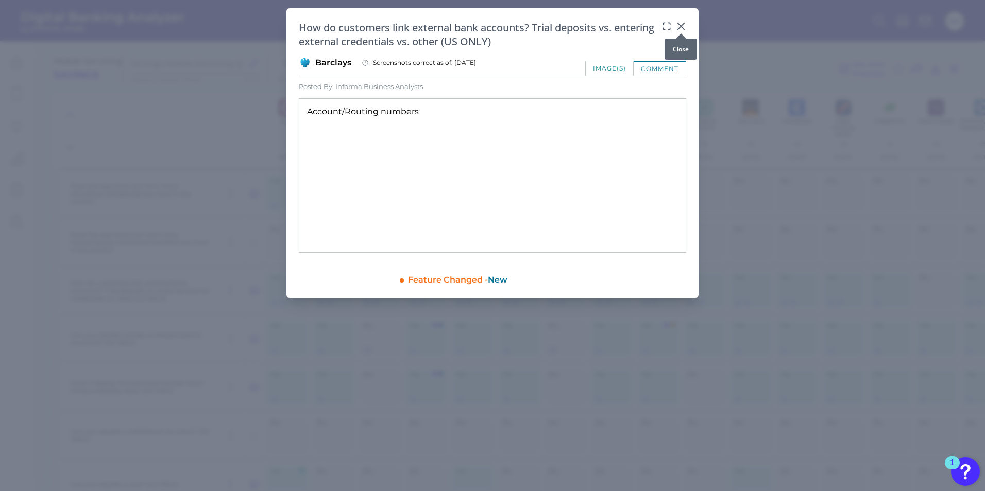
click at [678, 24] on icon at bounding box center [681, 26] width 6 height 6
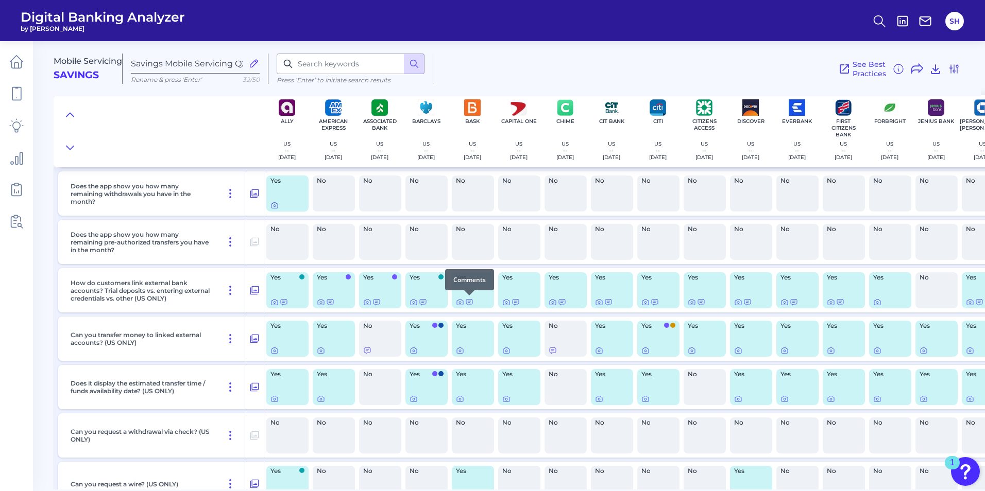
click at [469, 299] on div at bounding box center [469, 295] width 10 height 10
click at [469, 302] on icon at bounding box center [469, 302] width 8 height 8
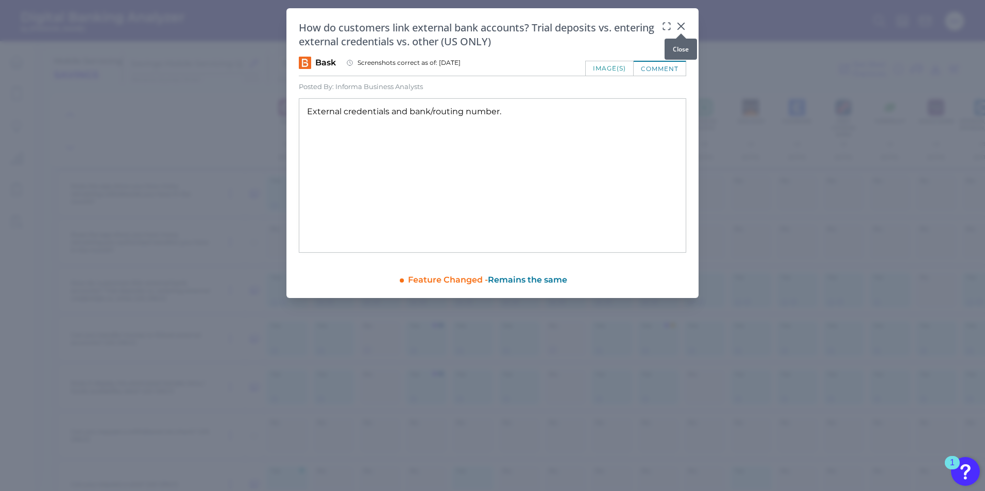
click at [678, 23] on icon at bounding box center [681, 26] width 6 height 6
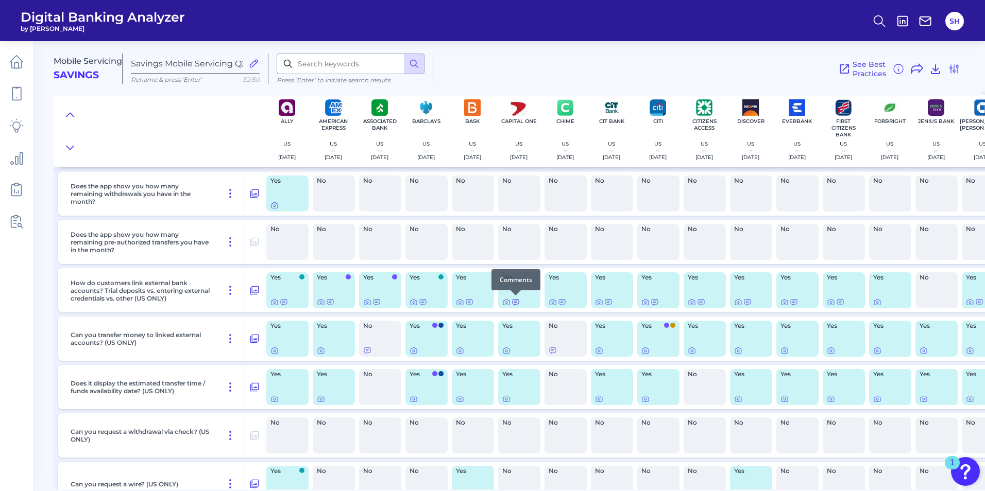
click at [517, 301] on icon at bounding box center [515, 303] width 6 height 6
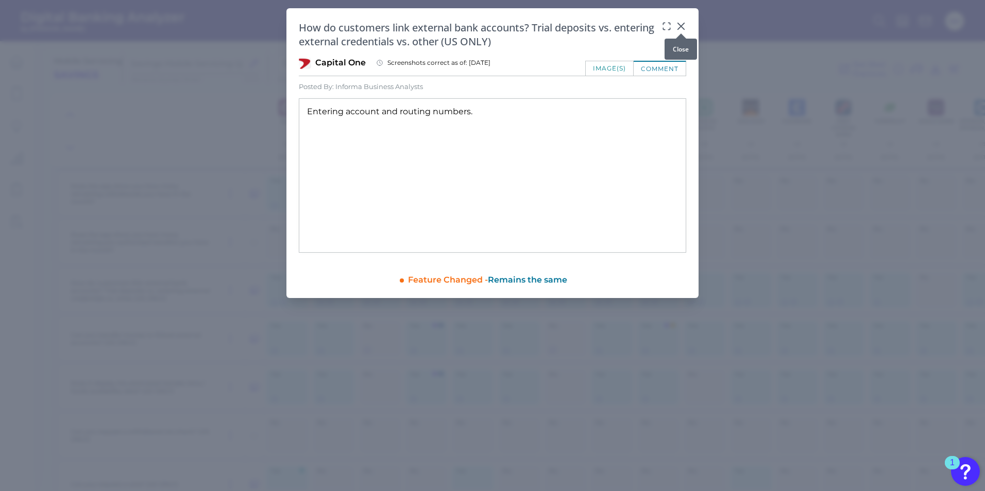
click at [681, 27] on icon at bounding box center [681, 26] width 6 height 6
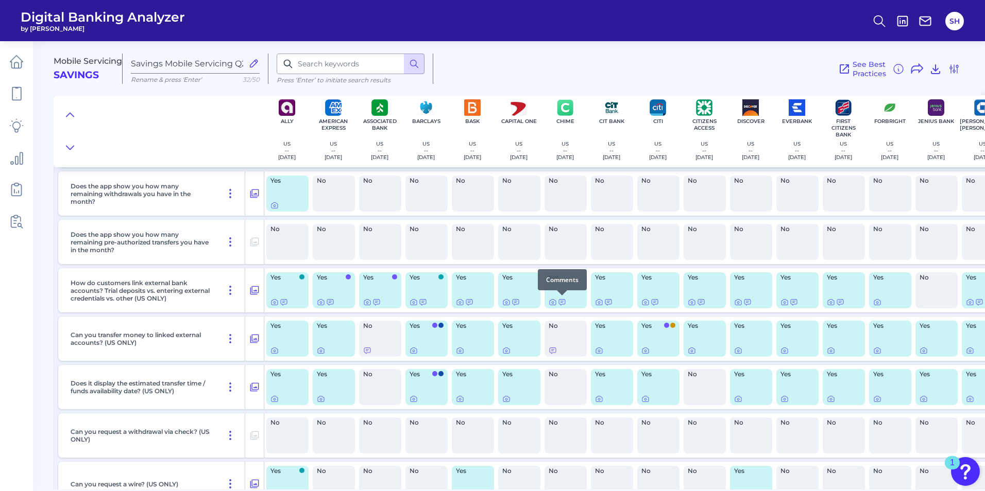
click at [562, 300] on div at bounding box center [562, 295] width 10 height 10
click at [562, 304] on icon at bounding box center [562, 302] width 8 height 8
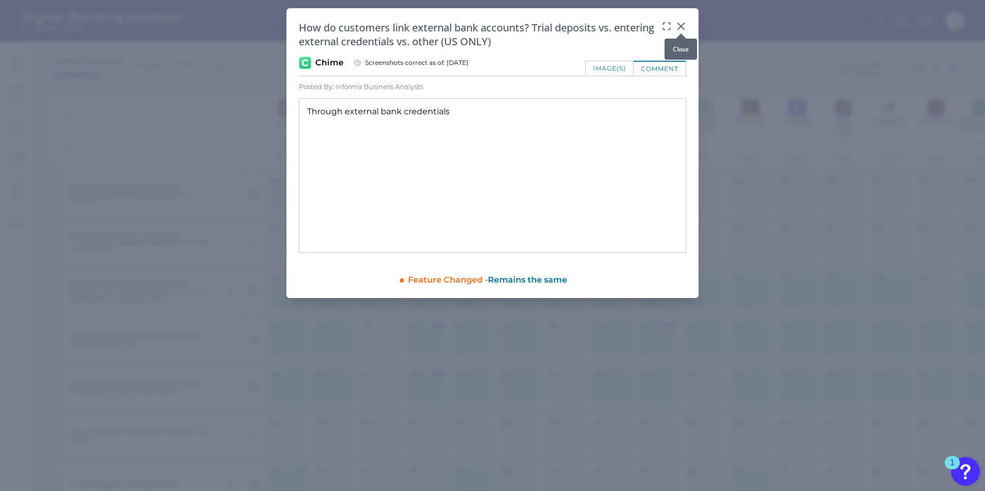
click at [678, 28] on body "Digital Banking Analyzer by Curinos SH Mobile Servicing Savings Savings Mobile …" at bounding box center [492, 245] width 985 height 491
click at [678, 27] on icon at bounding box center [681, 26] width 10 height 10
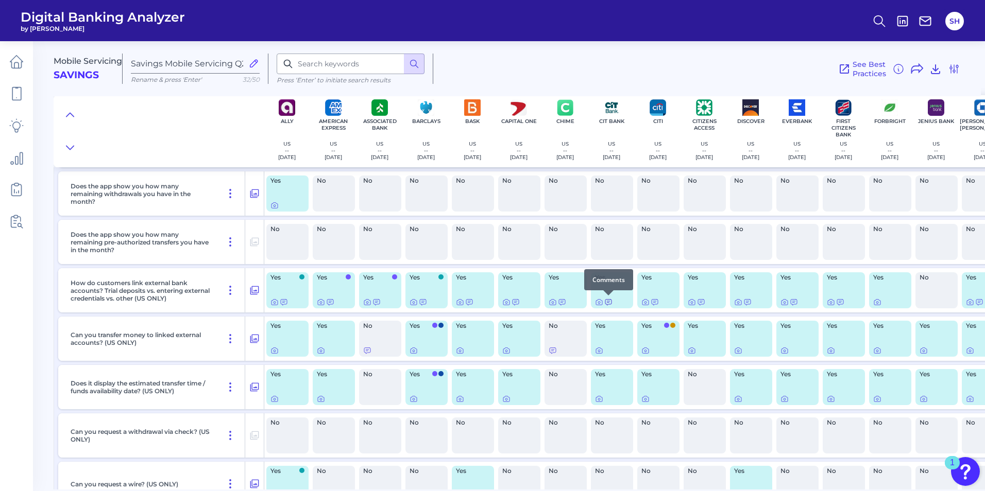
click at [608, 302] on icon at bounding box center [608, 302] width 8 height 8
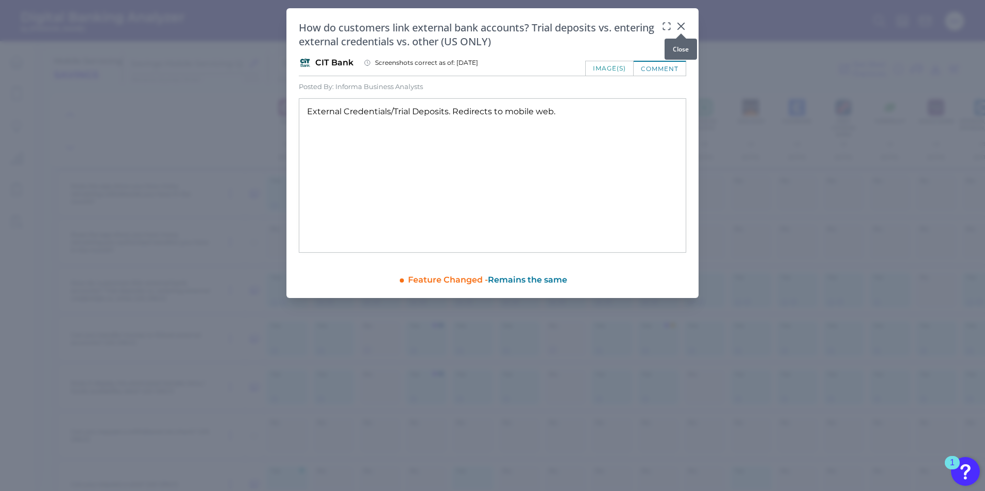
click at [680, 26] on icon at bounding box center [681, 26] width 10 height 10
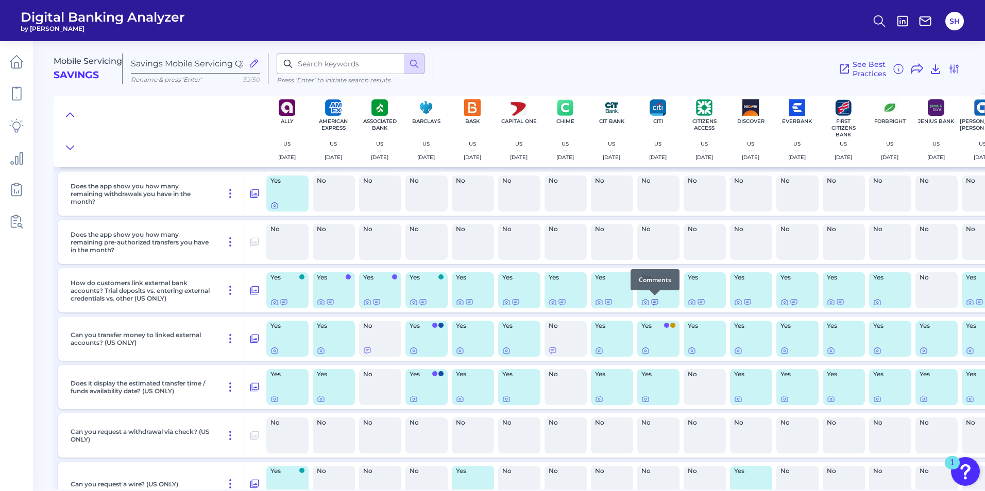
click at [654, 304] on icon at bounding box center [654, 302] width 8 height 8
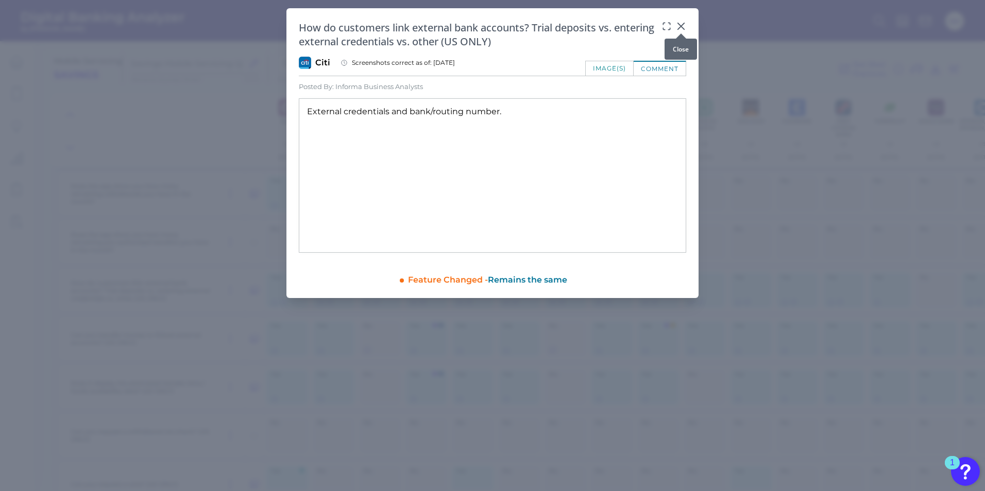
click at [681, 25] on icon at bounding box center [681, 26] width 10 height 10
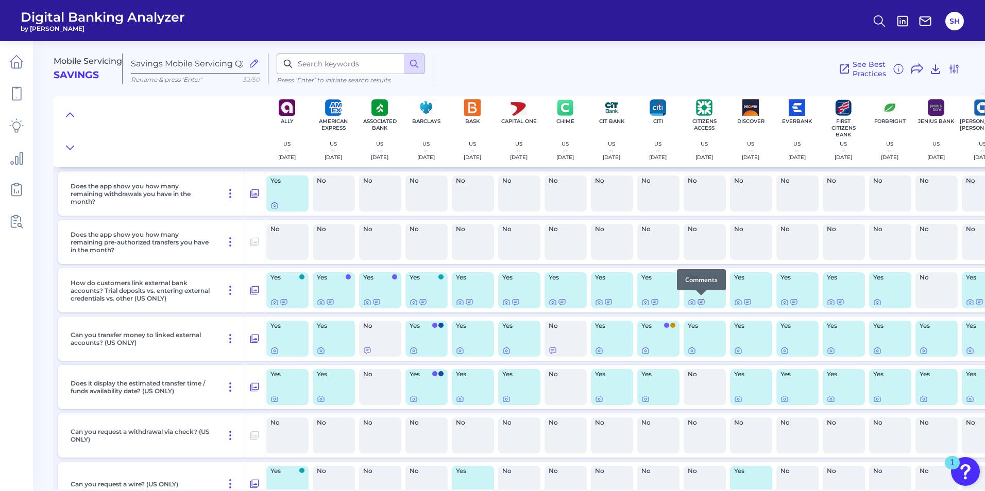
click at [700, 302] on icon at bounding box center [701, 302] width 8 height 8
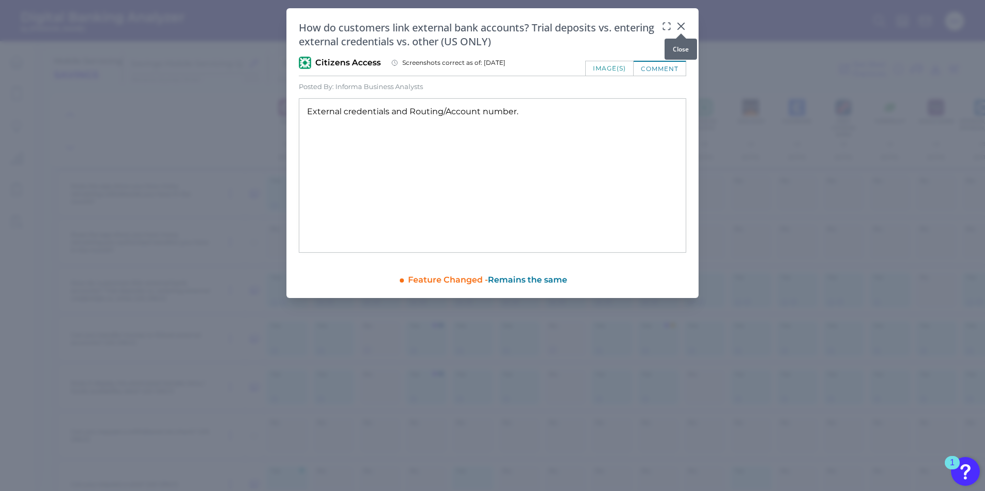
click at [682, 27] on icon at bounding box center [681, 26] width 10 height 10
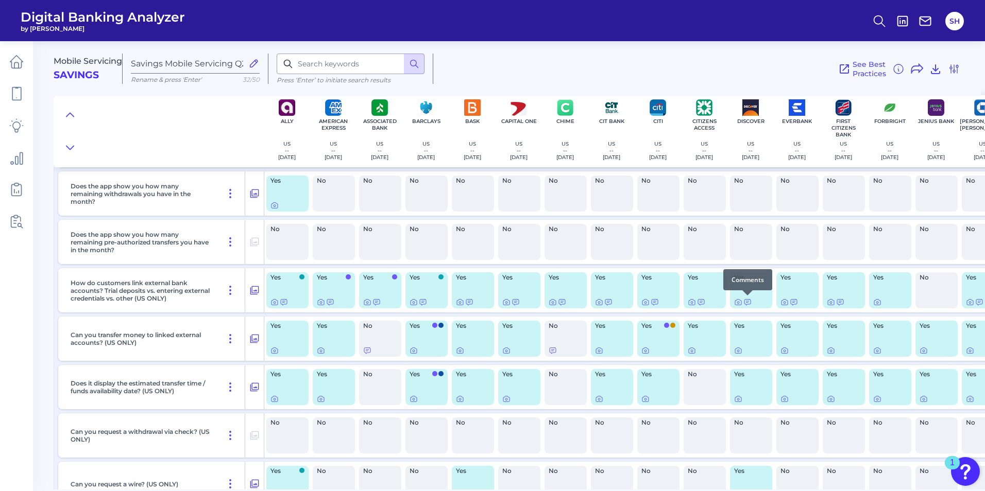
click at [745, 300] on div at bounding box center [747, 295] width 10 height 10
click at [746, 302] on icon at bounding box center [747, 302] width 8 height 8
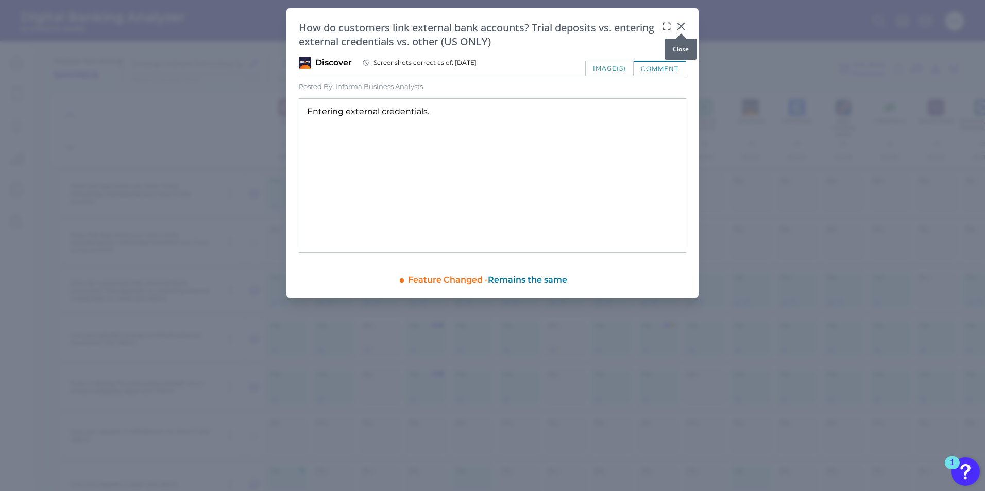
click at [680, 24] on icon at bounding box center [681, 26] width 10 height 10
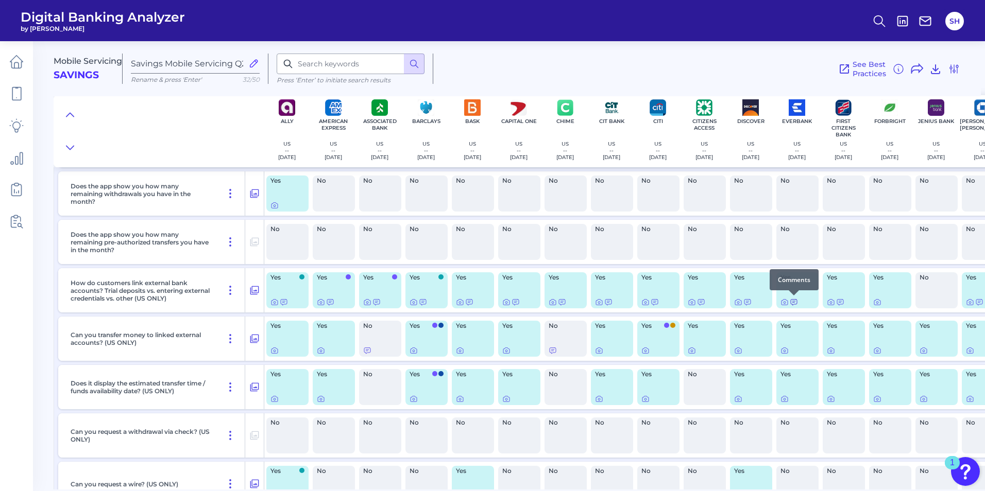
click at [787, 303] on icon at bounding box center [794, 303] width 6 height 6
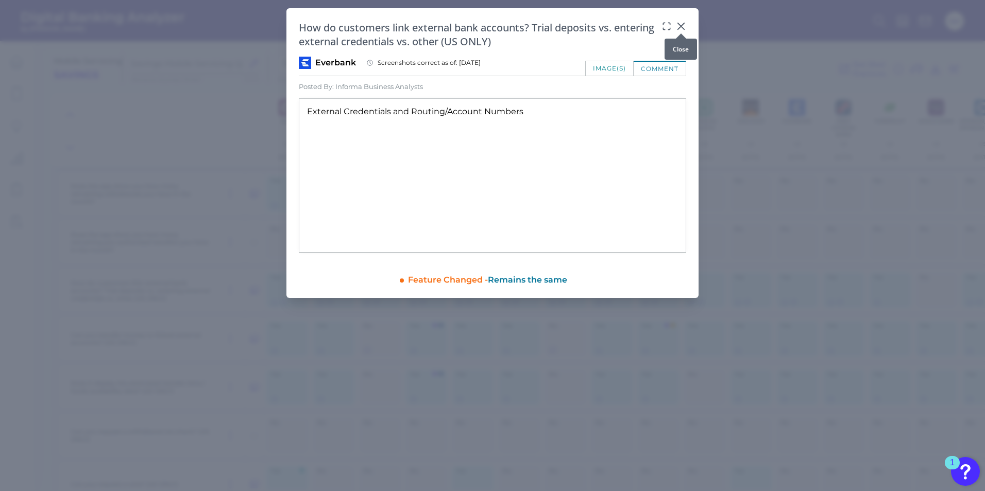
click at [683, 27] on icon at bounding box center [681, 26] width 10 height 10
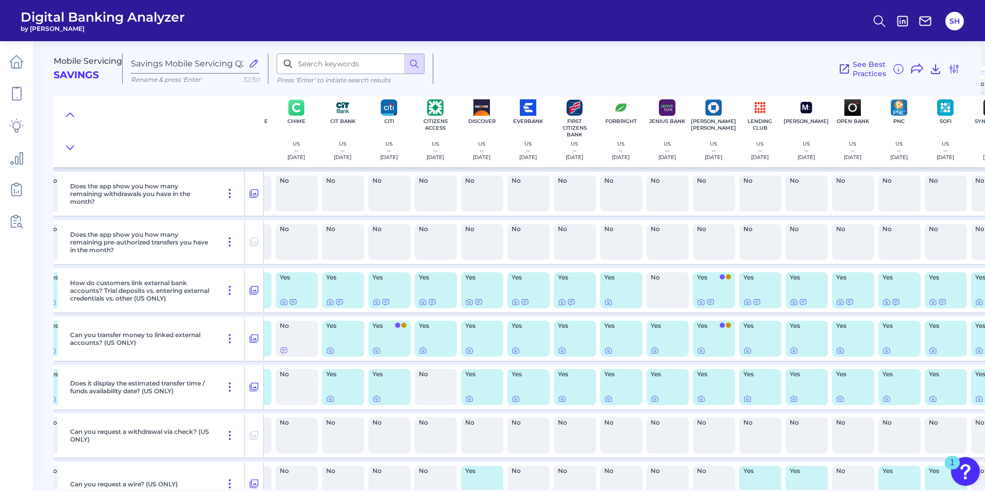
scroll to position [2913, 273]
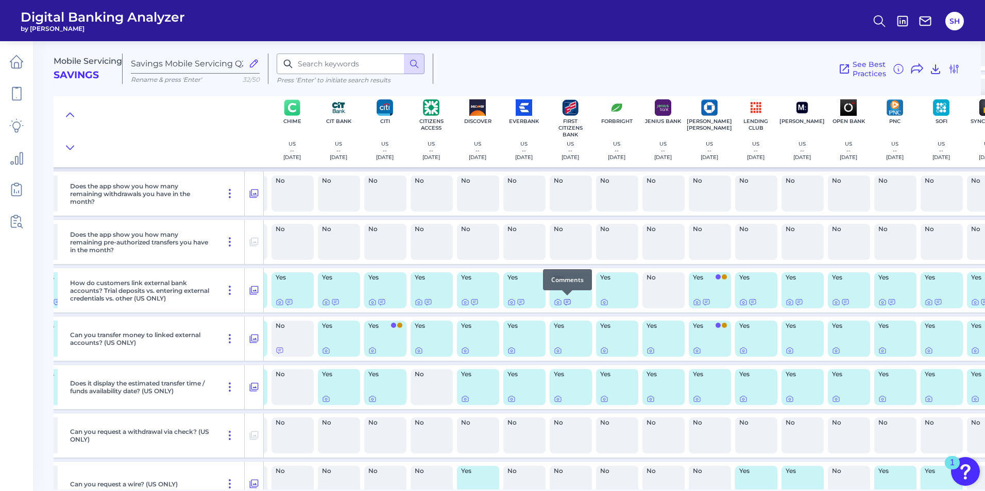
click at [568, 304] on icon at bounding box center [567, 303] width 6 height 6
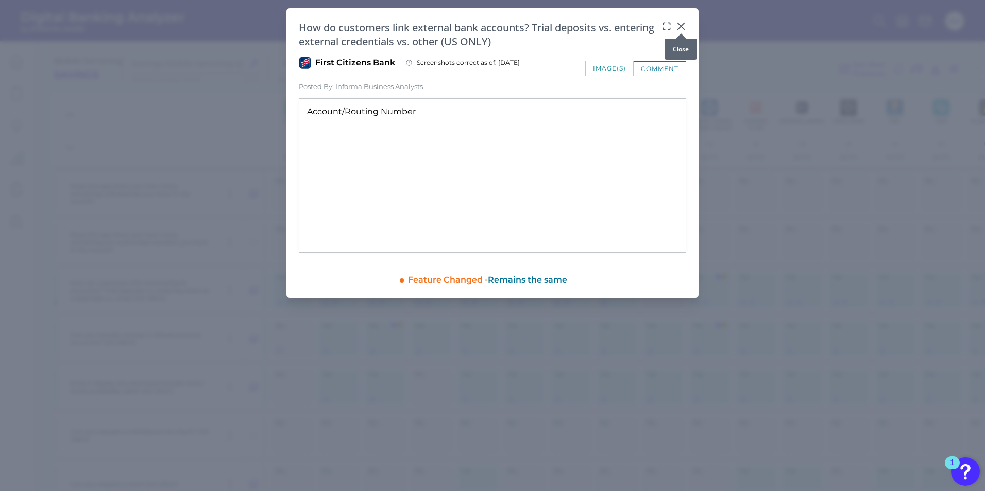
click at [679, 27] on icon at bounding box center [681, 26] width 10 height 10
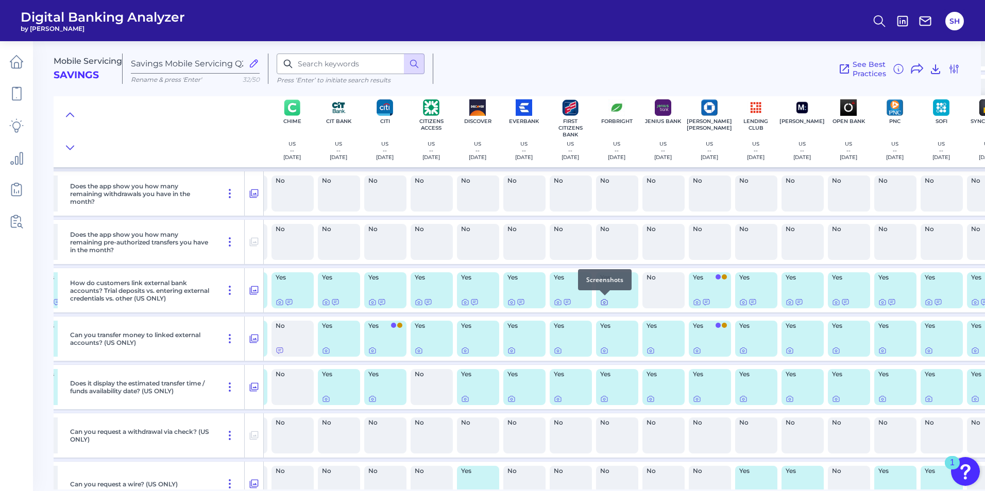
click at [606, 304] on icon at bounding box center [604, 302] width 8 height 8
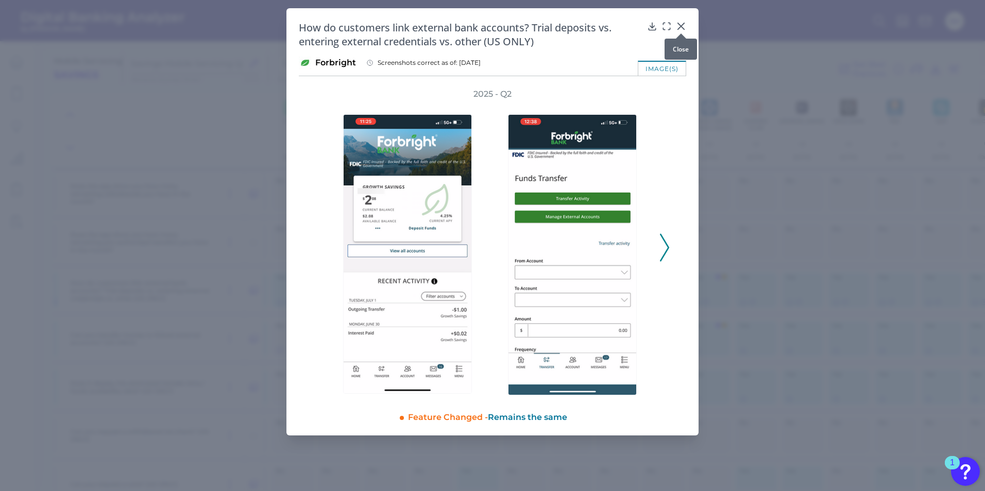
click at [684, 24] on icon at bounding box center [681, 26] width 10 height 10
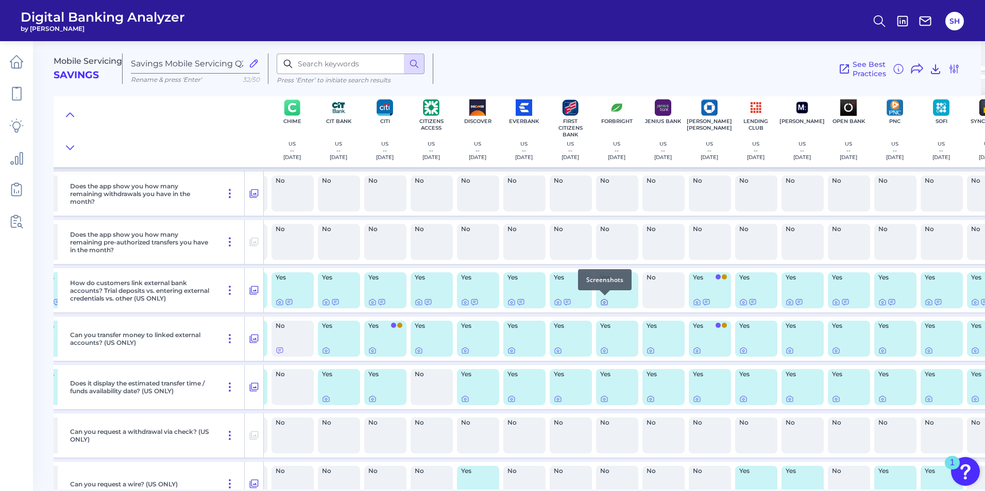
click at [603, 304] on icon at bounding box center [604, 302] width 8 height 8
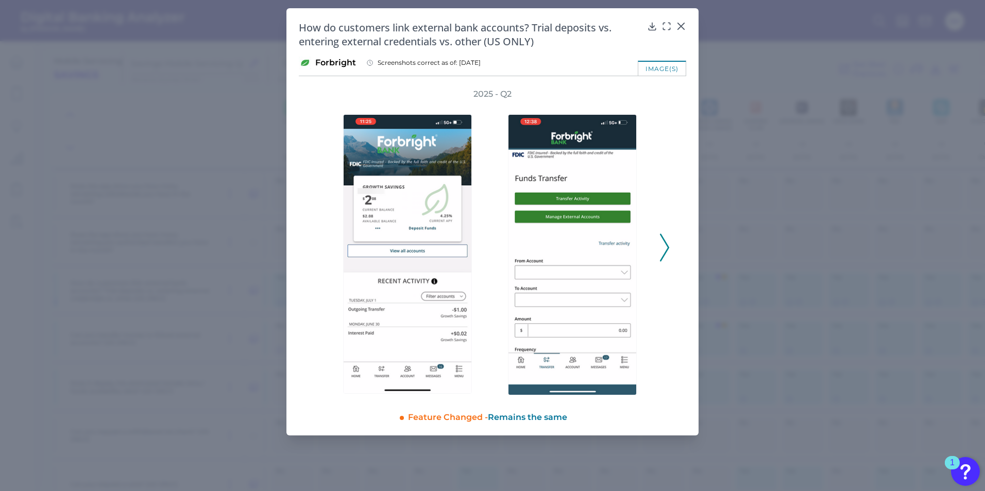
click at [664, 253] on icon at bounding box center [664, 248] width 9 height 28
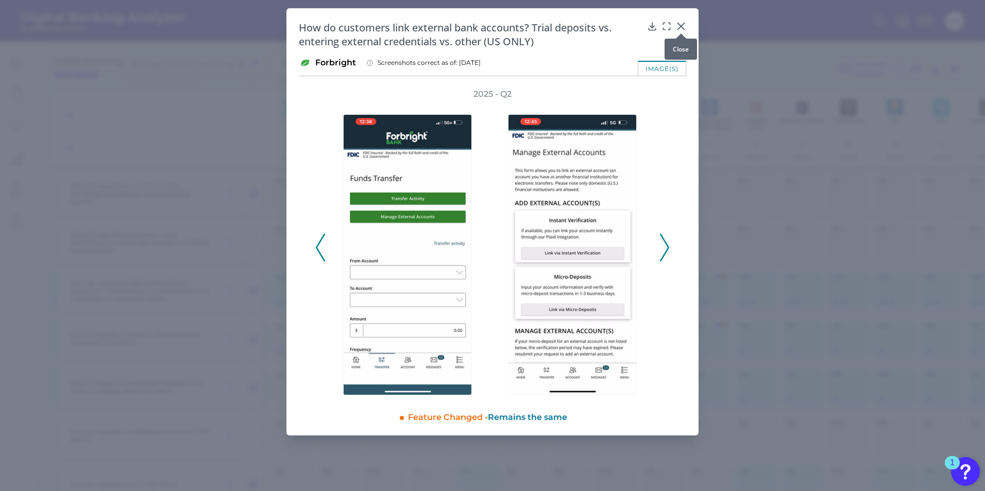
click at [684, 23] on icon at bounding box center [681, 26] width 6 height 6
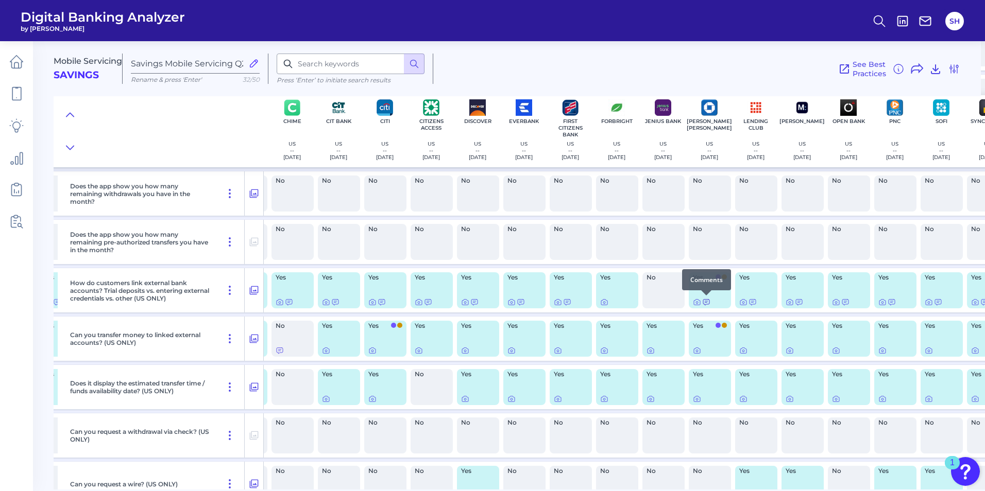
click at [706, 302] on icon at bounding box center [706, 302] width 8 height 8
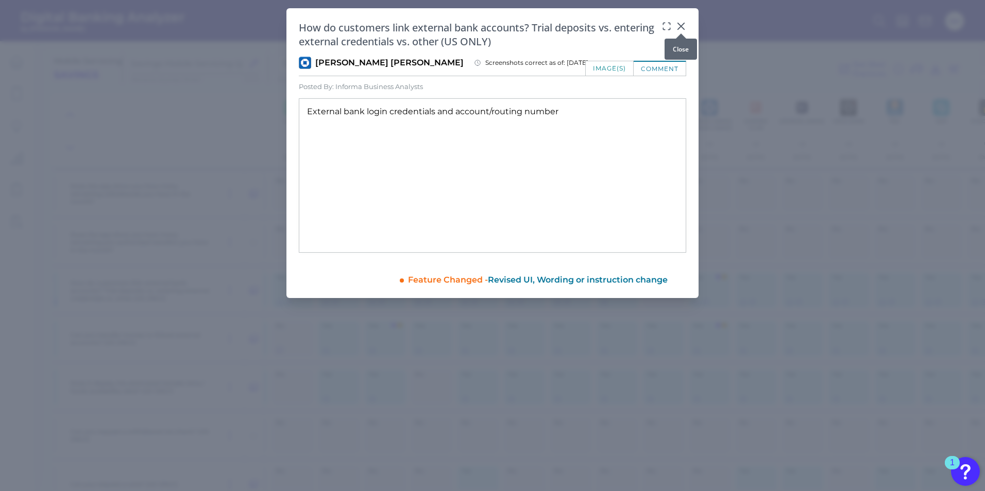
click at [680, 26] on icon at bounding box center [681, 26] width 10 height 10
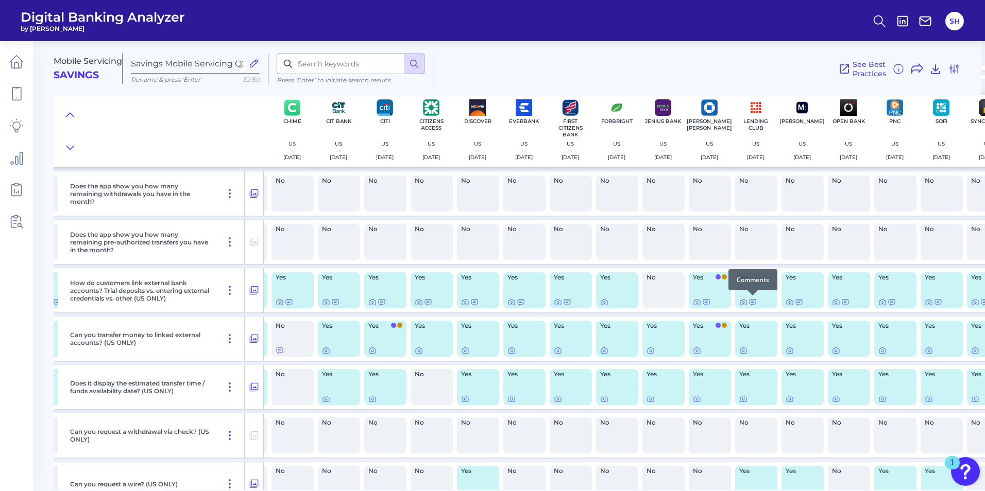
click at [752, 300] on div at bounding box center [752, 295] width 10 height 10
click at [752, 301] on icon at bounding box center [752, 303] width 6 height 6
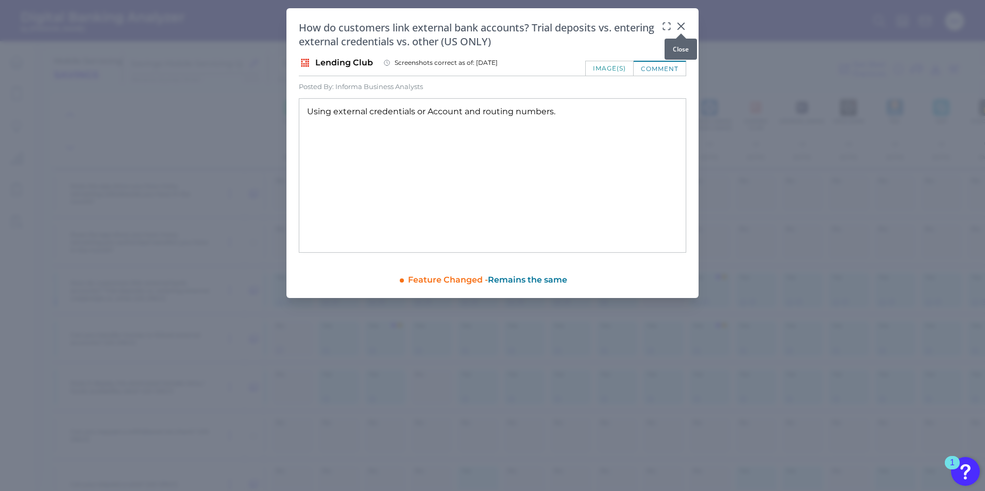
click at [680, 25] on icon at bounding box center [681, 26] width 6 height 6
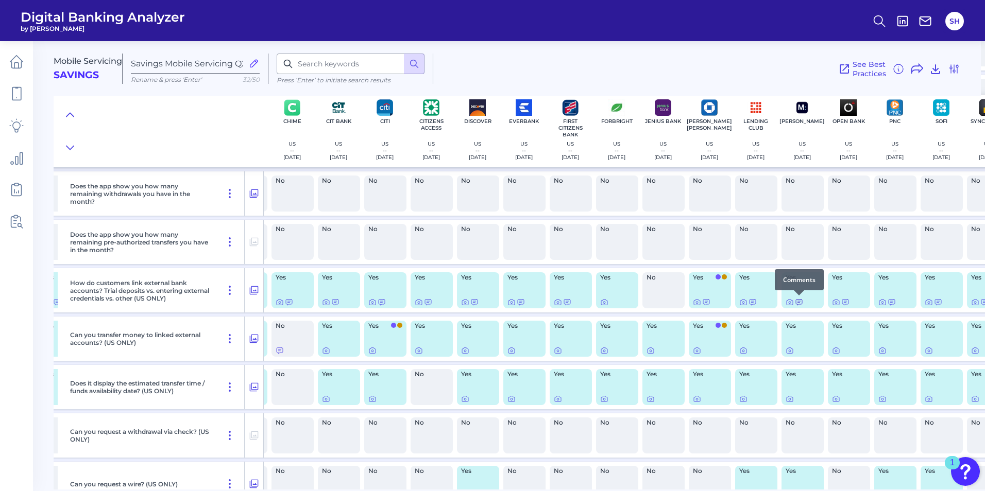
click at [787, 304] on icon at bounding box center [799, 302] width 8 height 8
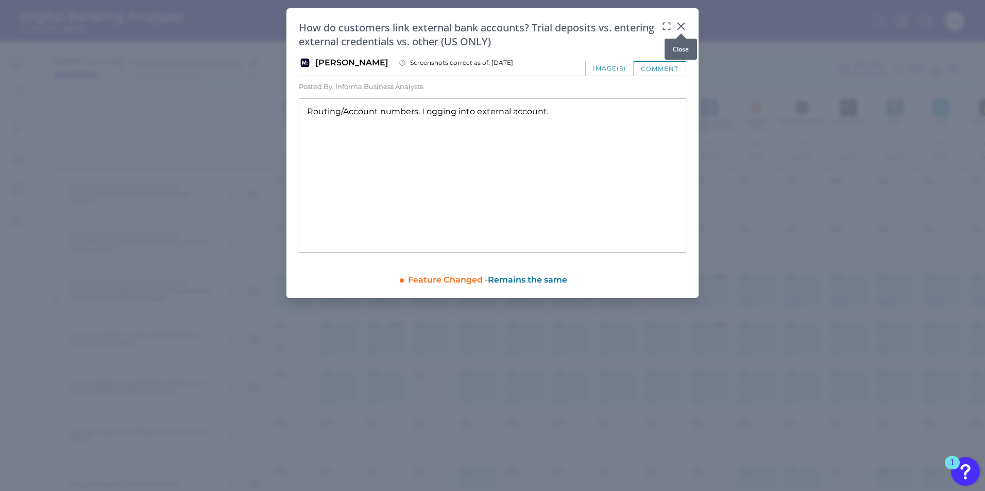
click at [680, 25] on icon at bounding box center [681, 26] width 6 height 6
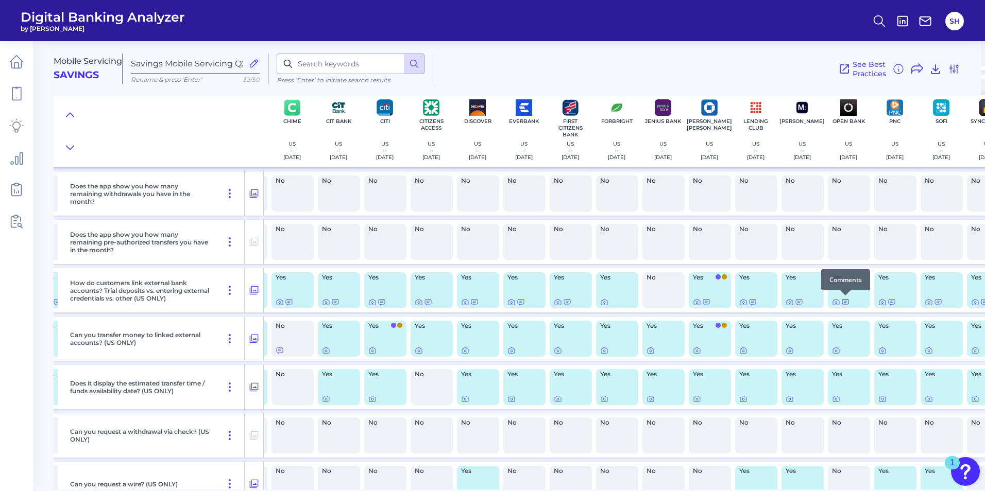
click at [787, 304] on icon at bounding box center [845, 302] width 8 height 8
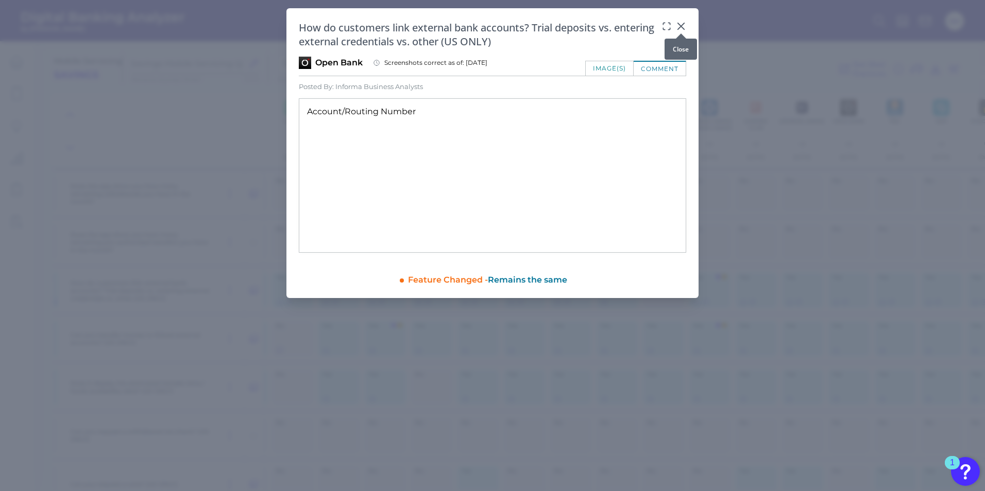
click at [679, 25] on icon at bounding box center [681, 26] width 10 height 10
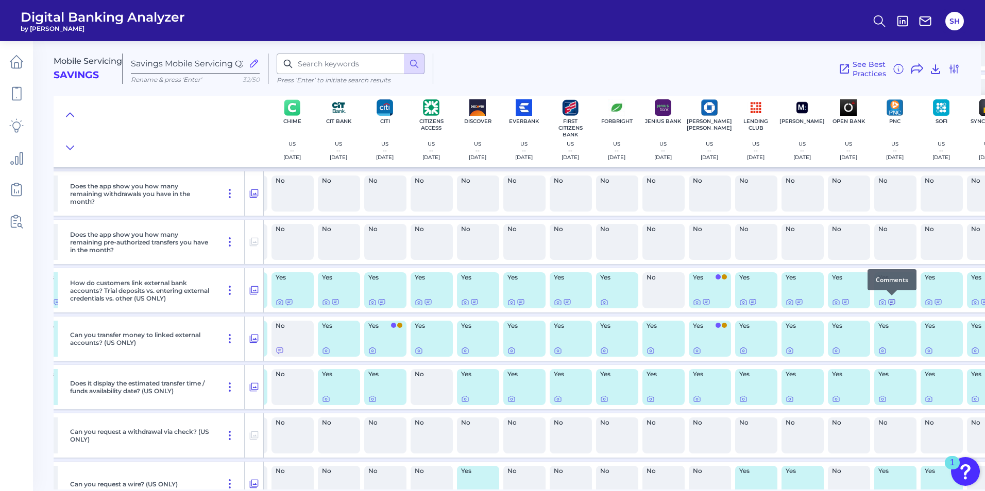
click at [787, 303] on icon at bounding box center [891, 303] width 6 height 6
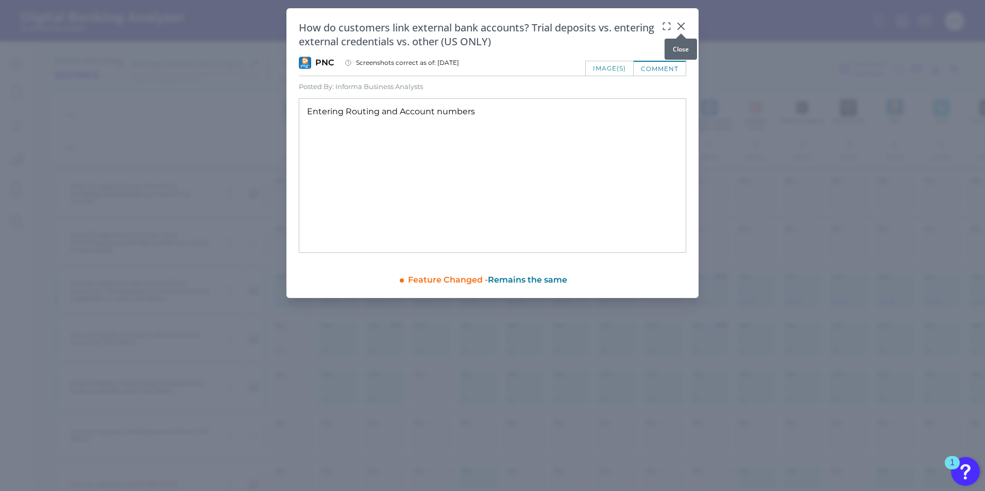
click at [681, 25] on icon at bounding box center [681, 26] width 10 height 10
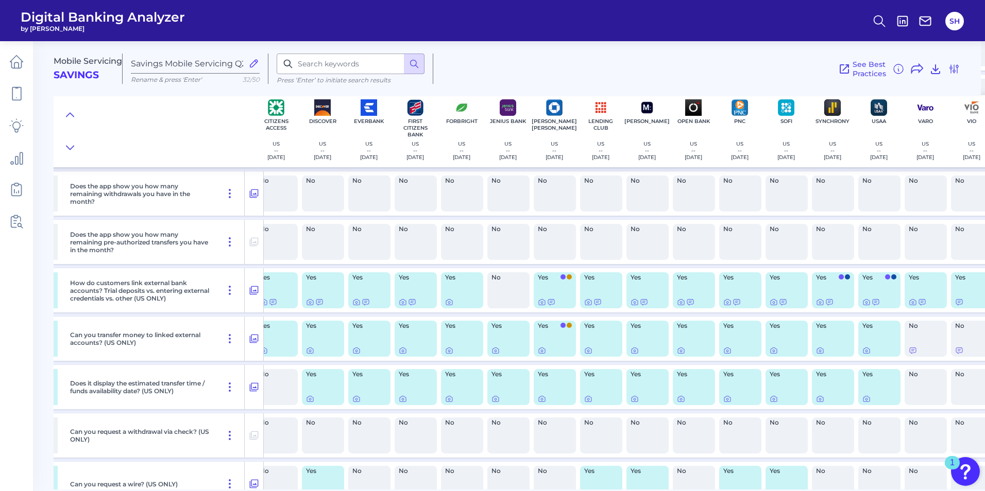
scroll to position [2913, 447]
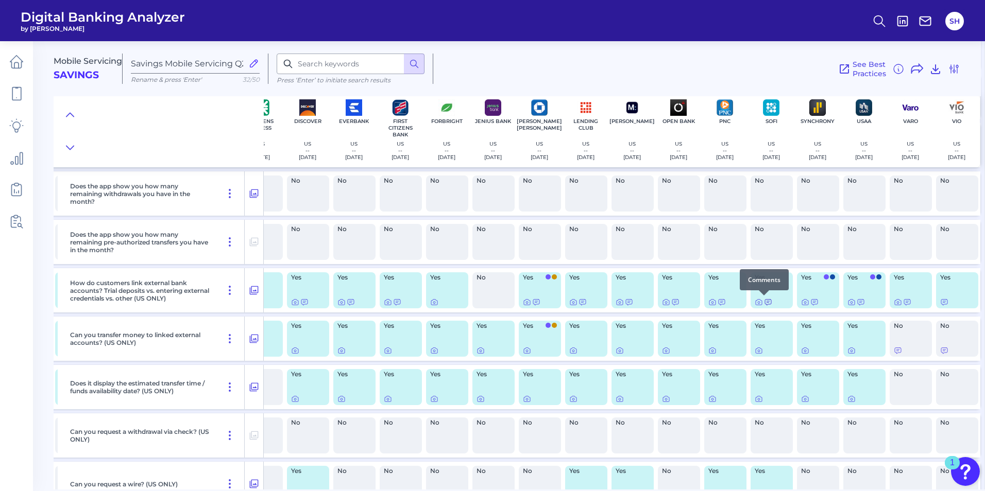
click at [765, 301] on icon at bounding box center [768, 303] width 6 height 6
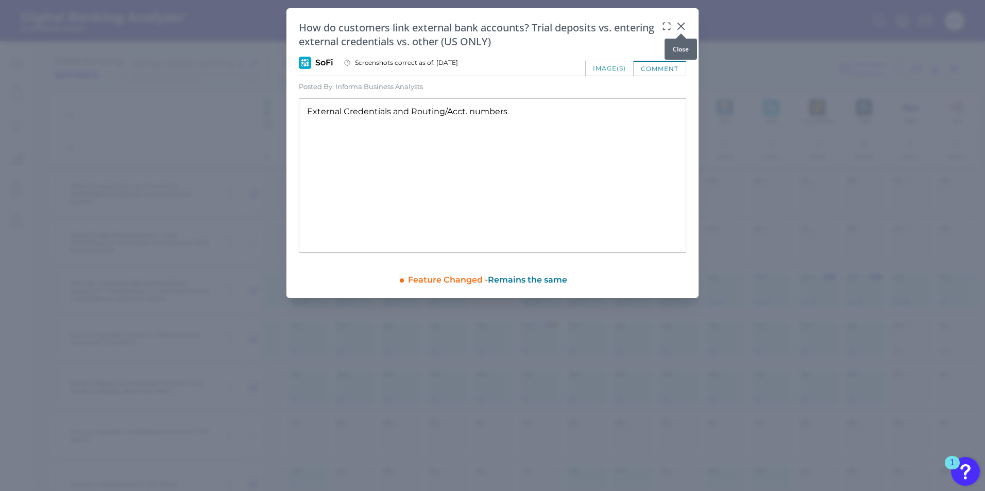
click at [681, 25] on icon at bounding box center [681, 26] width 10 height 10
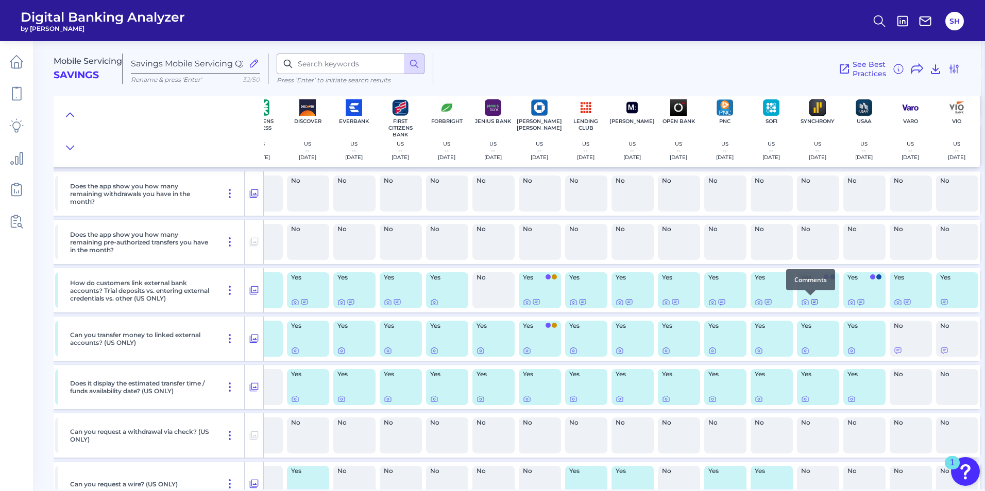
click at [787, 302] on icon at bounding box center [814, 302] width 8 height 8
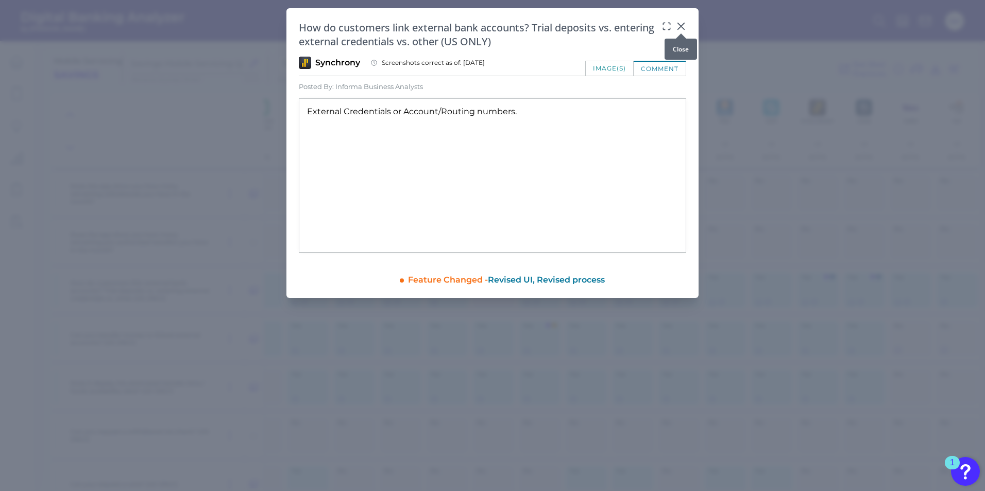
click at [680, 22] on icon at bounding box center [681, 26] width 10 height 10
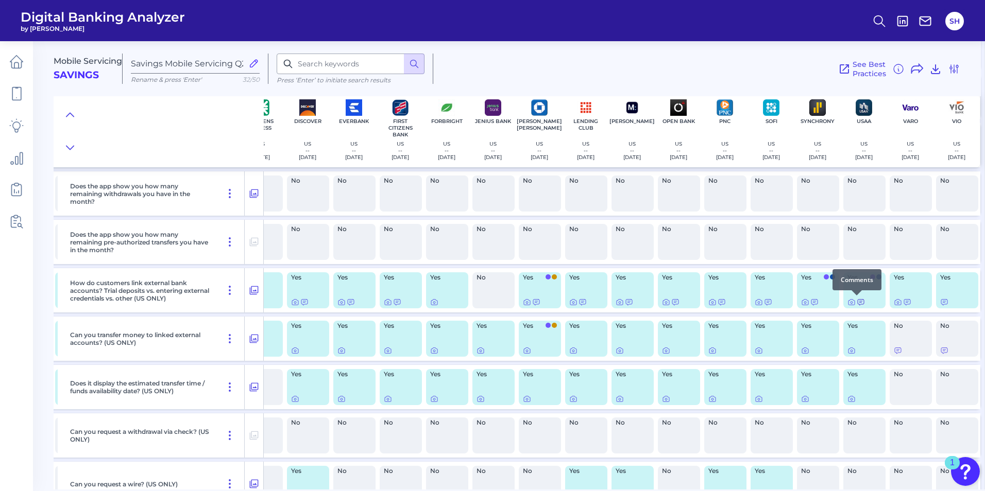
click at [787, 303] on icon at bounding box center [860, 303] width 6 height 6
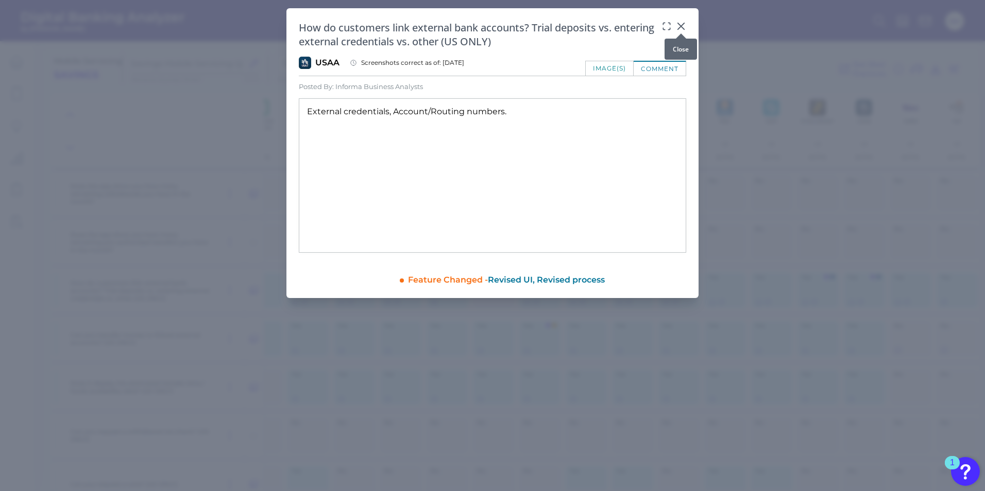
click at [680, 23] on icon at bounding box center [681, 26] width 10 height 10
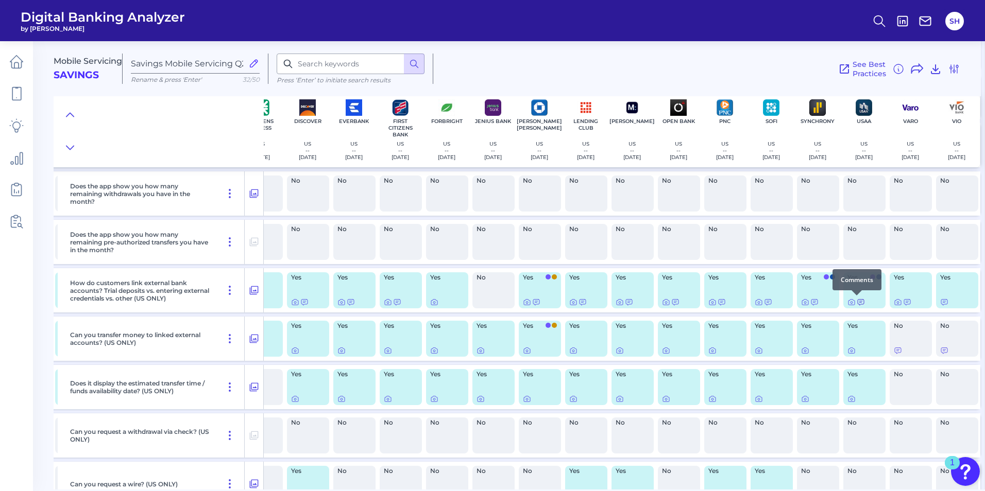
click at [787, 302] on icon at bounding box center [860, 302] width 8 height 8
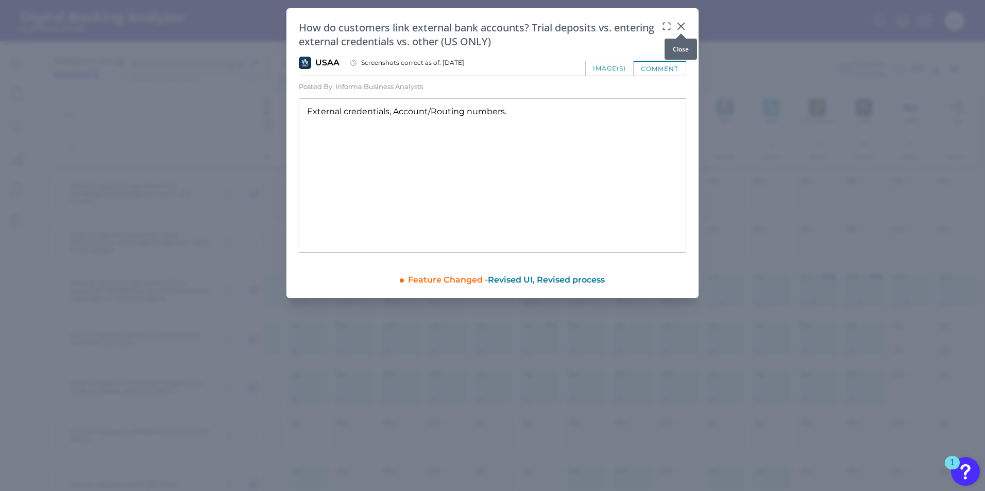
click at [680, 27] on icon at bounding box center [681, 26] width 6 height 6
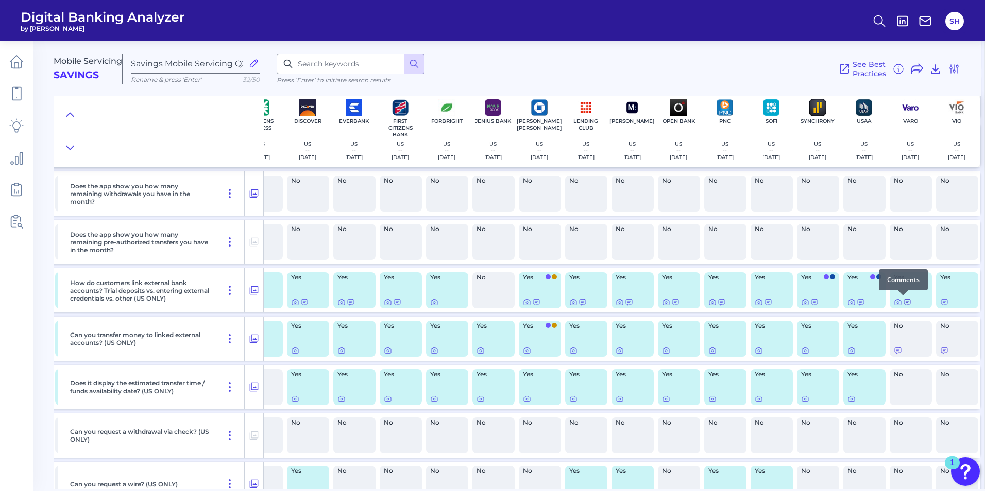
click at [787, 301] on icon at bounding box center [907, 303] width 6 height 6
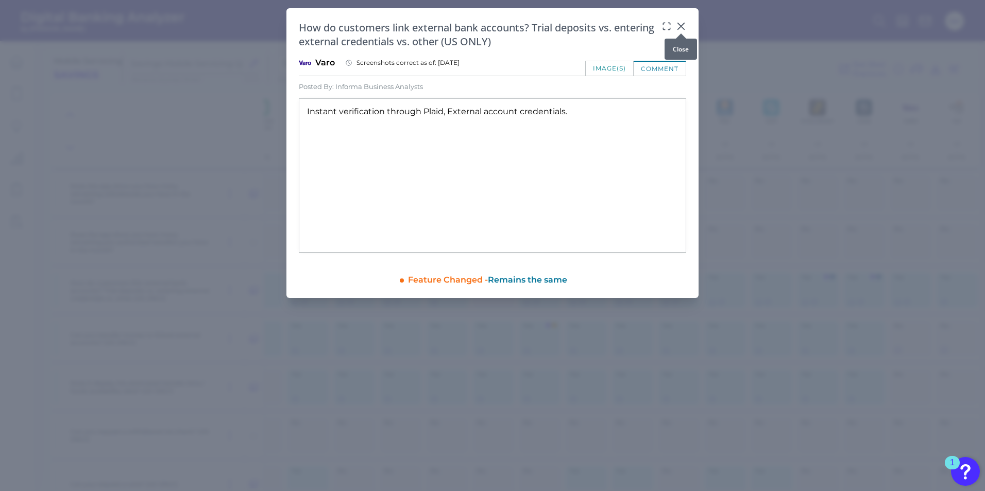
click at [681, 26] on icon at bounding box center [681, 26] width 6 height 6
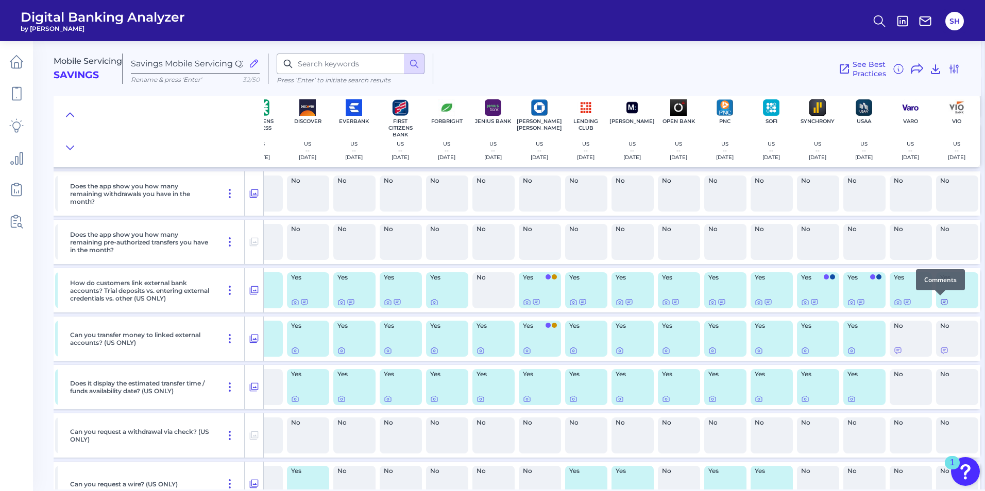
click at [787, 305] on icon at bounding box center [944, 303] width 6 height 6
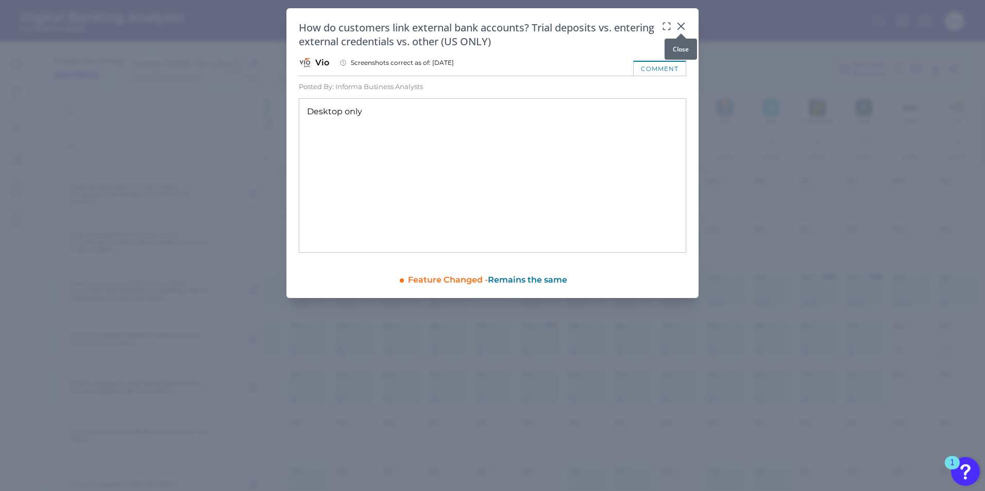
click at [683, 27] on icon at bounding box center [681, 26] width 10 height 10
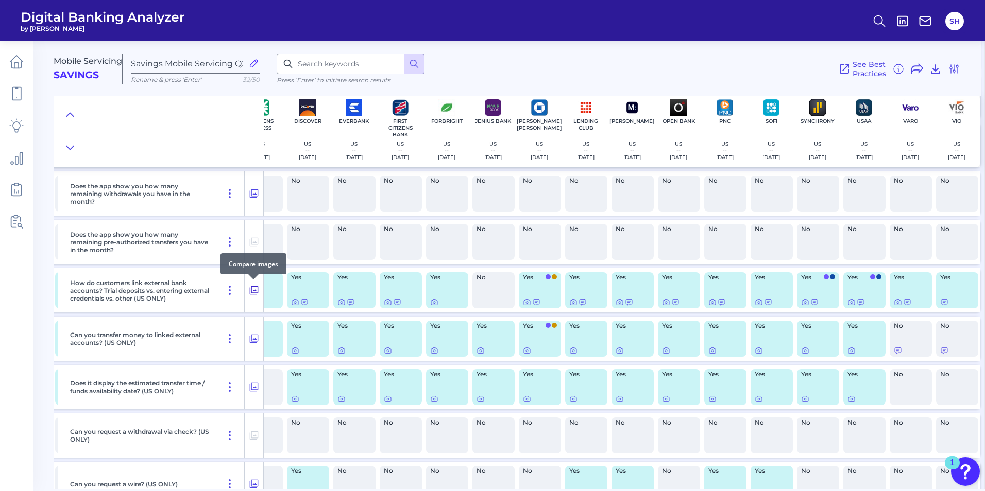
click at [253, 288] on icon at bounding box center [254, 290] width 10 height 12
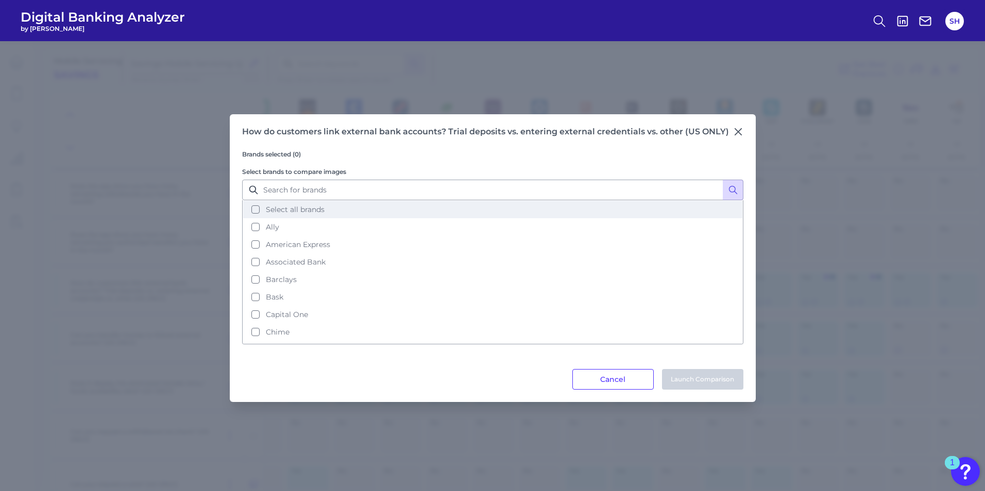
click at [256, 211] on button "Select all brands" at bounding box center [492, 210] width 499 height 18
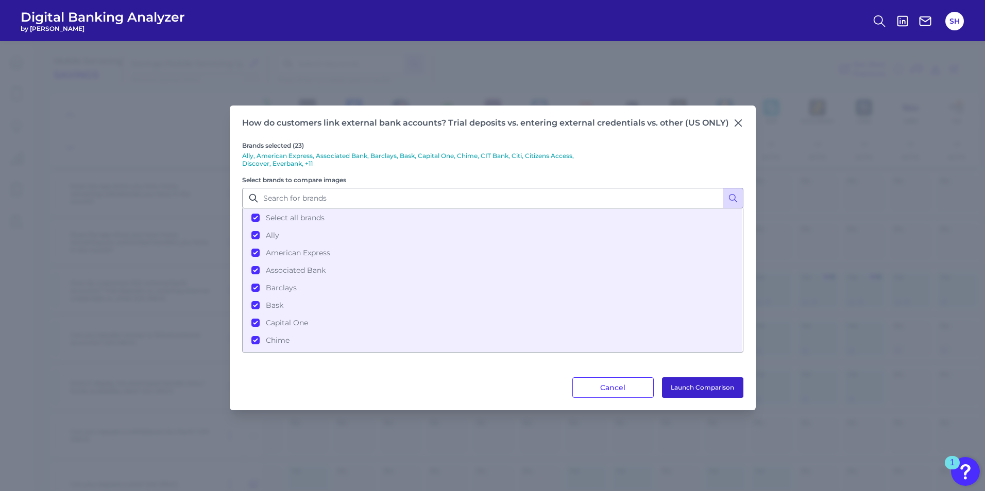
click at [699, 384] on button "Launch Comparison" at bounding box center [702, 387] width 81 height 21
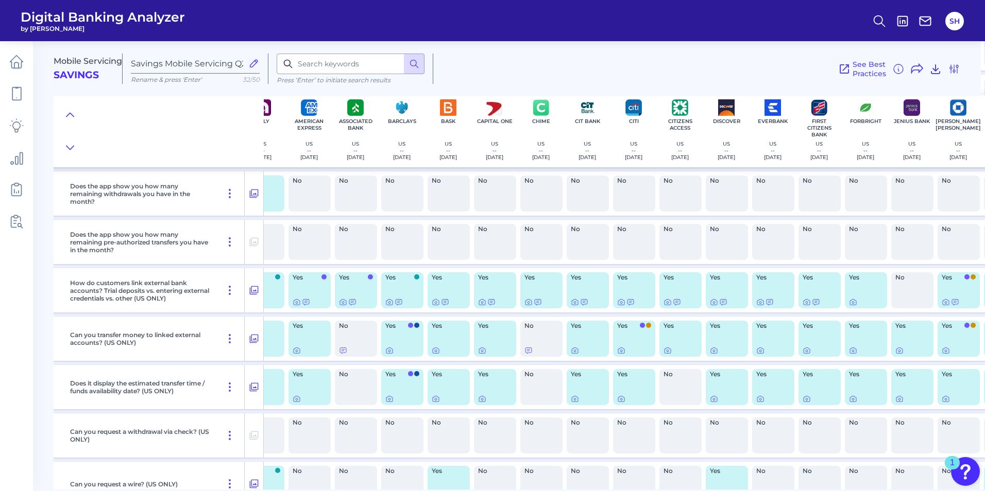
scroll to position [2913, 0]
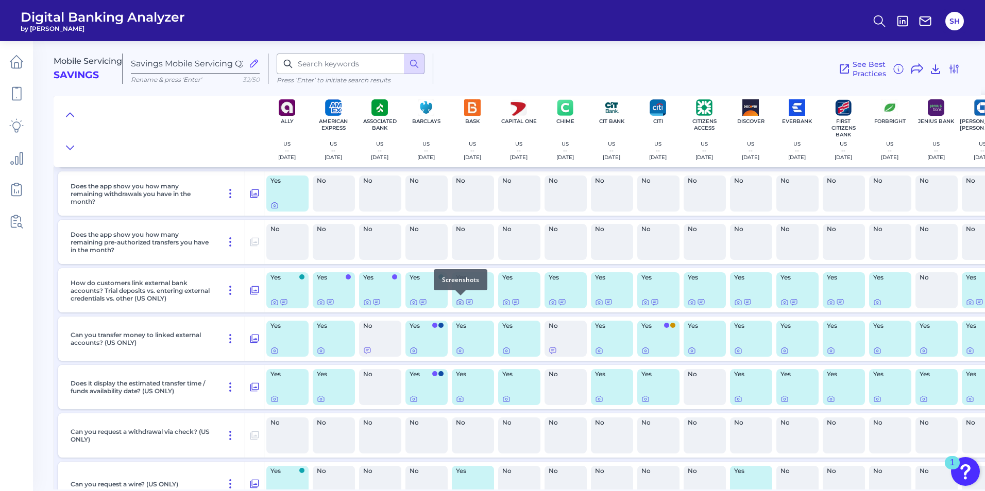
click at [458, 303] on icon at bounding box center [460, 302] width 8 height 8
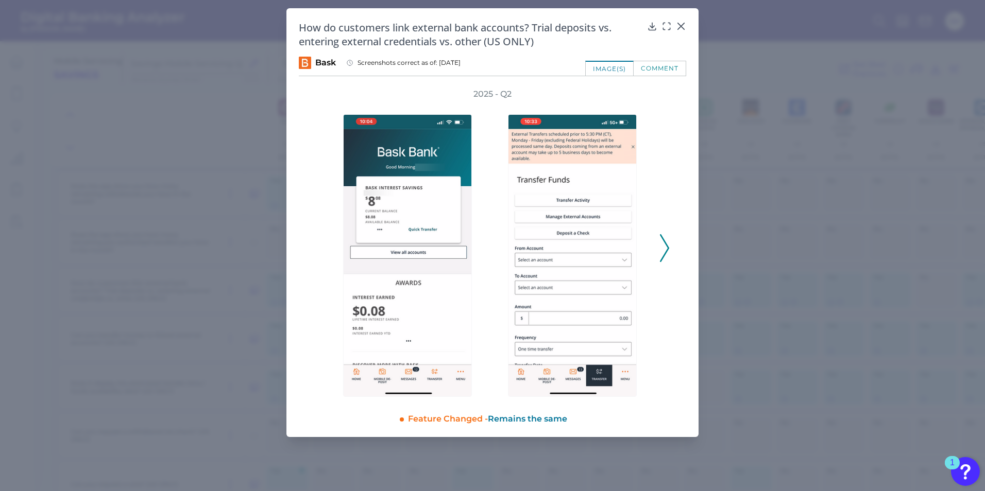
click at [668, 256] on icon at bounding box center [664, 248] width 9 height 28
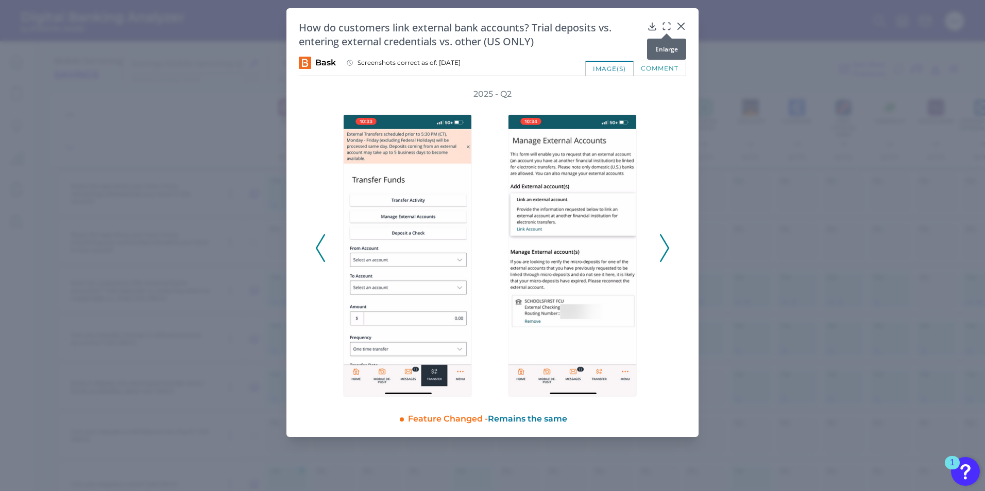
click at [663, 24] on icon at bounding box center [664, 24] width 2 height 2
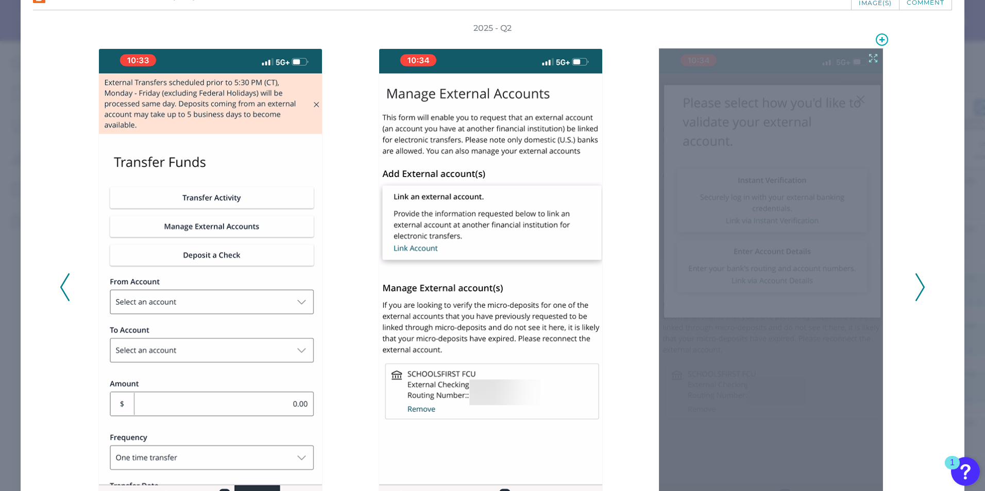
scroll to position [51, 0]
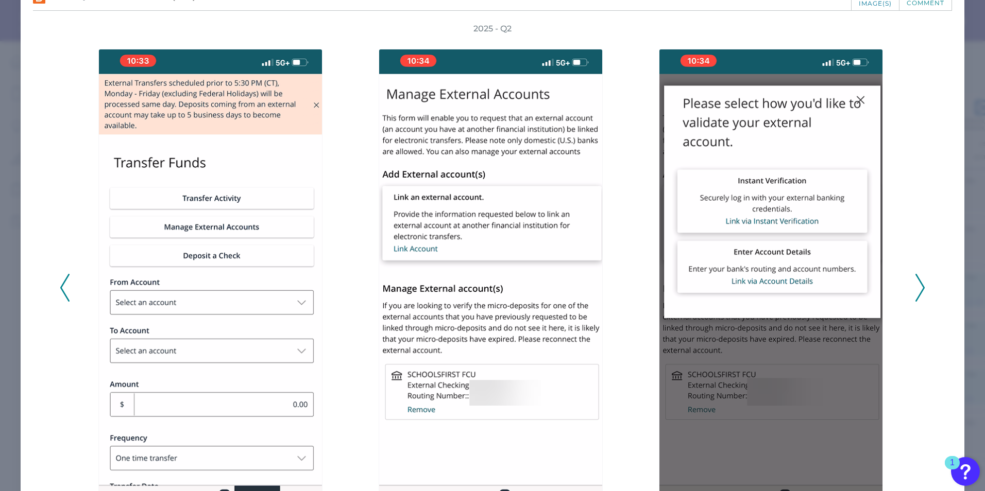
click at [787, 292] on icon at bounding box center [919, 288] width 9 height 28
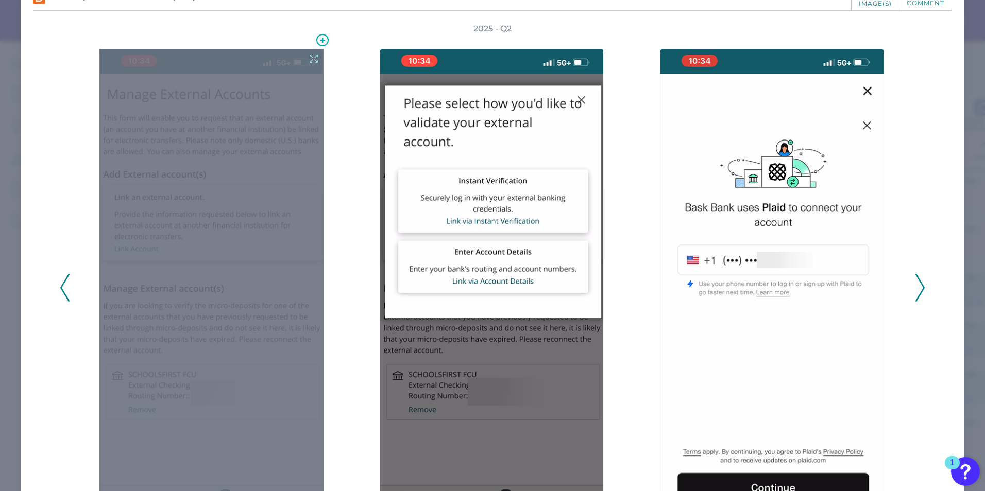
click at [308, 60] on icon at bounding box center [313, 58] width 11 height 11
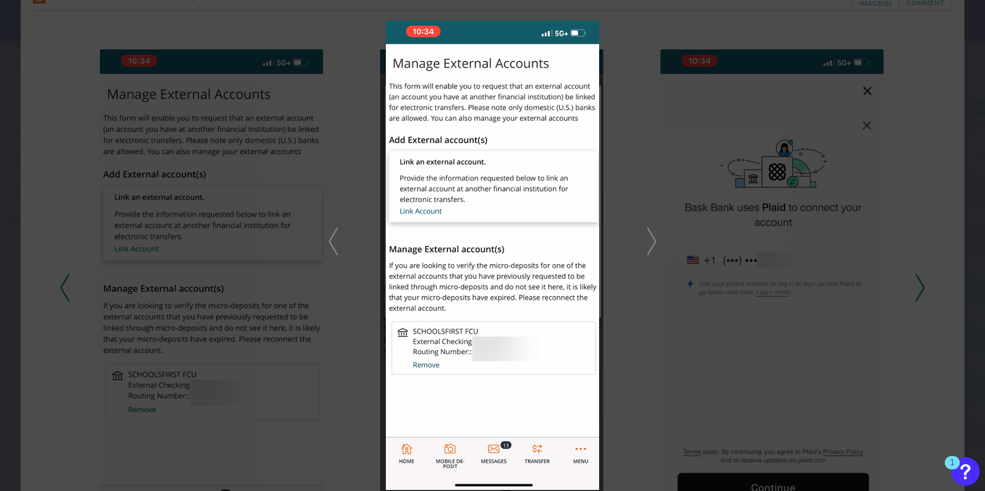
click at [651, 246] on icon at bounding box center [651, 242] width 9 height 28
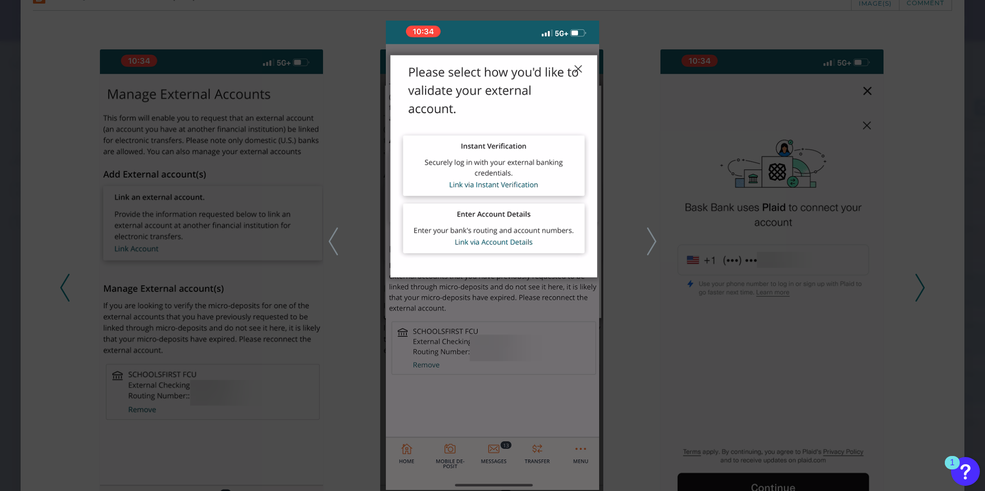
click at [650, 248] on icon at bounding box center [651, 242] width 9 height 28
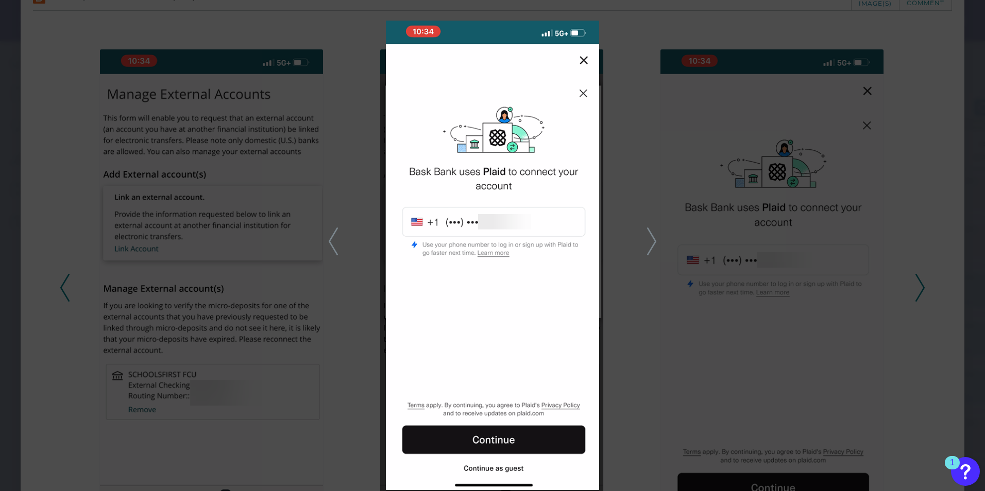
click at [787, 43] on div at bounding box center [492, 245] width 985 height 491
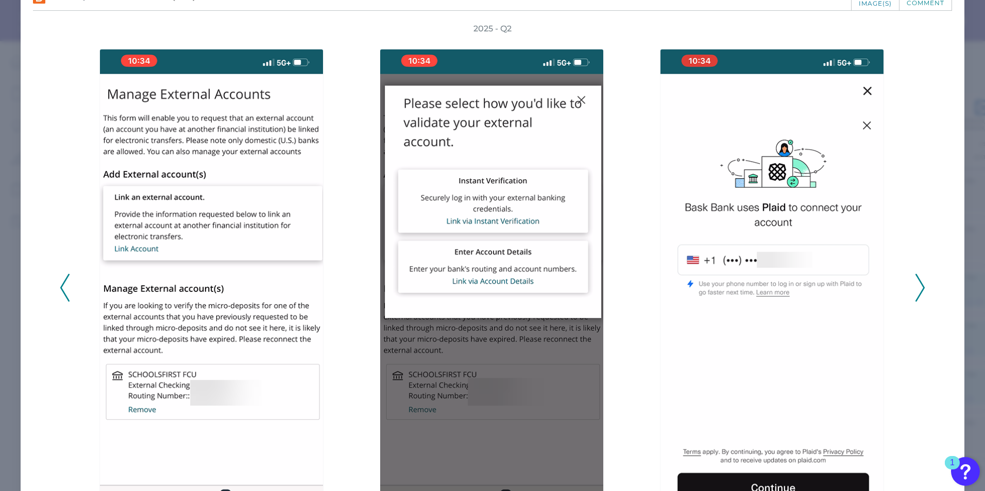
scroll to position [0, 0]
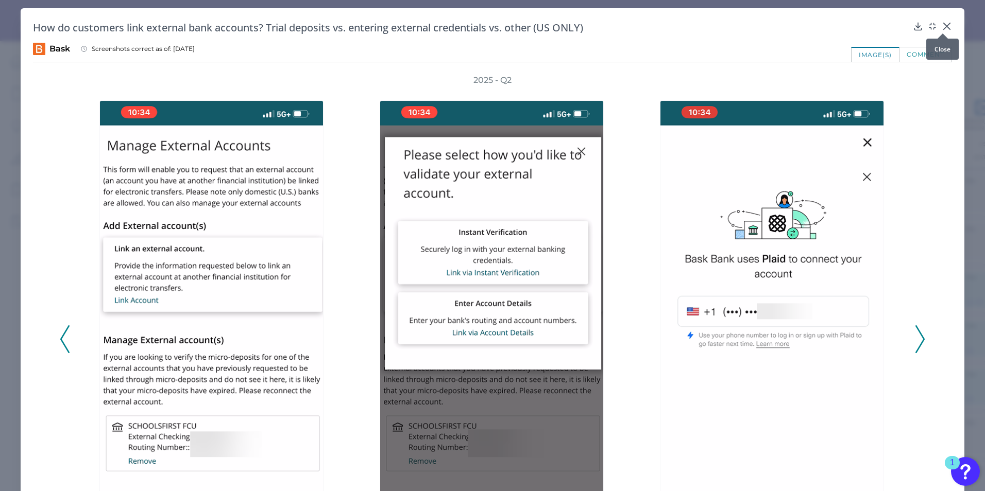
click at [787, 26] on icon at bounding box center [946, 26] width 10 height 10
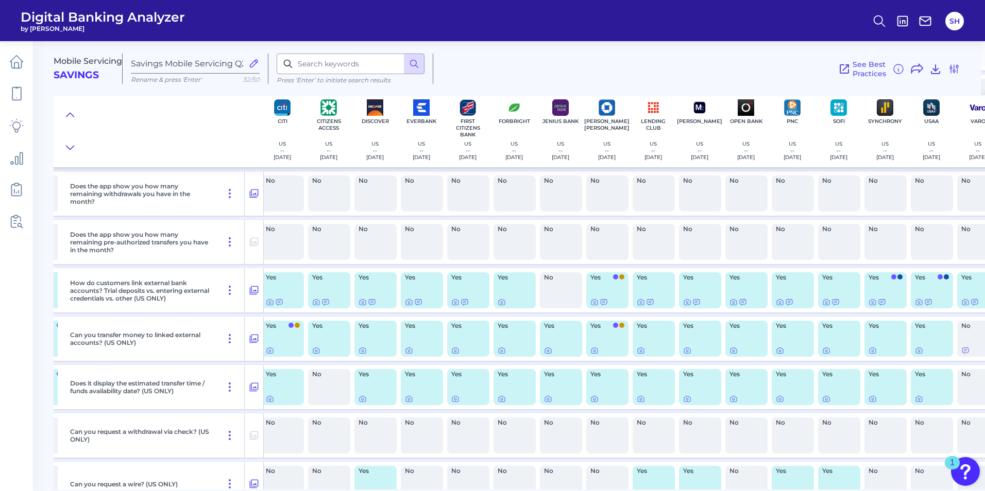
scroll to position [2913, 447]
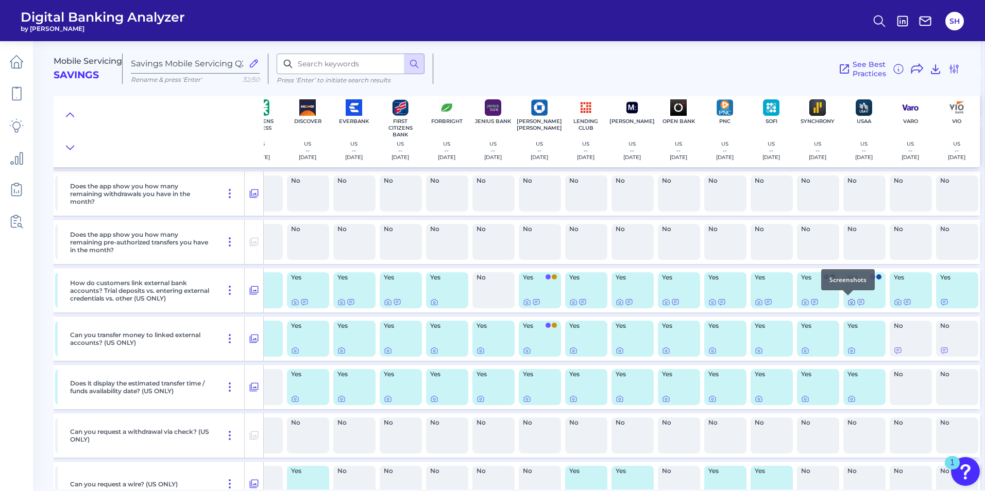
click at [787, 301] on icon at bounding box center [851, 302] width 8 height 8
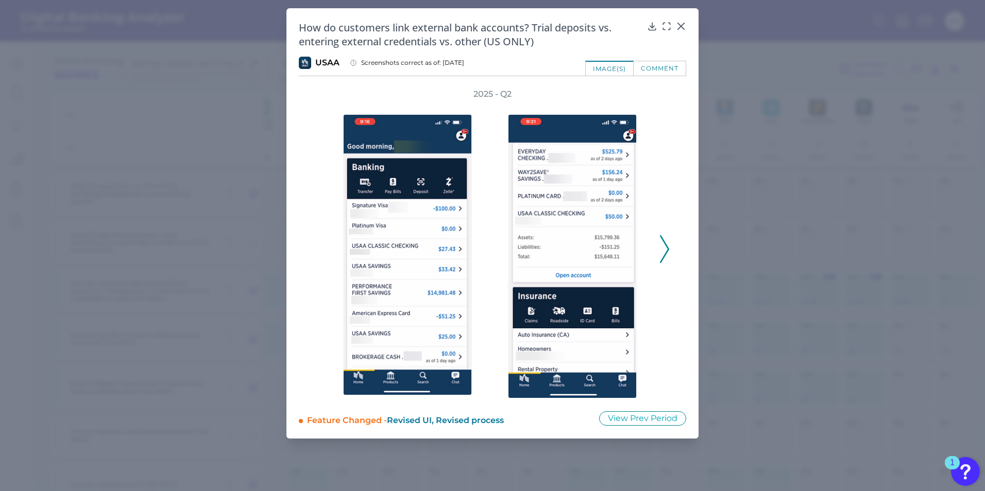
click at [664, 257] on polyline at bounding box center [664, 249] width 8 height 26
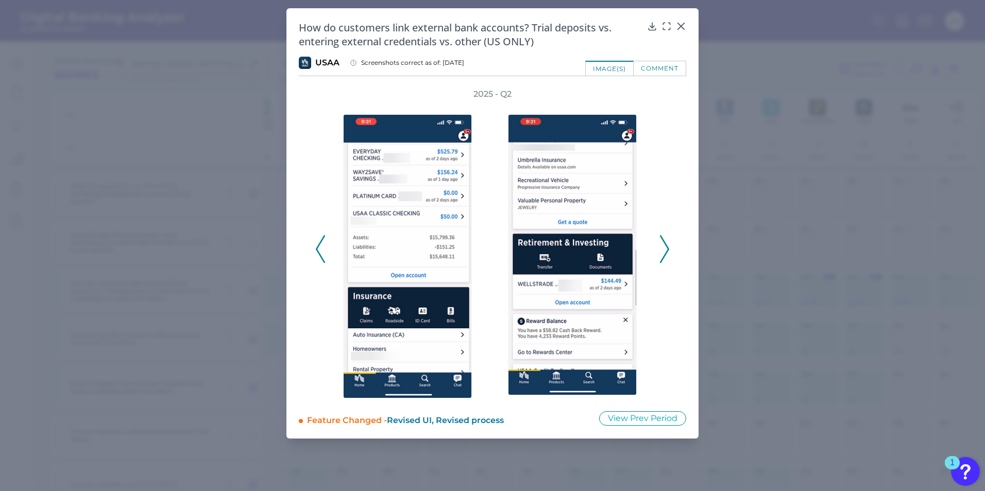
click at [664, 257] on polyline at bounding box center [664, 249] width 8 height 26
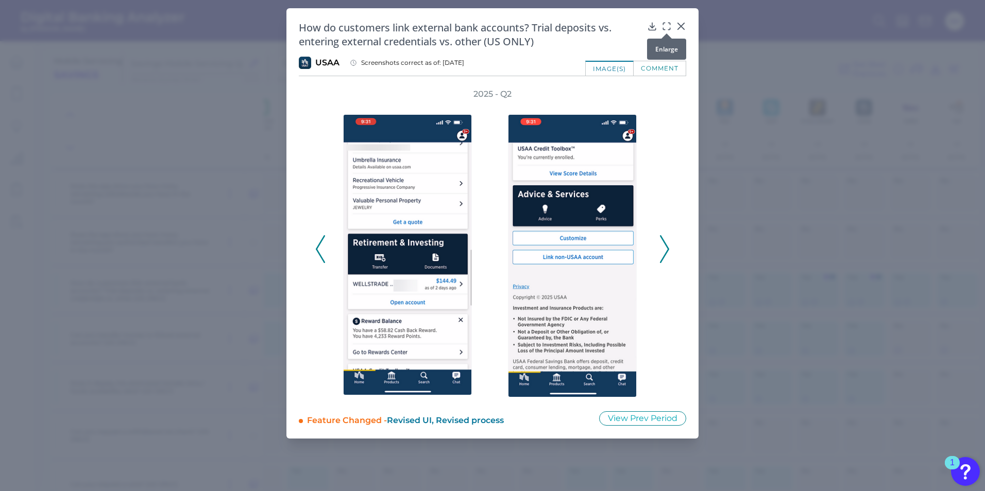
click at [665, 26] on icon at bounding box center [666, 26] width 10 height 10
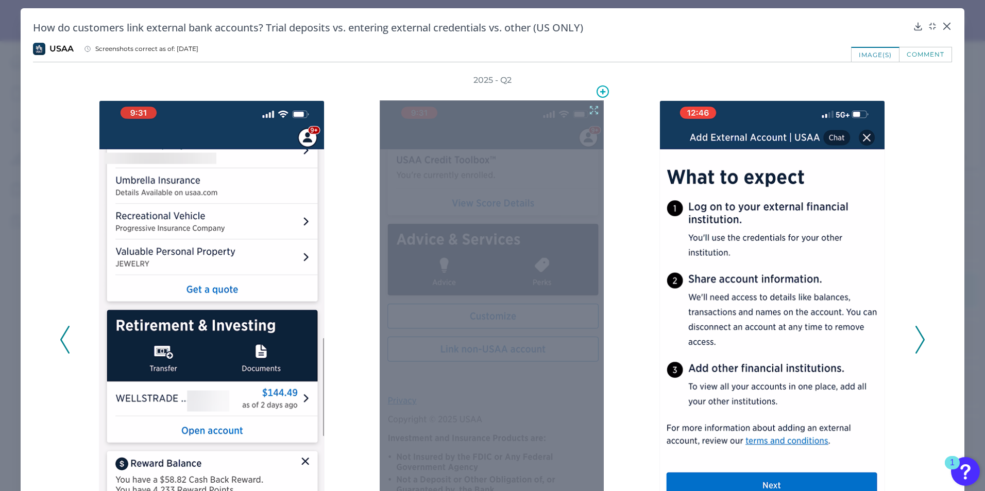
click at [521, 270] on div at bounding box center [492, 346] width 224 height 493
click at [591, 107] on icon at bounding box center [594, 111] width 8 height 8
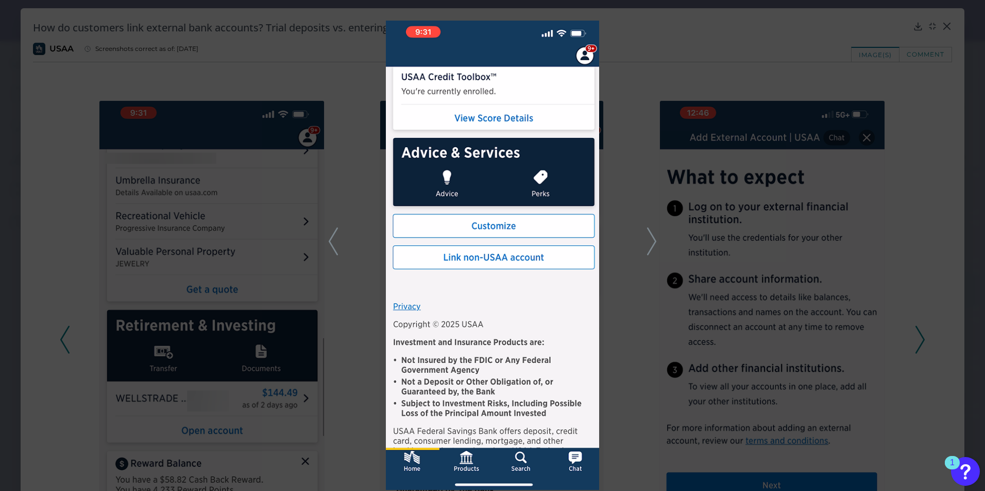
click at [649, 249] on icon at bounding box center [651, 242] width 9 height 28
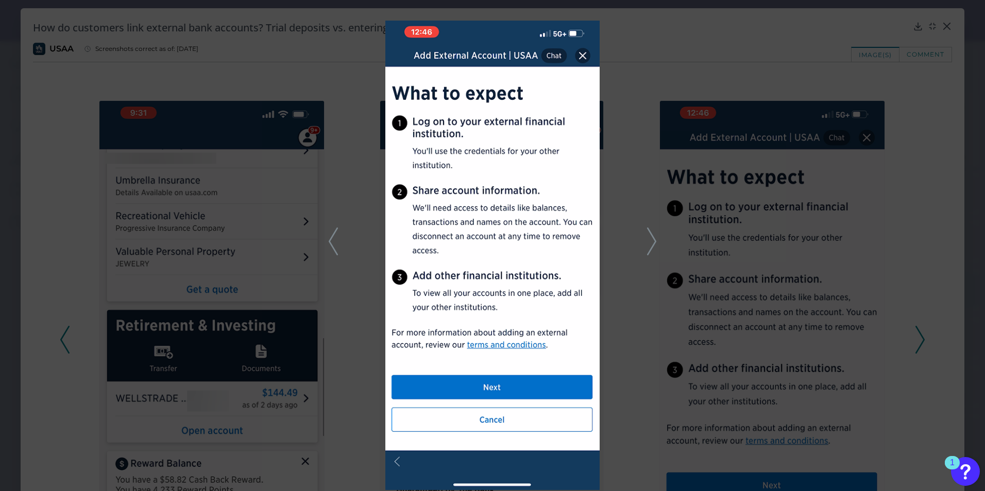
click at [650, 247] on icon at bounding box center [651, 242] width 9 height 28
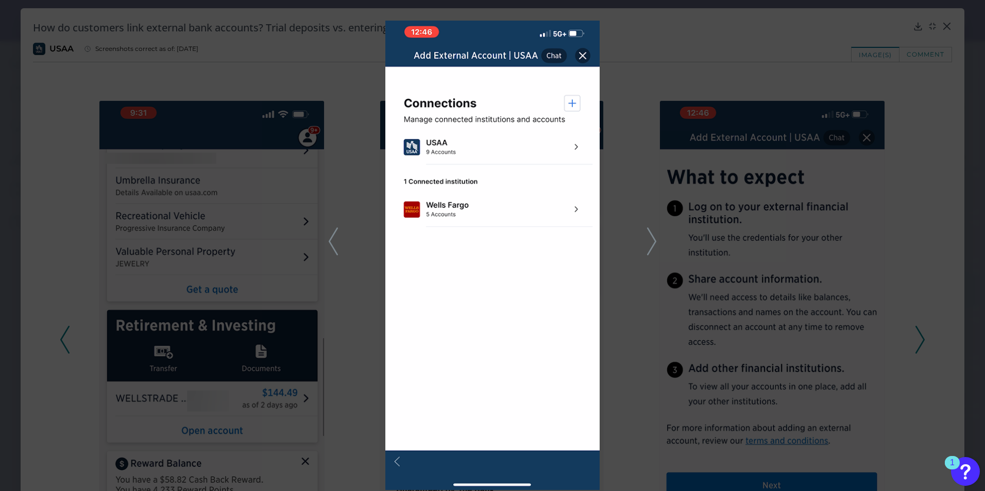
click at [655, 242] on polyline at bounding box center [651, 241] width 8 height 26
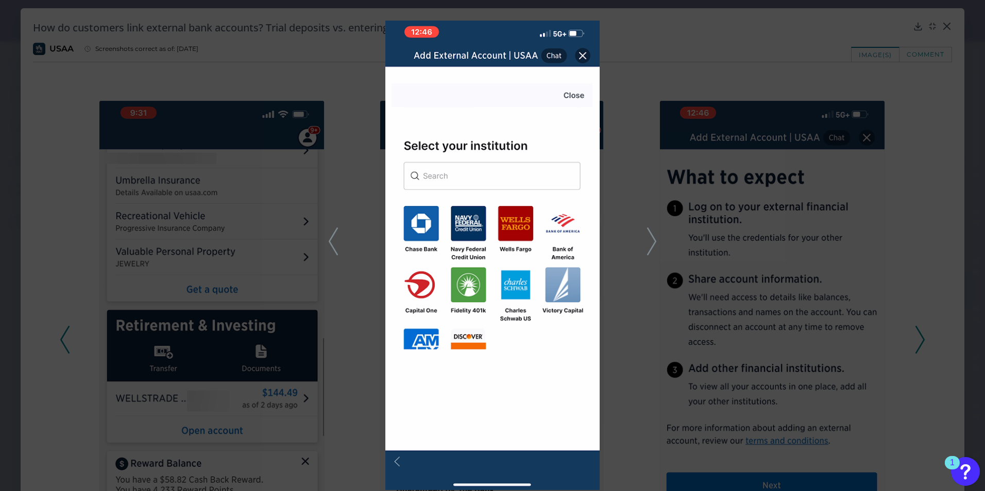
click at [332, 251] on icon at bounding box center [333, 242] width 9 height 28
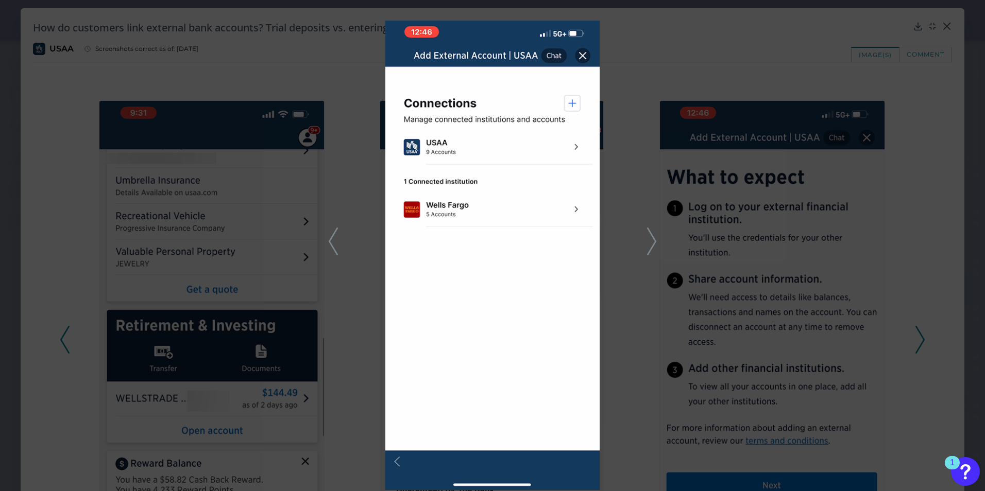
click at [652, 246] on icon at bounding box center [651, 242] width 9 height 28
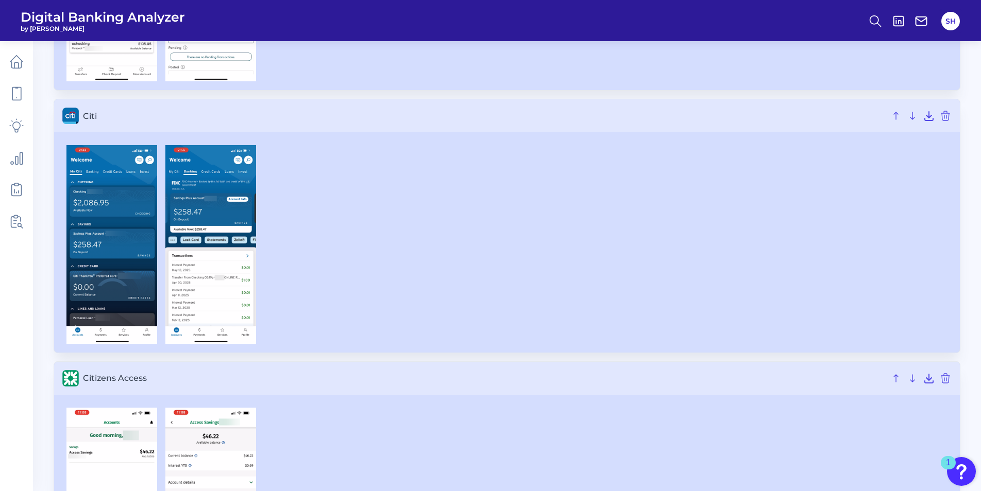
scroll to position [2115, 0]
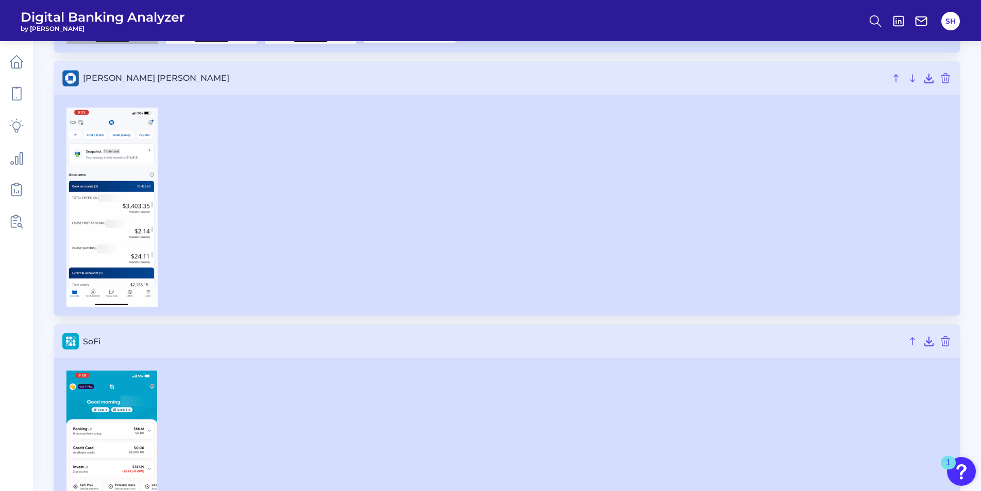
scroll to position [576, 0]
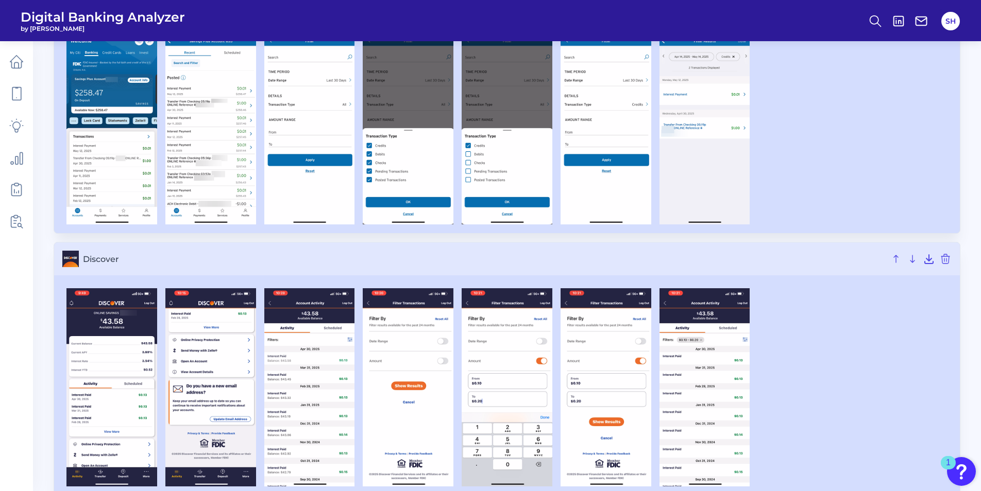
scroll to position [1339, 0]
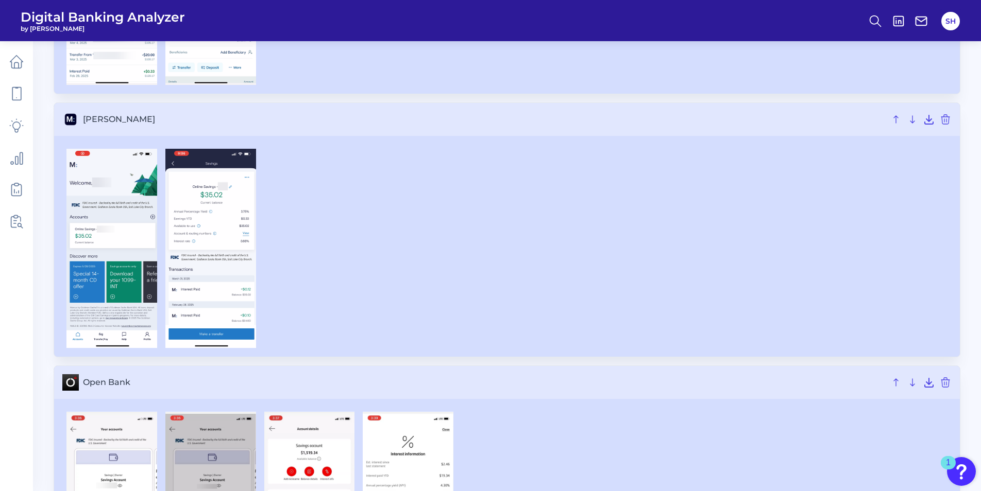
scroll to position [4120, 0]
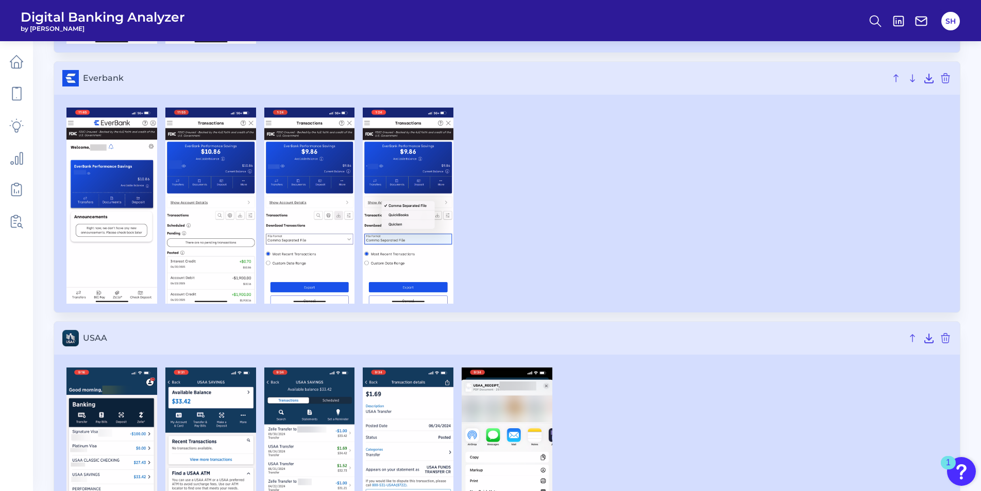
scroll to position [571, 0]
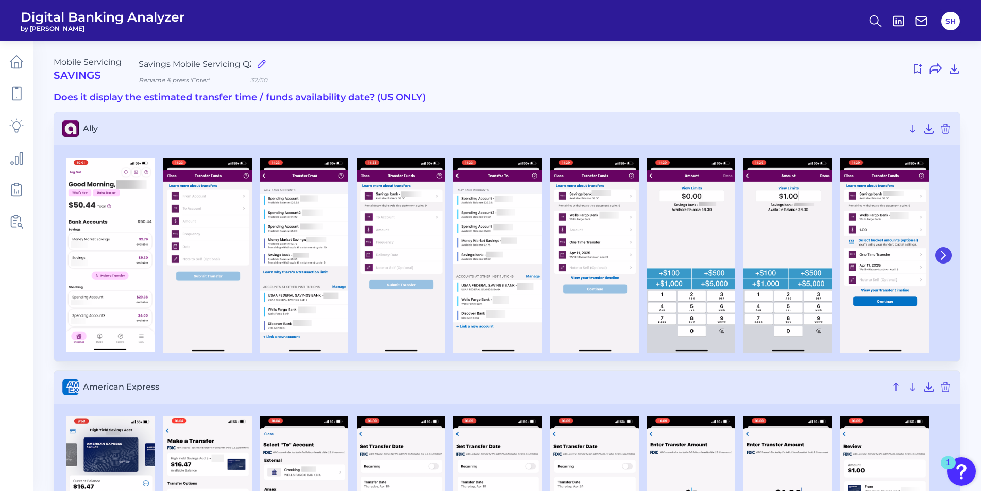
click at [938, 251] on icon at bounding box center [942, 255] width 9 height 9
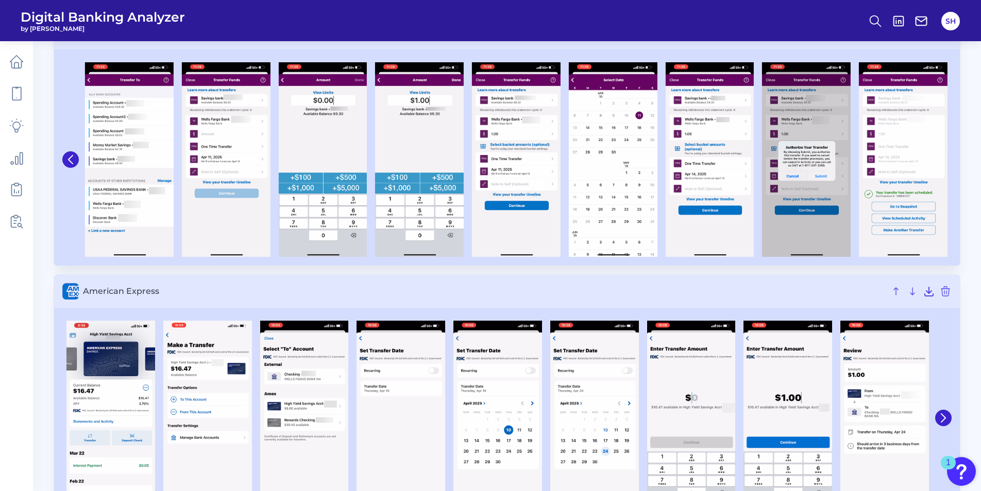
scroll to position [154, 0]
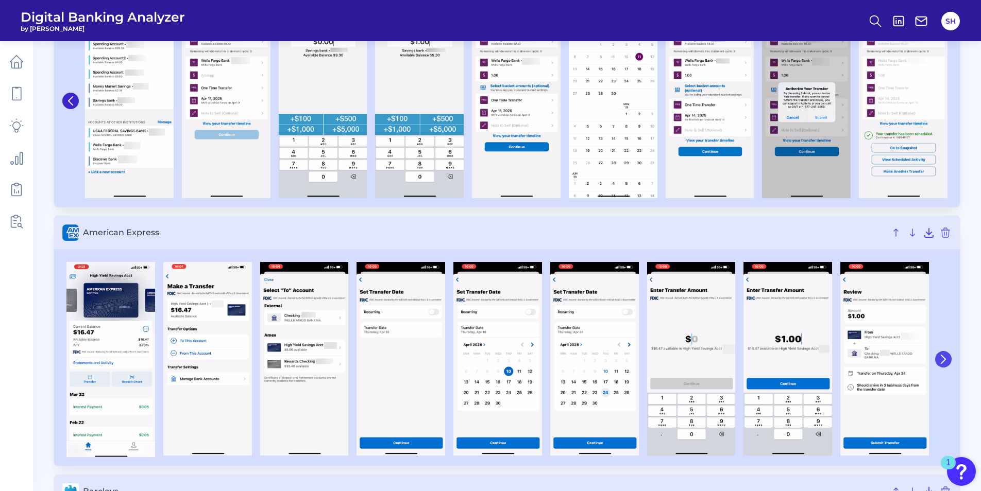
click at [947, 357] on icon at bounding box center [942, 359] width 9 height 9
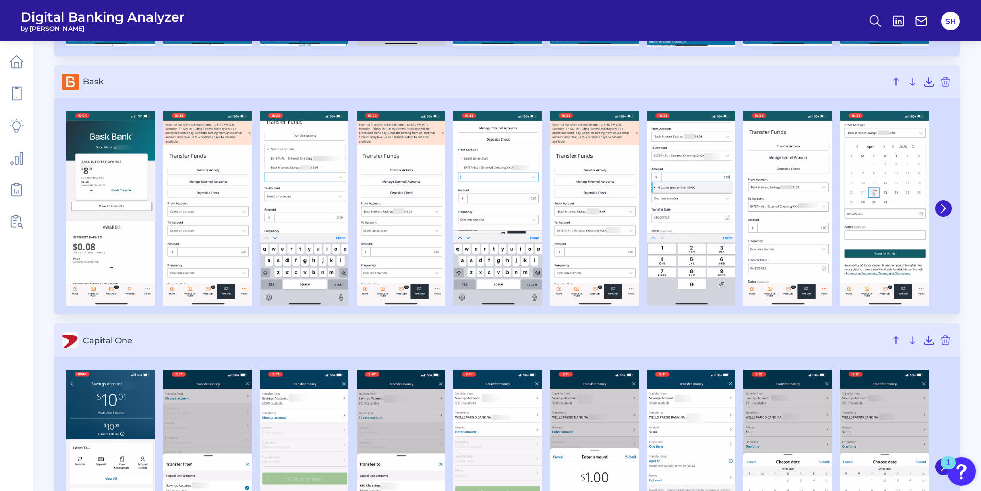
scroll to position [824, 0]
click at [941, 208] on icon at bounding box center [942, 207] width 9 height 9
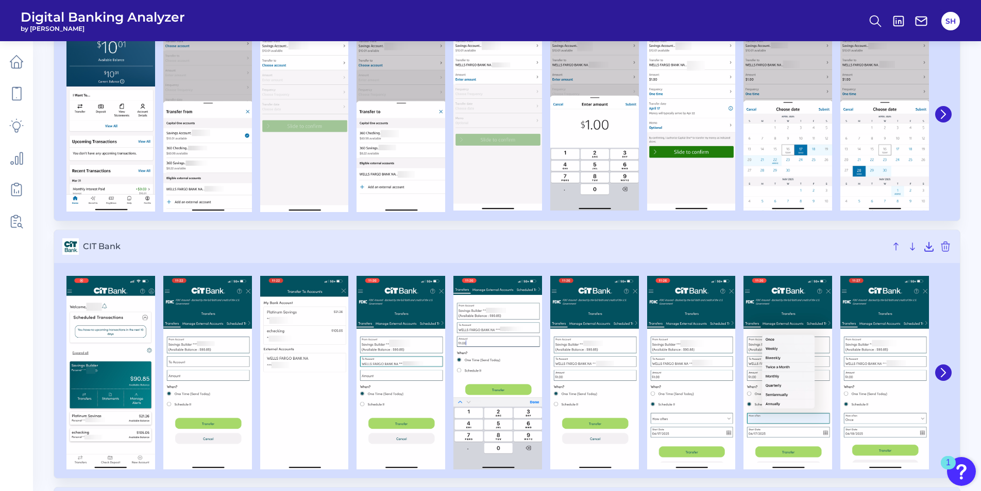
scroll to position [1184, 0]
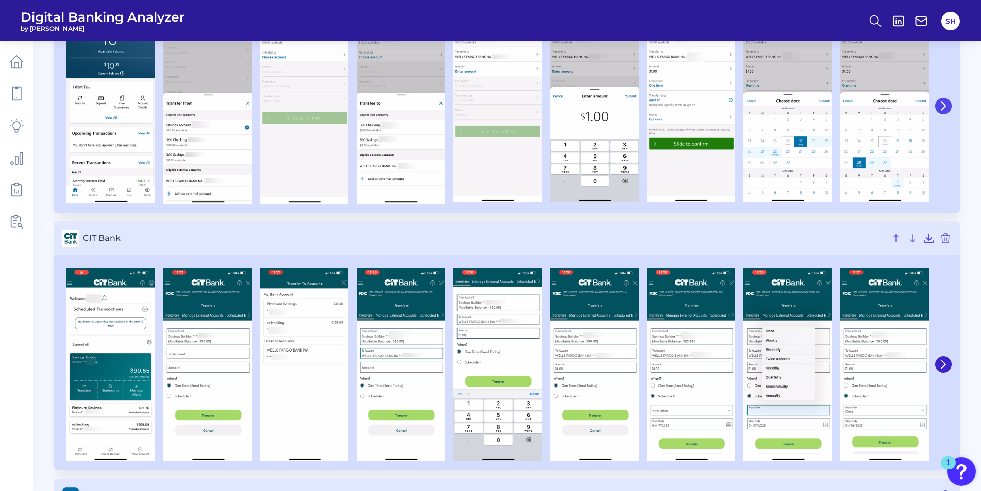
click at [942, 104] on icon at bounding box center [943, 106] width 4 height 8
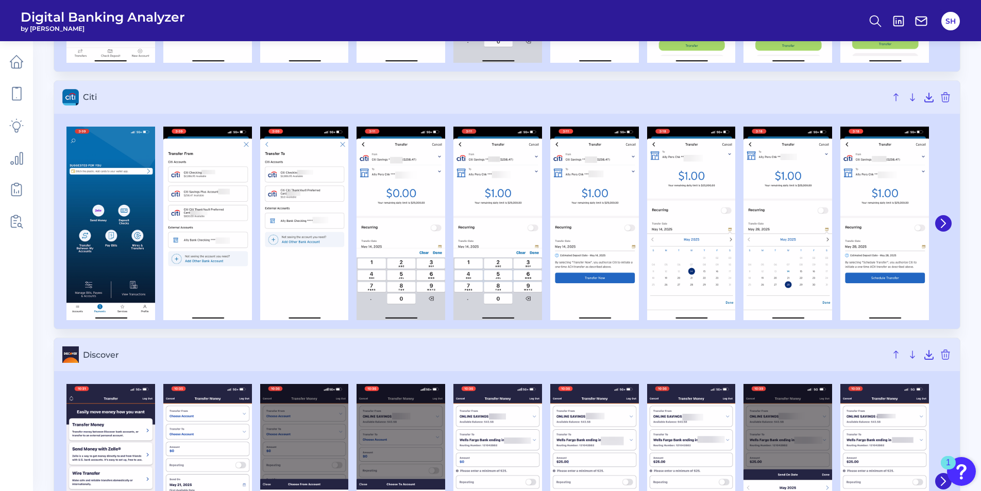
scroll to position [1596, 0]
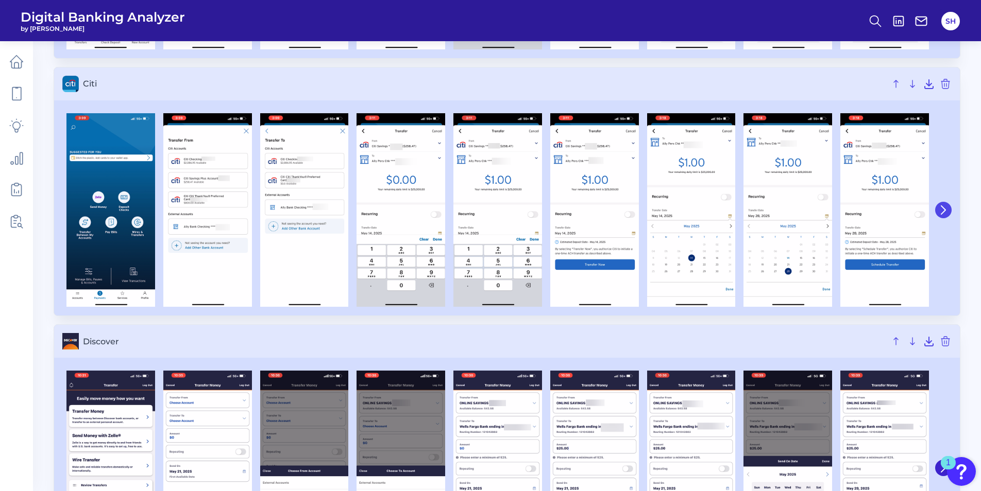
click at [942, 208] on icon at bounding box center [943, 210] width 4 height 8
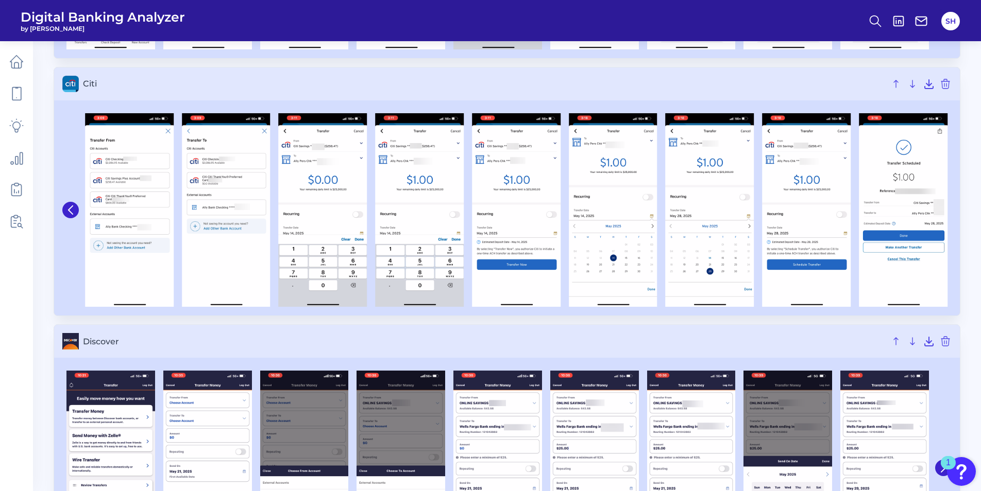
click at [942, 208] on img at bounding box center [902, 210] width 89 height 194
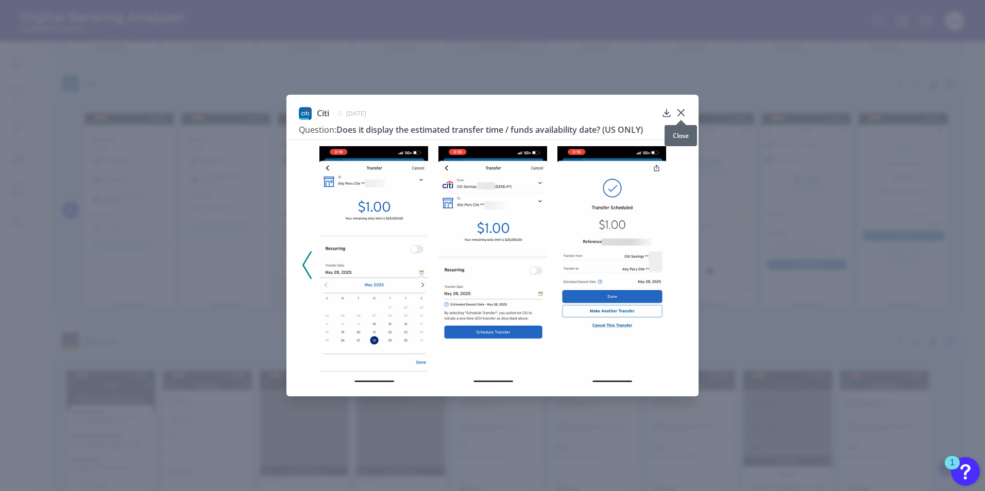
click at [680, 111] on icon at bounding box center [681, 112] width 6 height 6
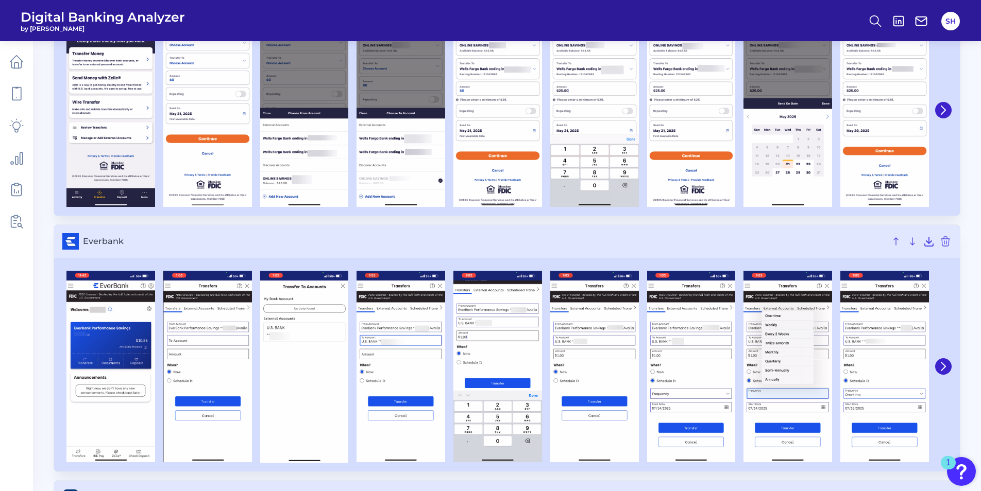
scroll to position [1957, 0]
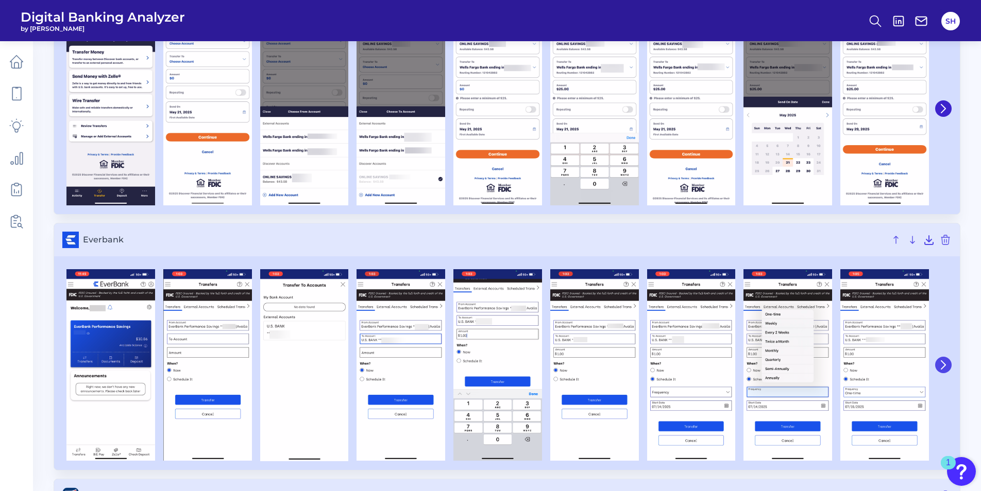
click at [946, 363] on icon at bounding box center [942, 364] width 9 height 9
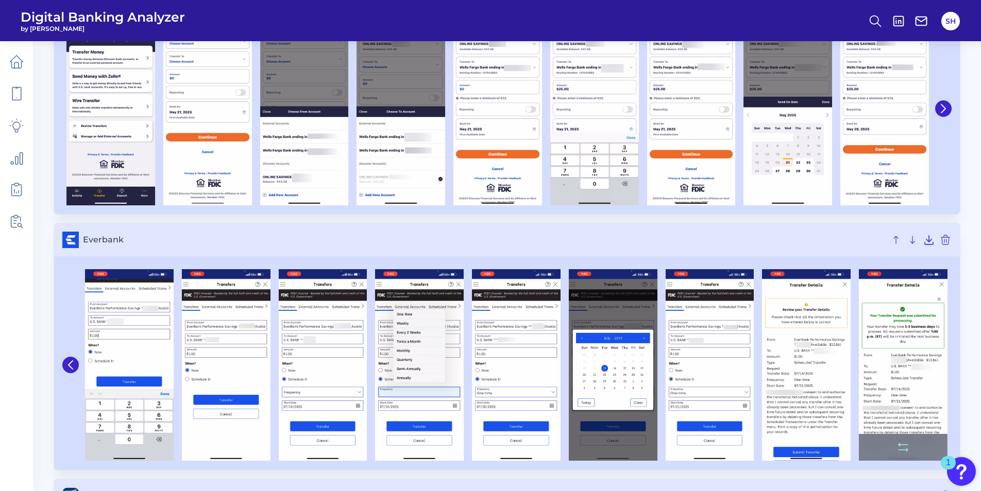
click at [897, 376] on img at bounding box center [902, 365] width 89 height 192
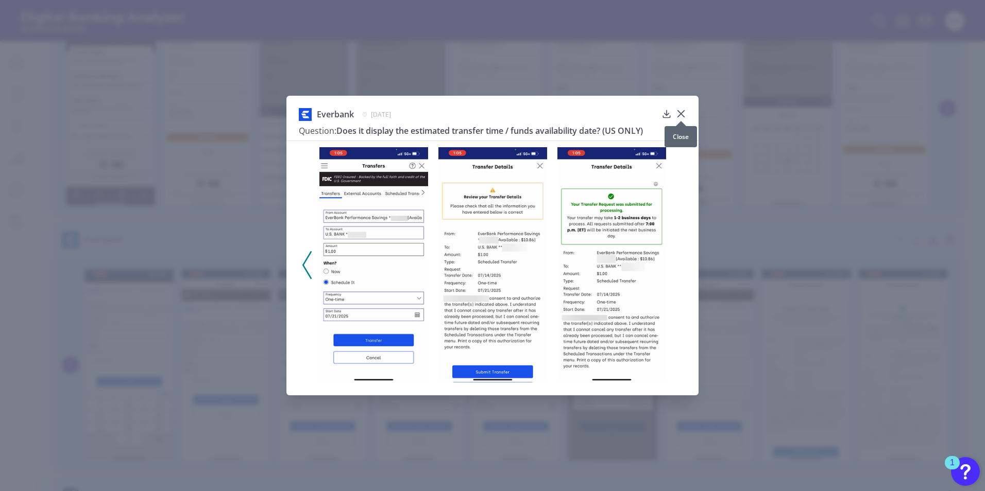
click at [679, 116] on div at bounding box center [681, 121] width 10 height 10
click at [681, 113] on icon at bounding box center [681, 114] width 10 height 10
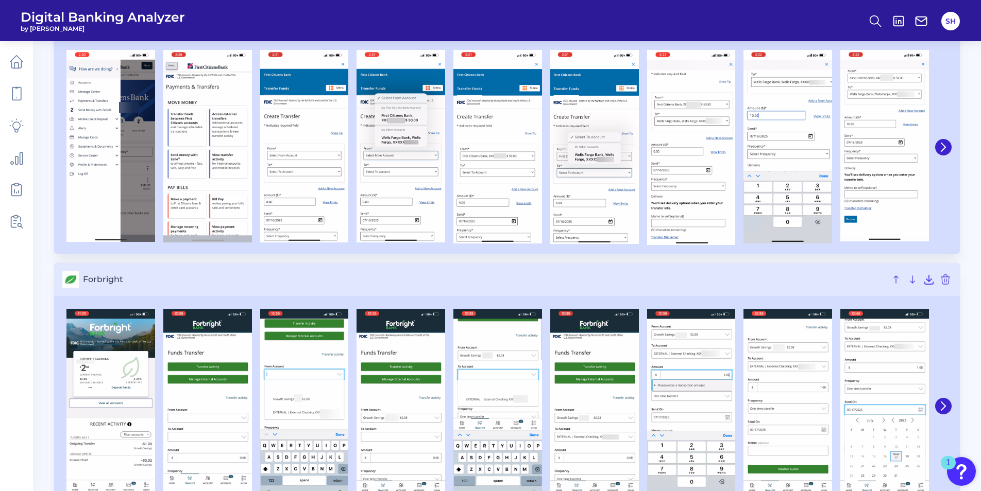
scroll to position [2472, 0]
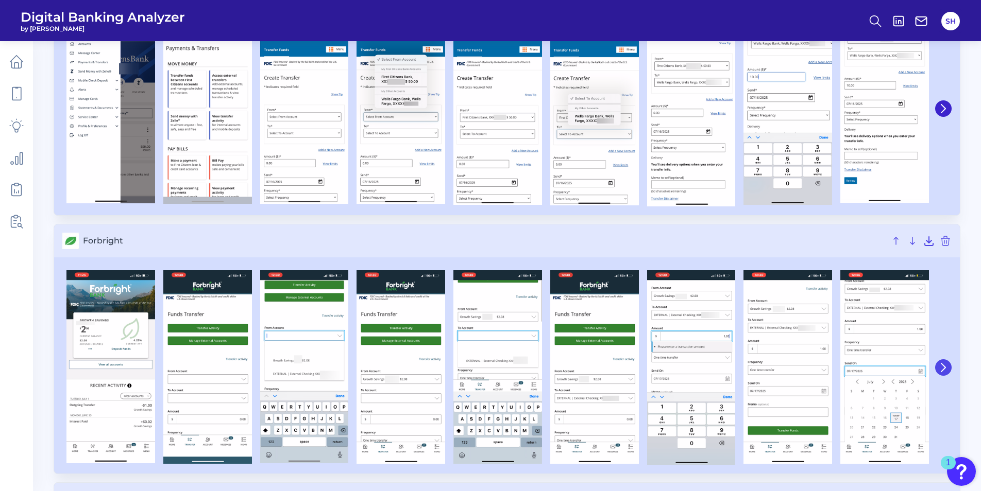
click at [947, 367] on icon at bounding box center [942, 367] width 9 height 9
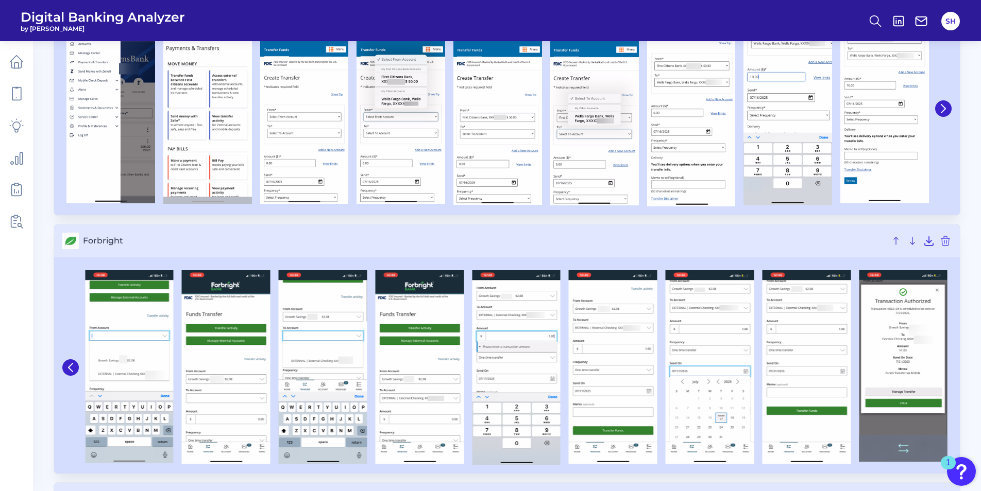
click at [905, 364] on img at bounding box center [902, 366] width 89 height 192
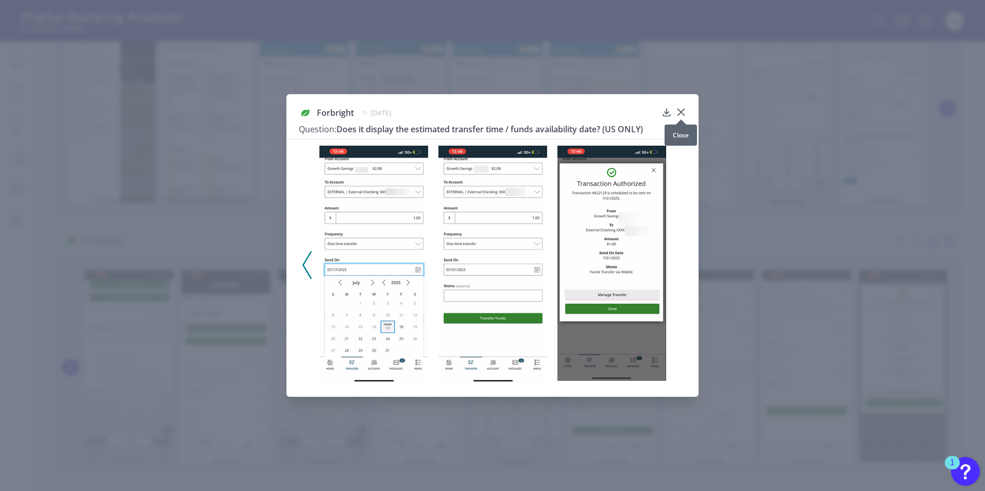
click at [679, 109] on icon at bounding box center [681, 112] width 10 height 10
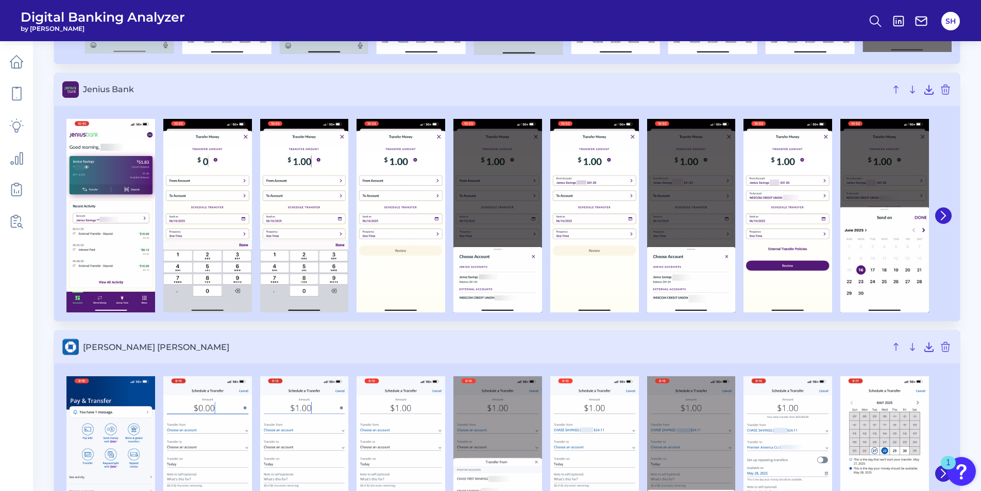
scroll to position [2884, 0]
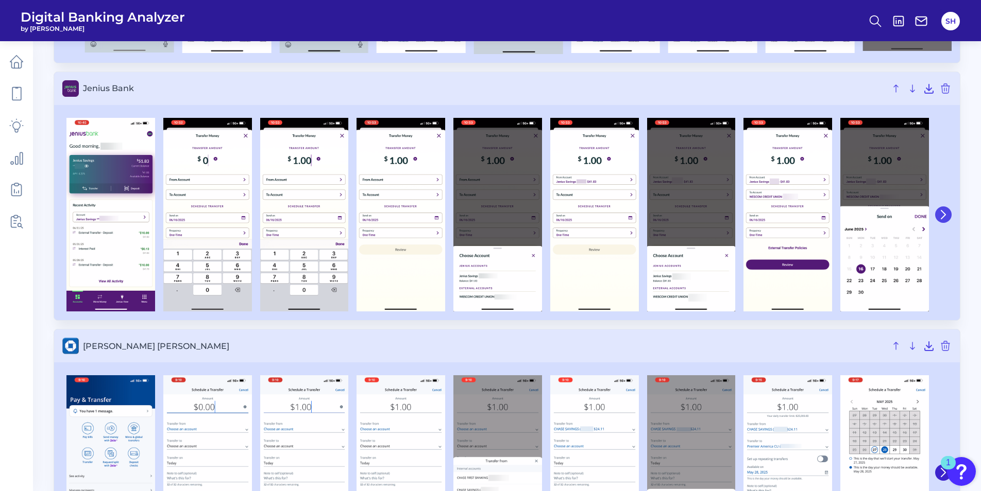
click at [942, 213] on icon at bounding box center [943, 215] width 4 height 8
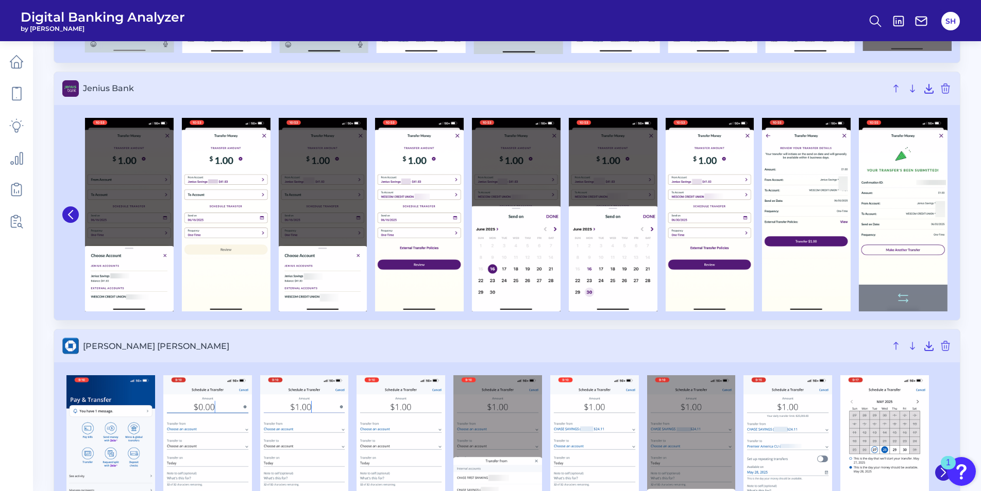
click at [903, 216] on img at bounding box center [902, 215] width 89 height 194
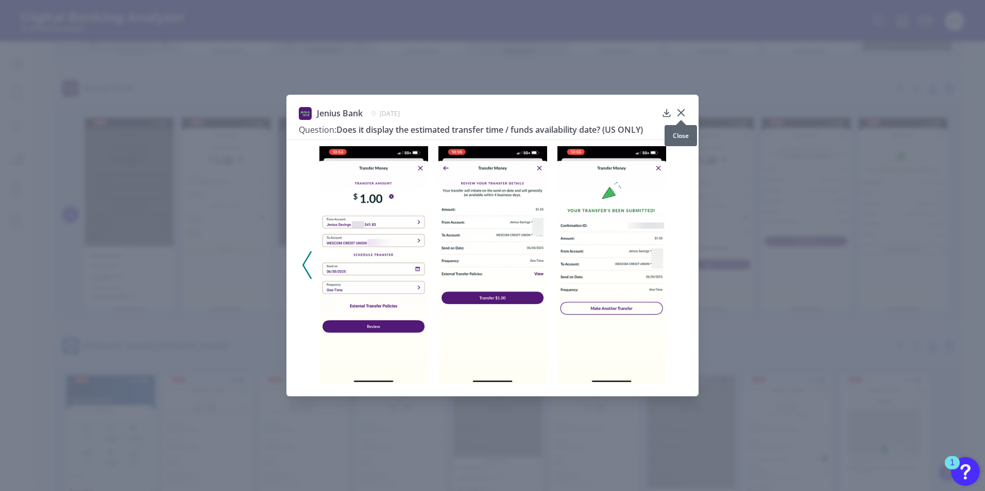
click at [681, 111] on icon at bounding box center [681, 113] width 10 height 10
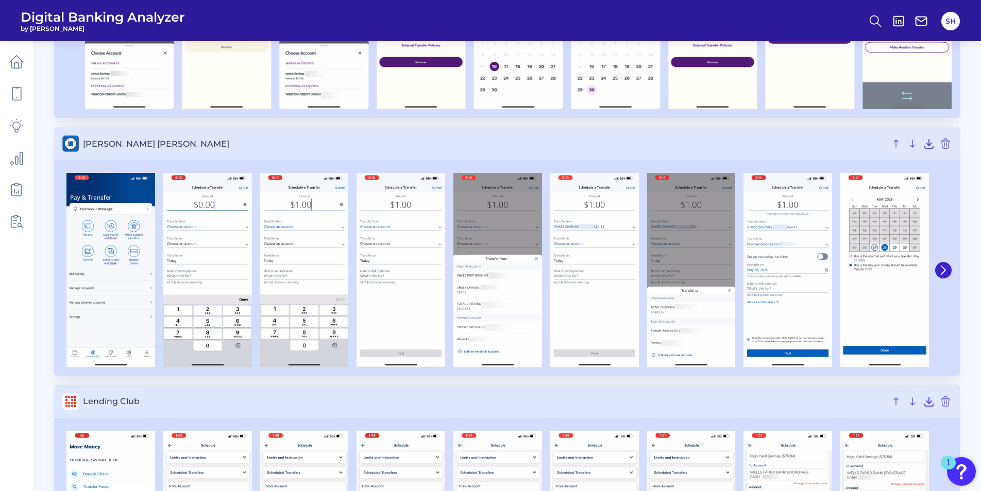
scroll to position [3090, 0]
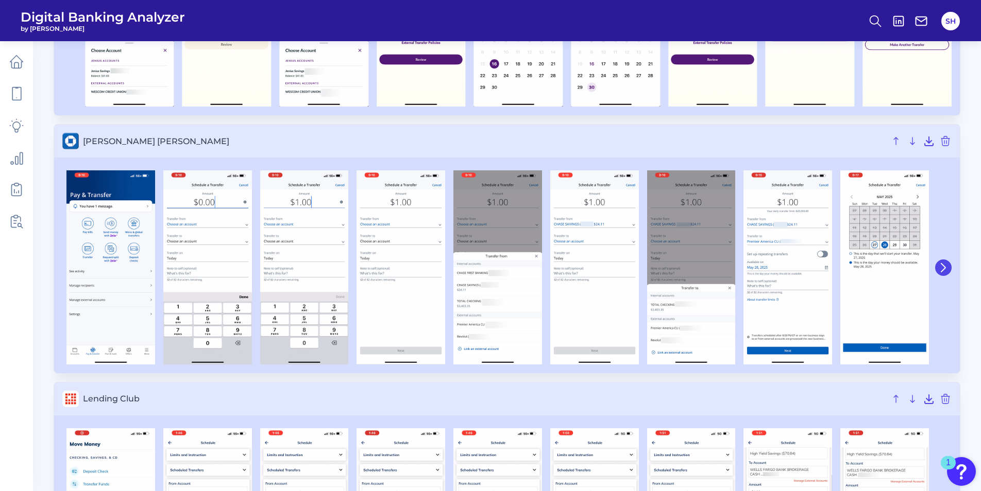
click at [942, 266] on icon at bounding box center [942, 267] width 9 height 9
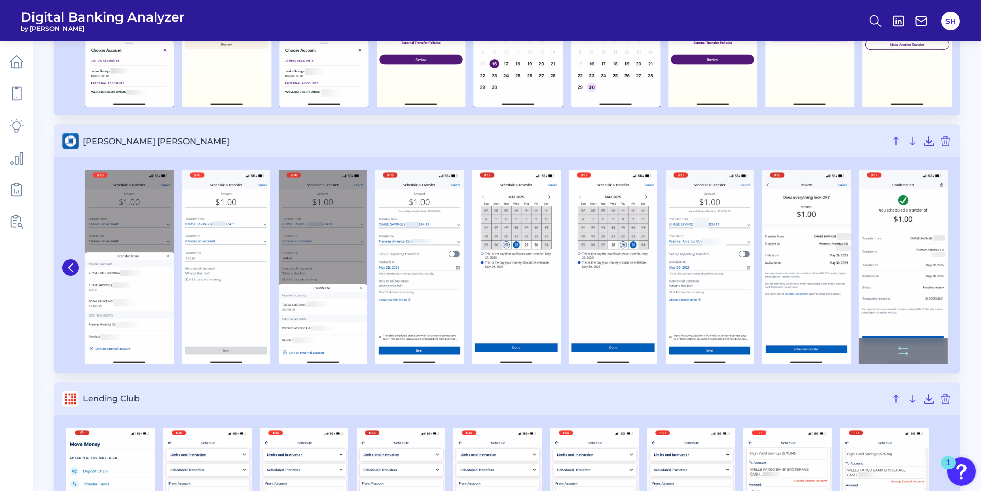
click at [915, 271] on img at bounding box center [902, 267] width 89 height 194
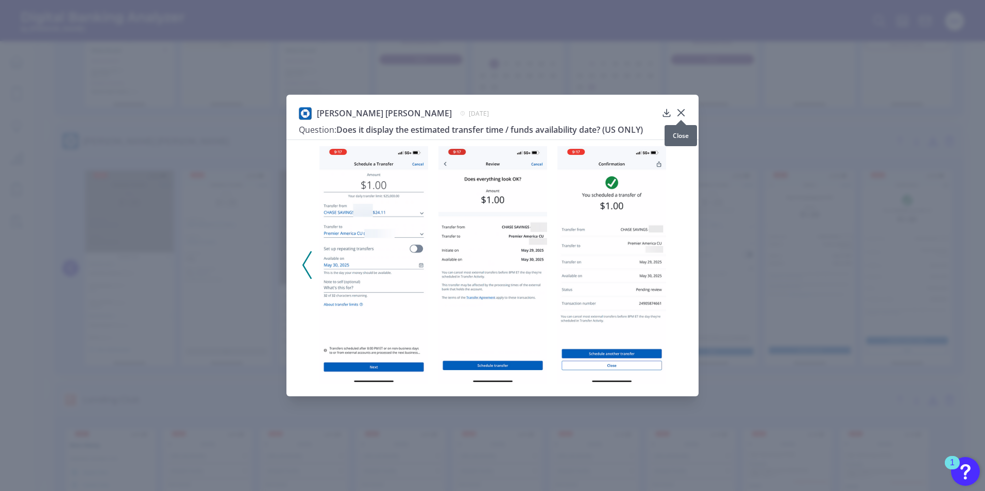
click at [681, 113] on icon at bounding box center [681, 113] width 10 height 10
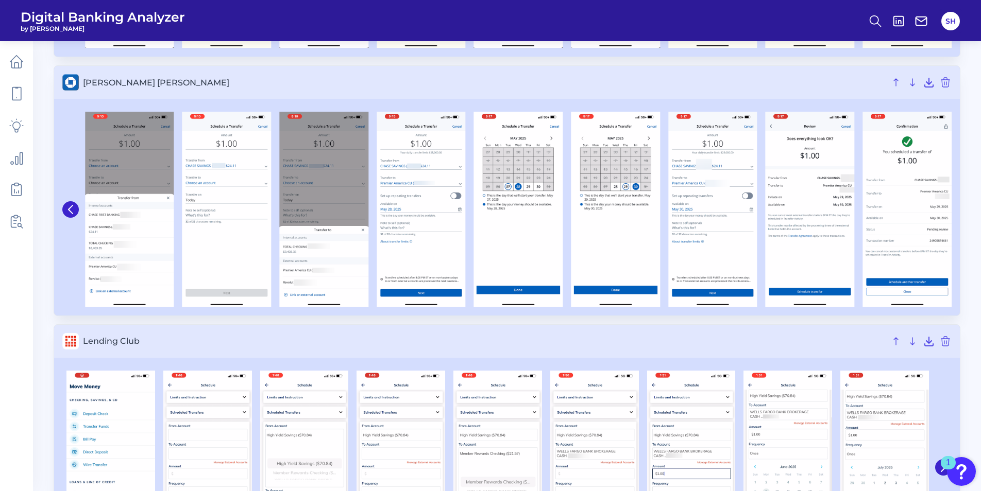
scroll to position [3296, 0]
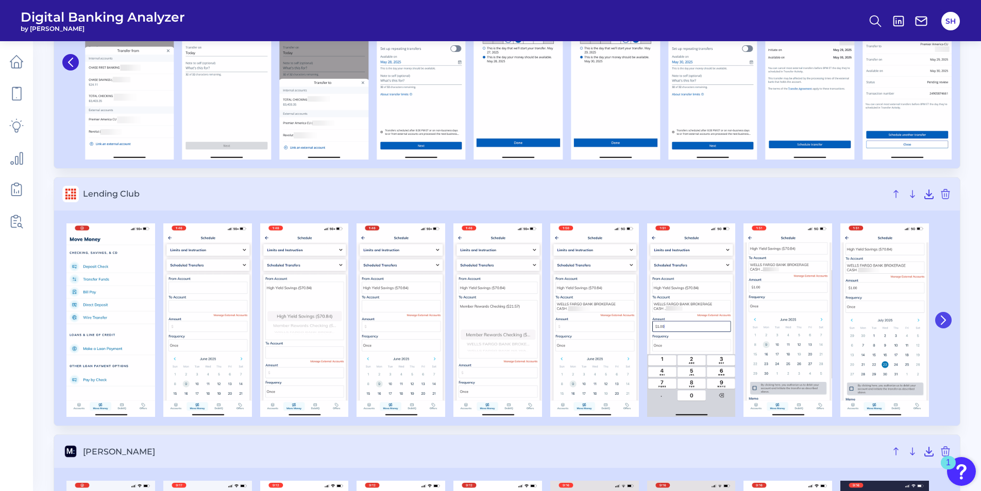
click at [945, 321] on icon at bounding box center [943, 320] width 4 height 8
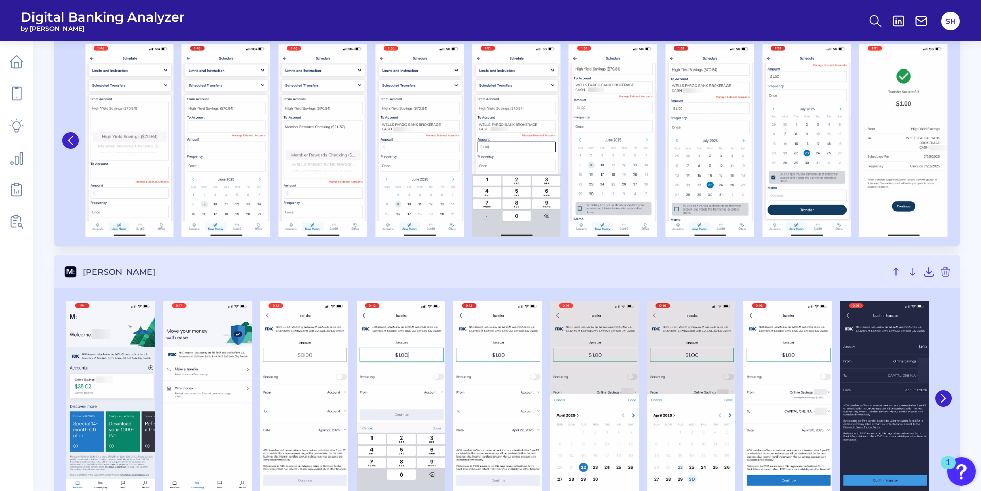
scroll to position [3502, 0]
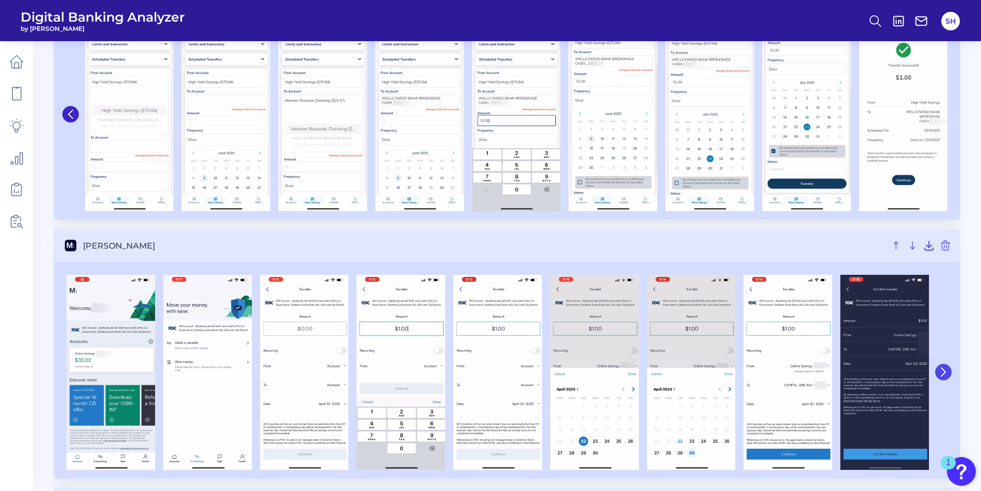
click at [947, 373] on icon at bounding box center [942, 372] width 9 height 9
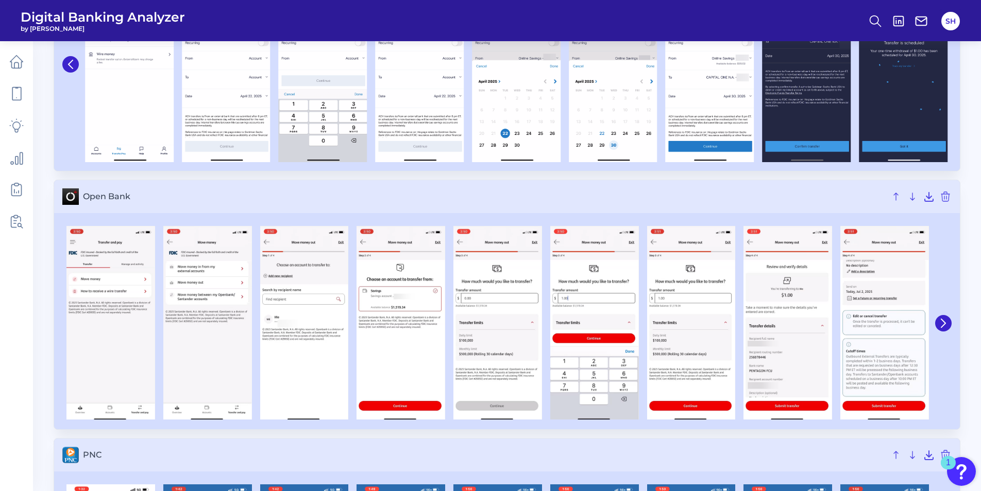
scroll to position [3811, 0]
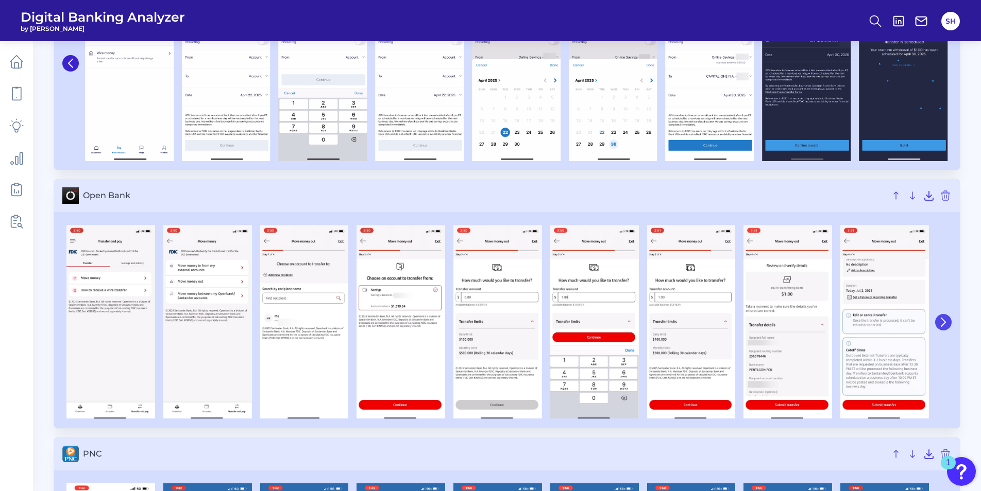
click at [941, 320] on icon at bounding box center [942, 322] width 9 height 9
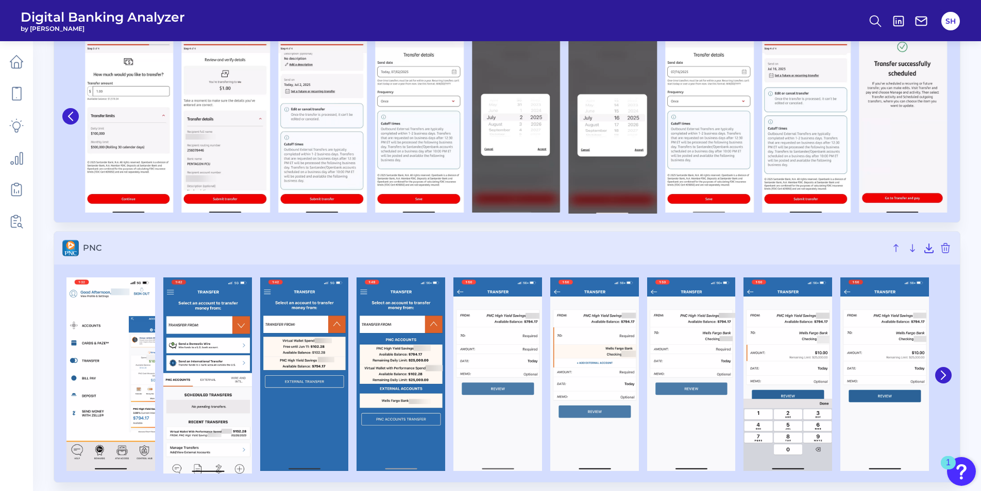
scroll to position [4068, 0]
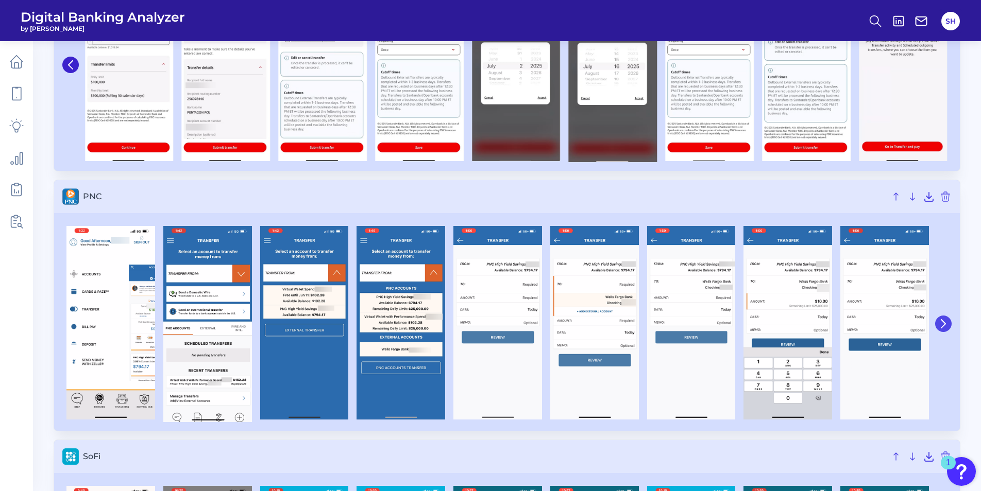
click at [943, 322] on icon at bounding box center [943, 324] width 4 height 8
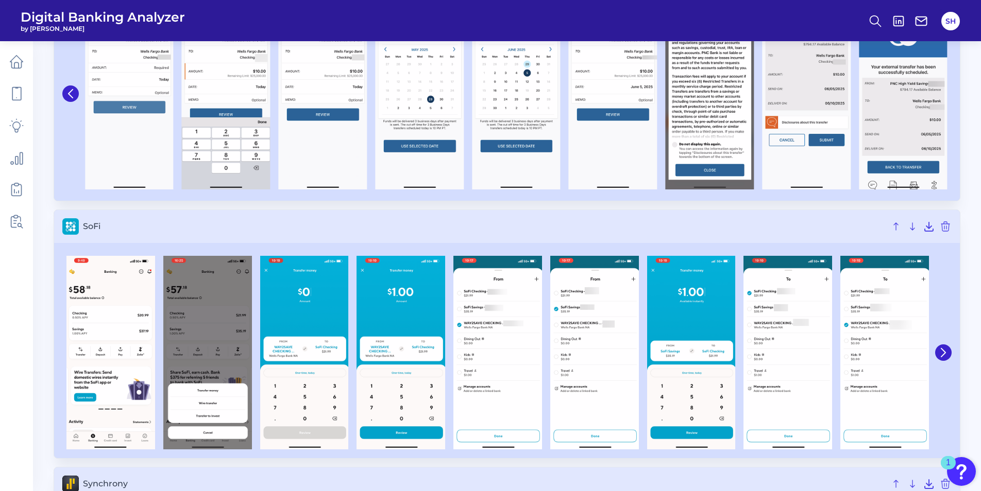
scroll to position [4326, 0]
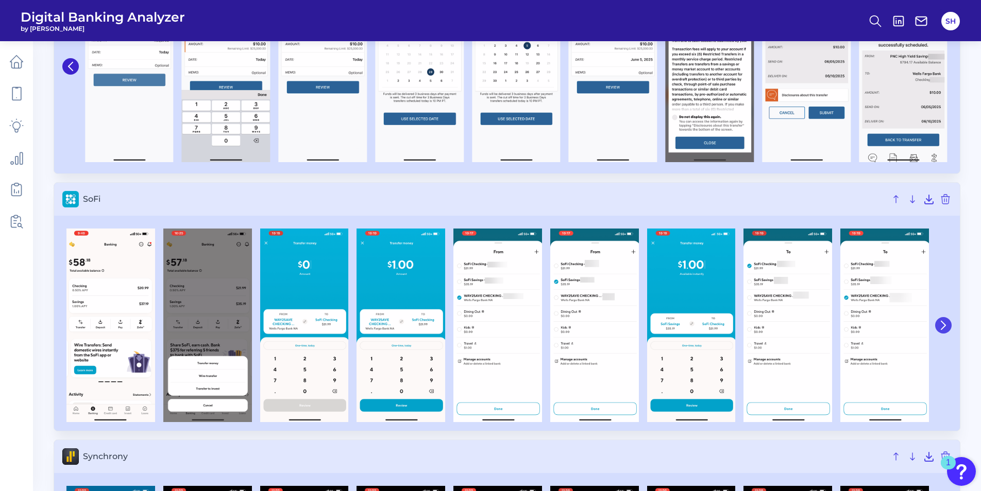
click at [942, 325] on icon at bounding box center [942, 325] width 9 height 9
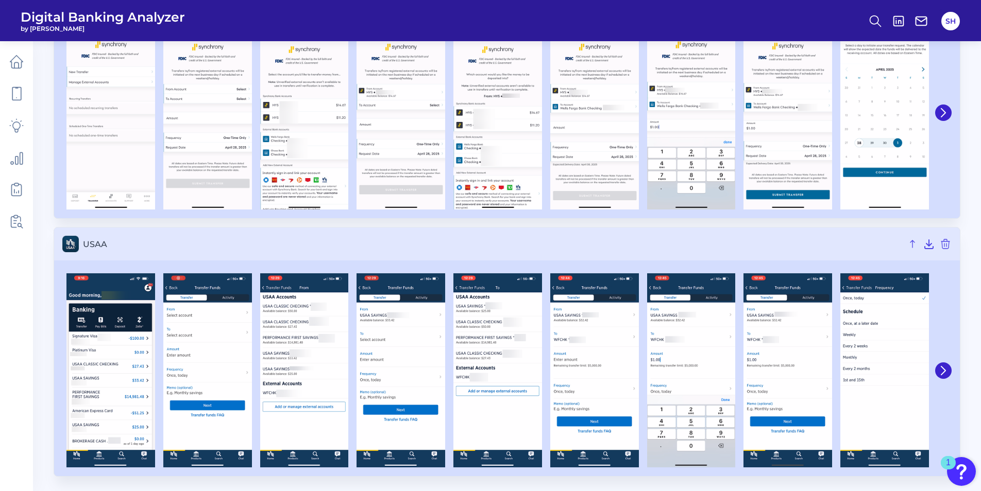
scroll to position [4797, 0]
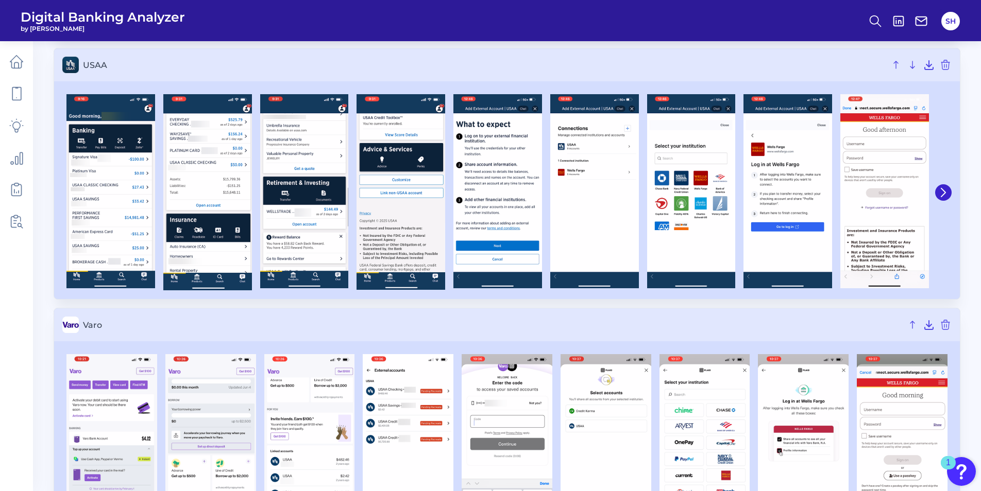
scroll to position [5523, 0]
